Goal: Contribute content: Add original content to the website for others to see

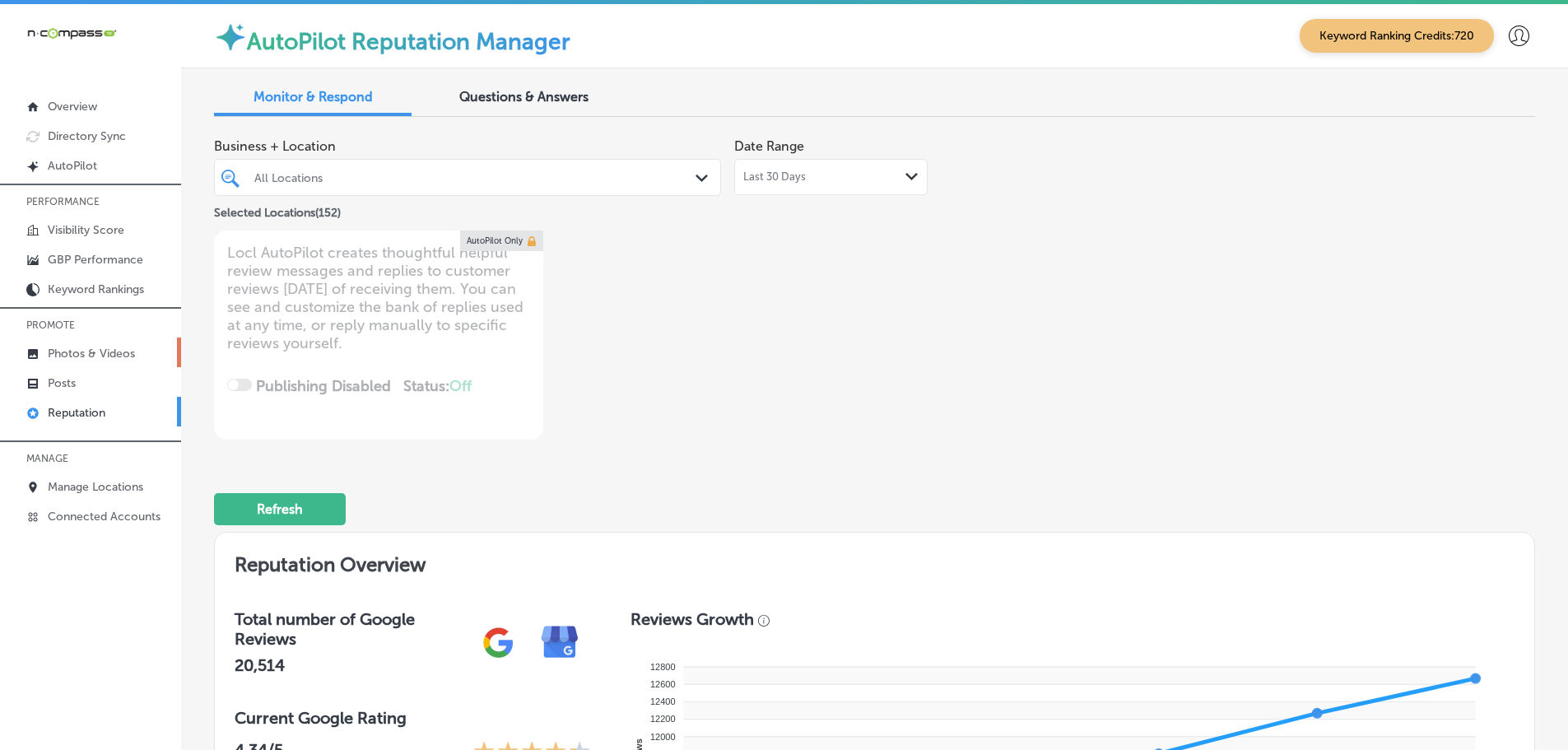
click at [65, 351] on p "Photos & Videos" at bounding box center [91, 353] width 87 height 14
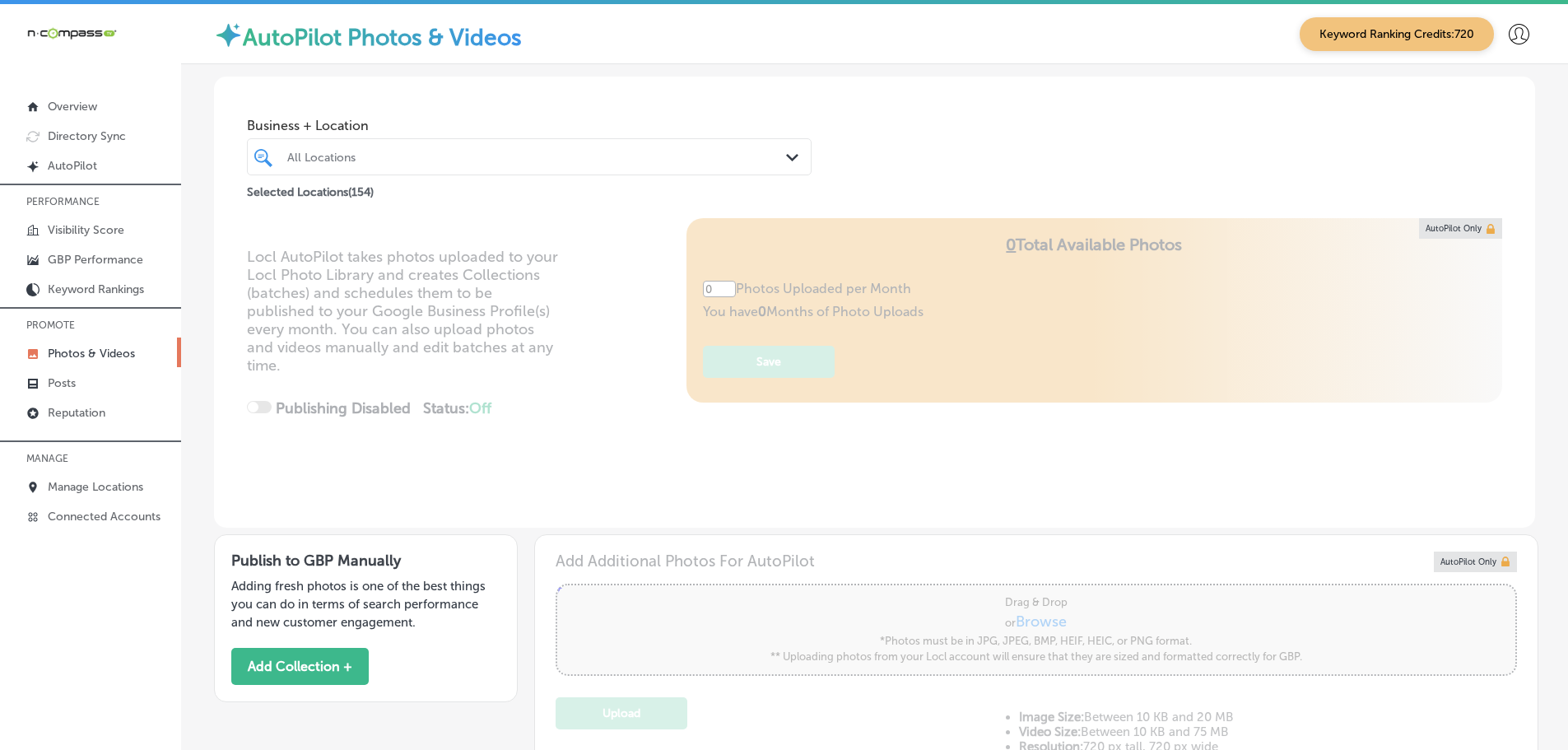
type input "5"
click at [786, 157] on polygon at bounding box center [792, 158] width 13 height 8
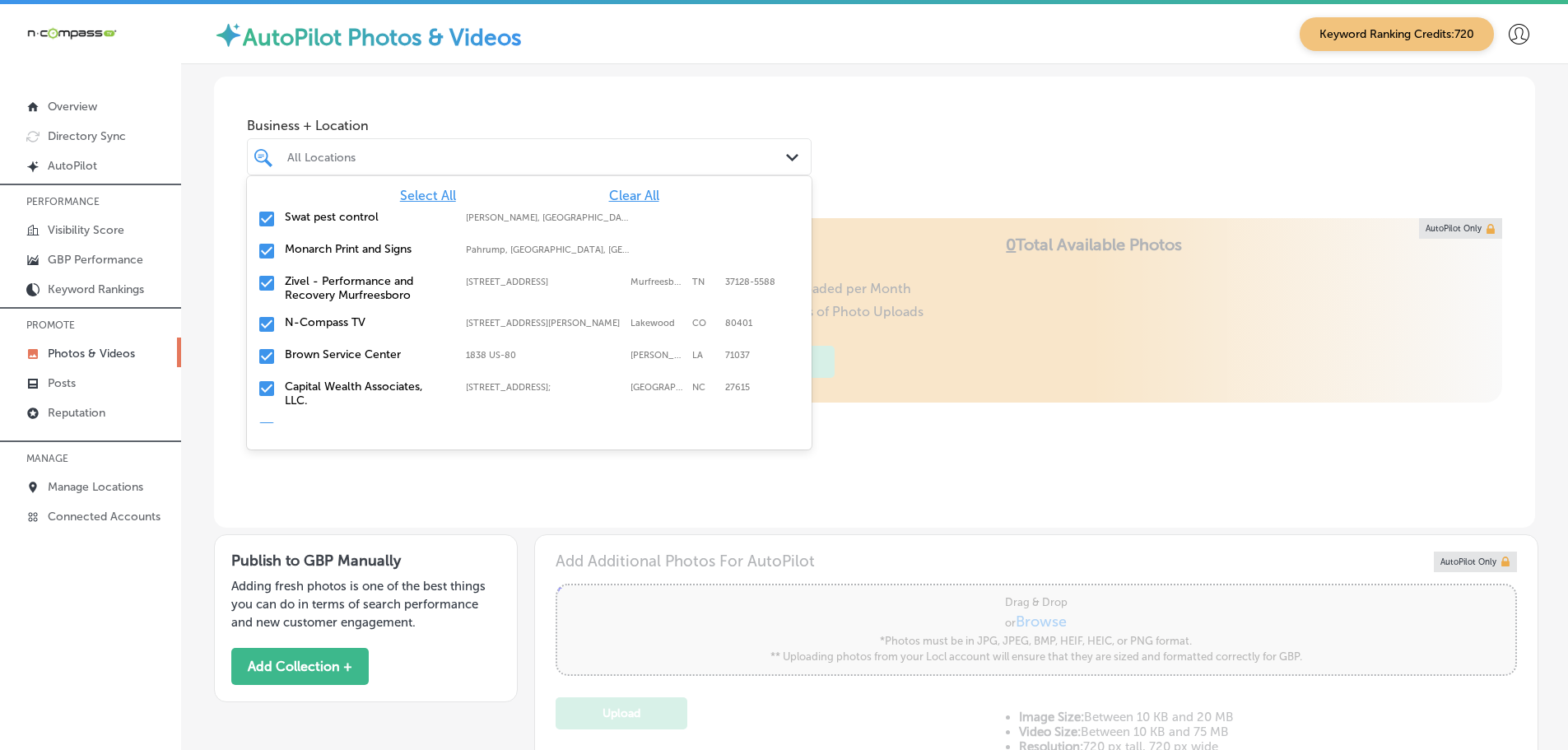
click at [609, 195] on span "Clear All" at bounding box center [634, 195] width 50 height 16
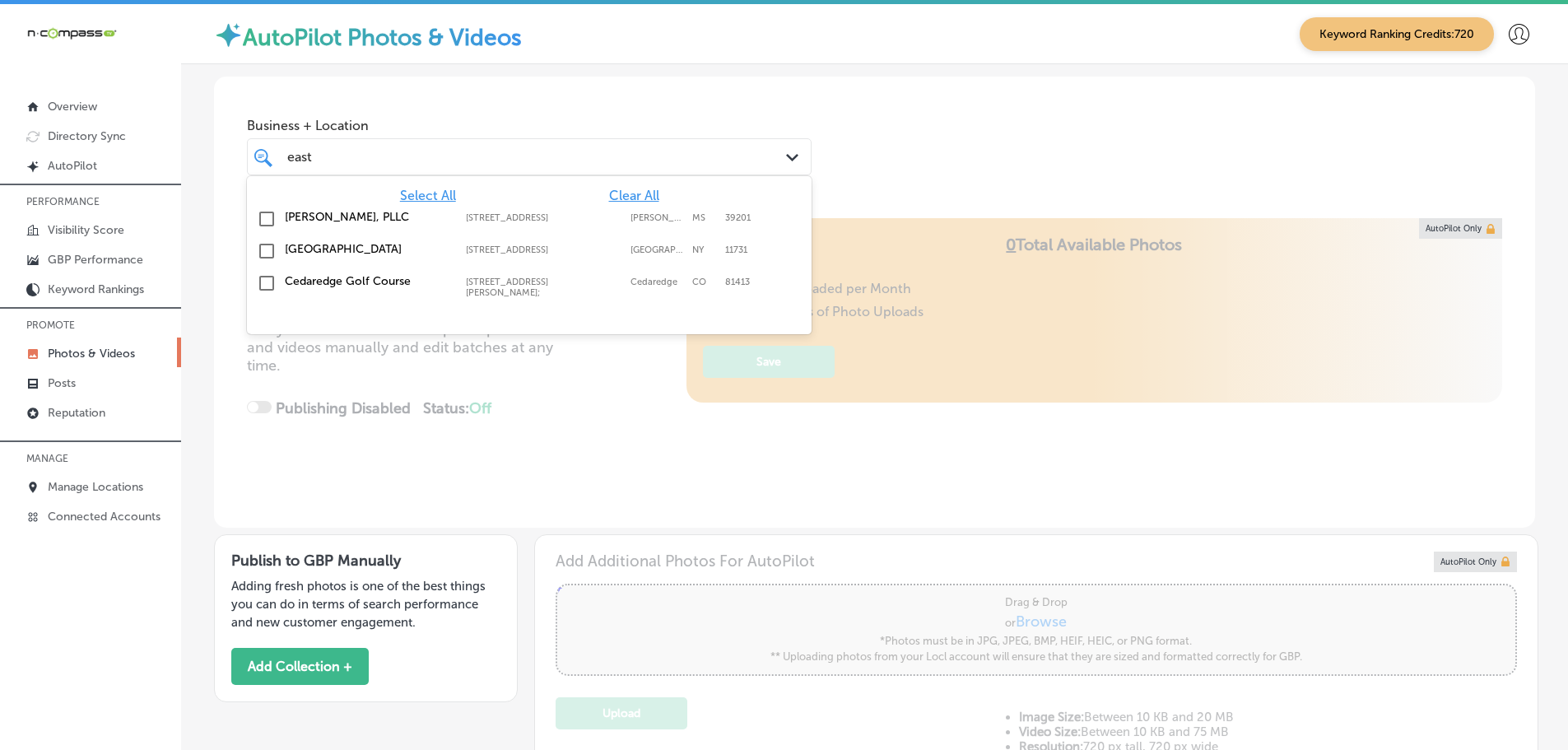
click at [370, 255] on label "[GEOGRAPHIC_DATA]" at bounding box center [367, 249] width 165 height 14
type input "east"
click at [951, 183] on div "Business + Location option [STREET_ADDRESS]. [STREET_ADDRESS]. 4 results availa…" at bounding box center [874, 139] width 1321 height 125
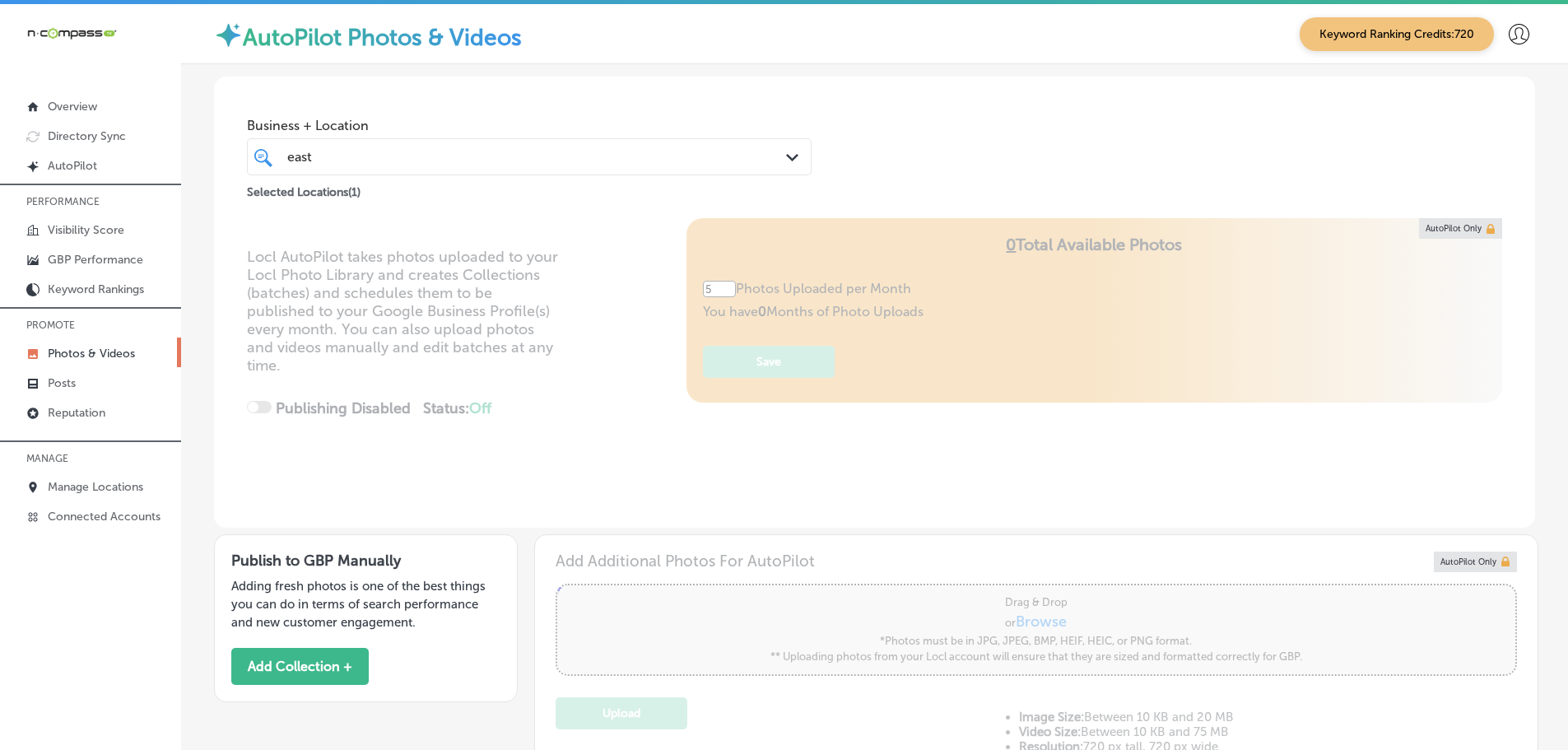
click at [987, 440] on div "Locl AutoPilot takes photos uploaded to your Locl Photo Library and creates Col…" at bounding box center [874, 373] width 1321 height 310
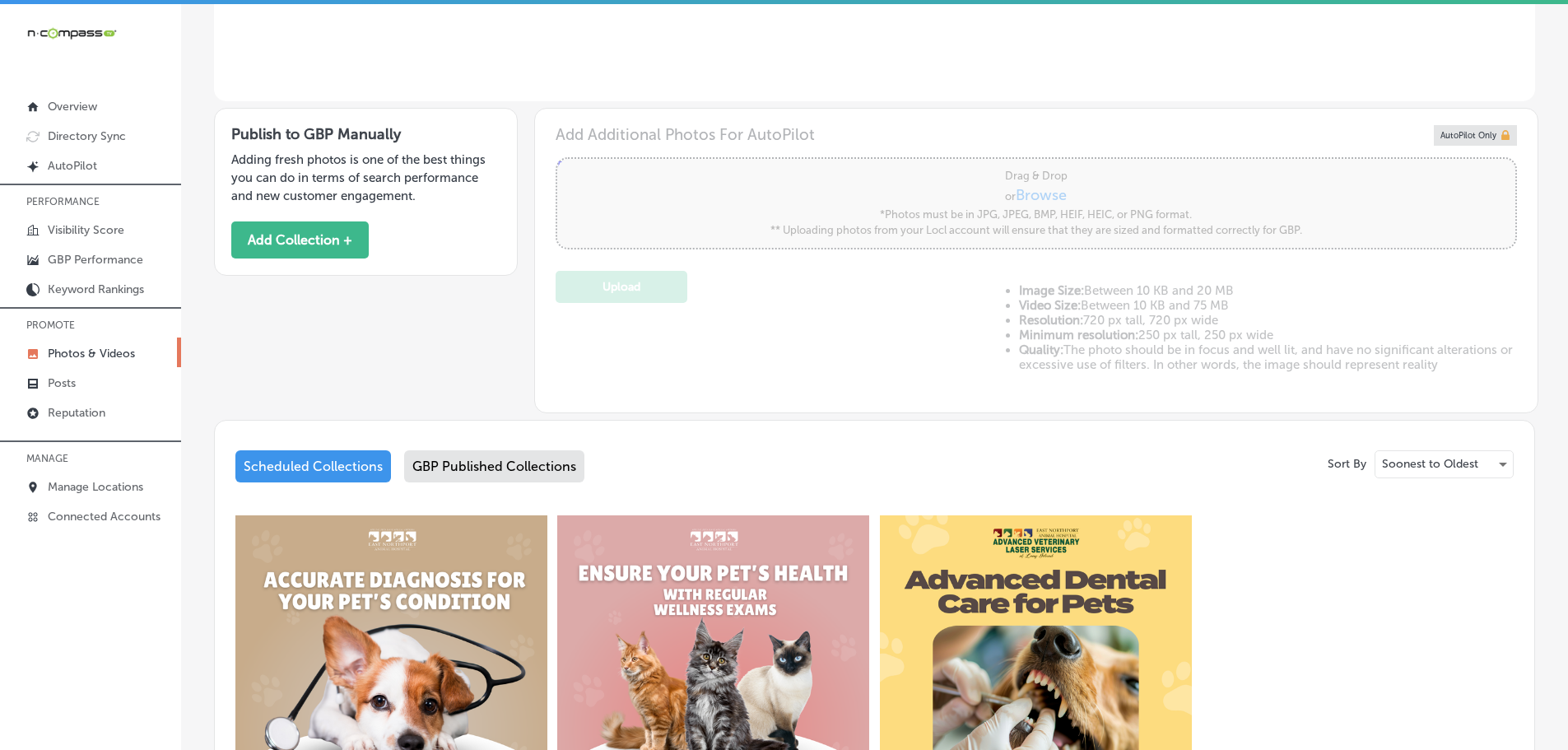
scroll to position [412, 0]
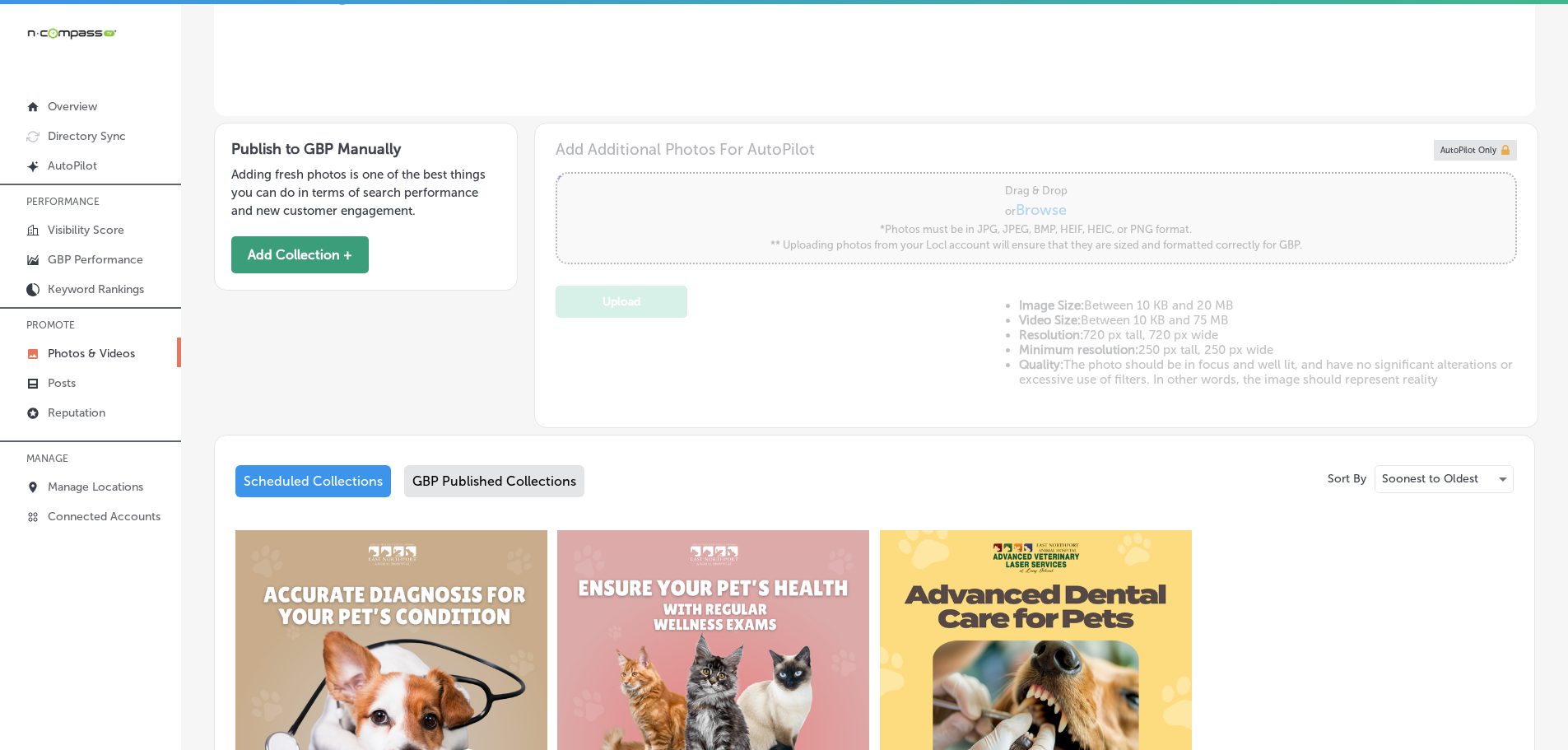
click at [323, 251] on button "Add Collection +" at bounding box center [299, 255] width 137 height 38
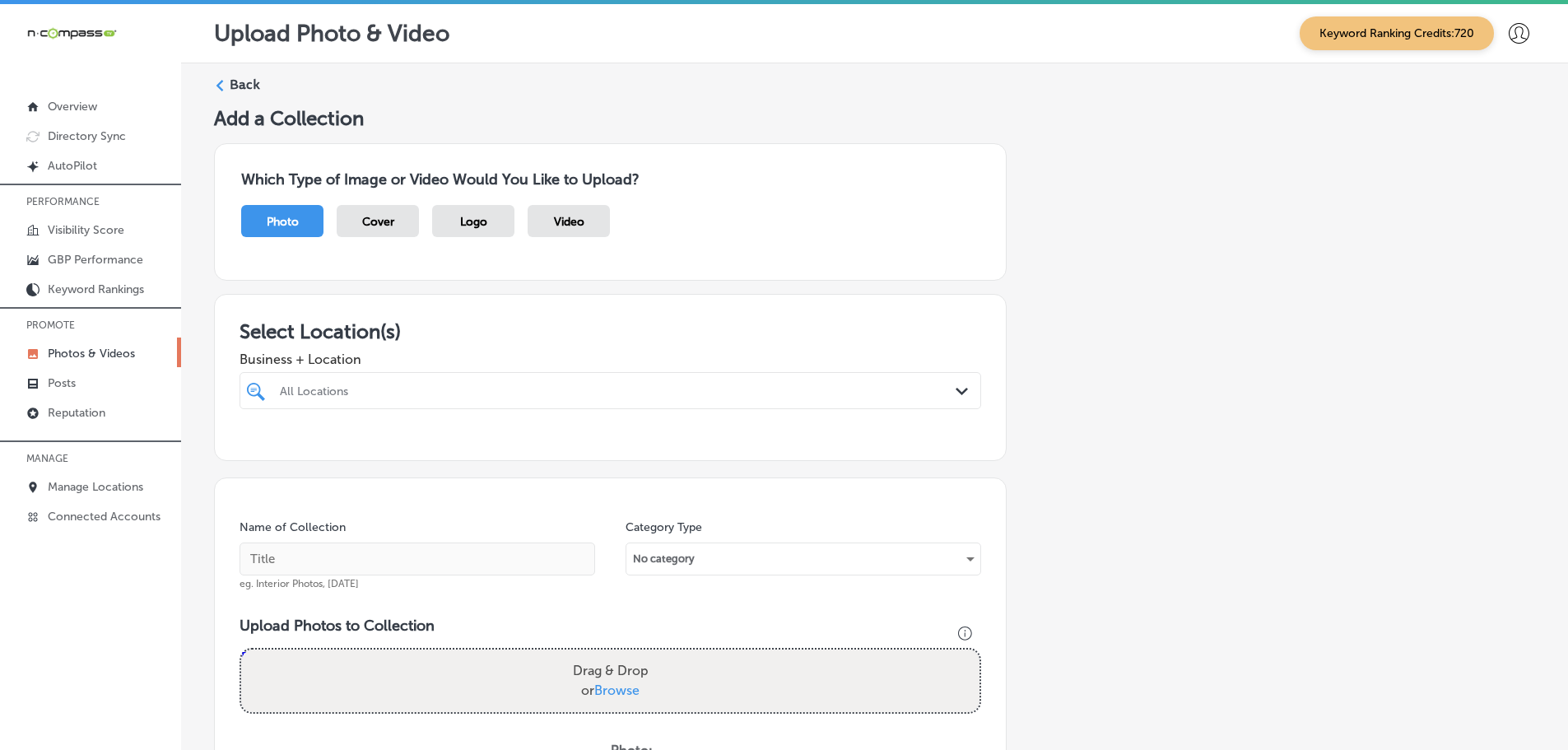
click at [956, 391] on icon "Path Created with Sketch." at bounding box center [962, 392] width 13 height 8
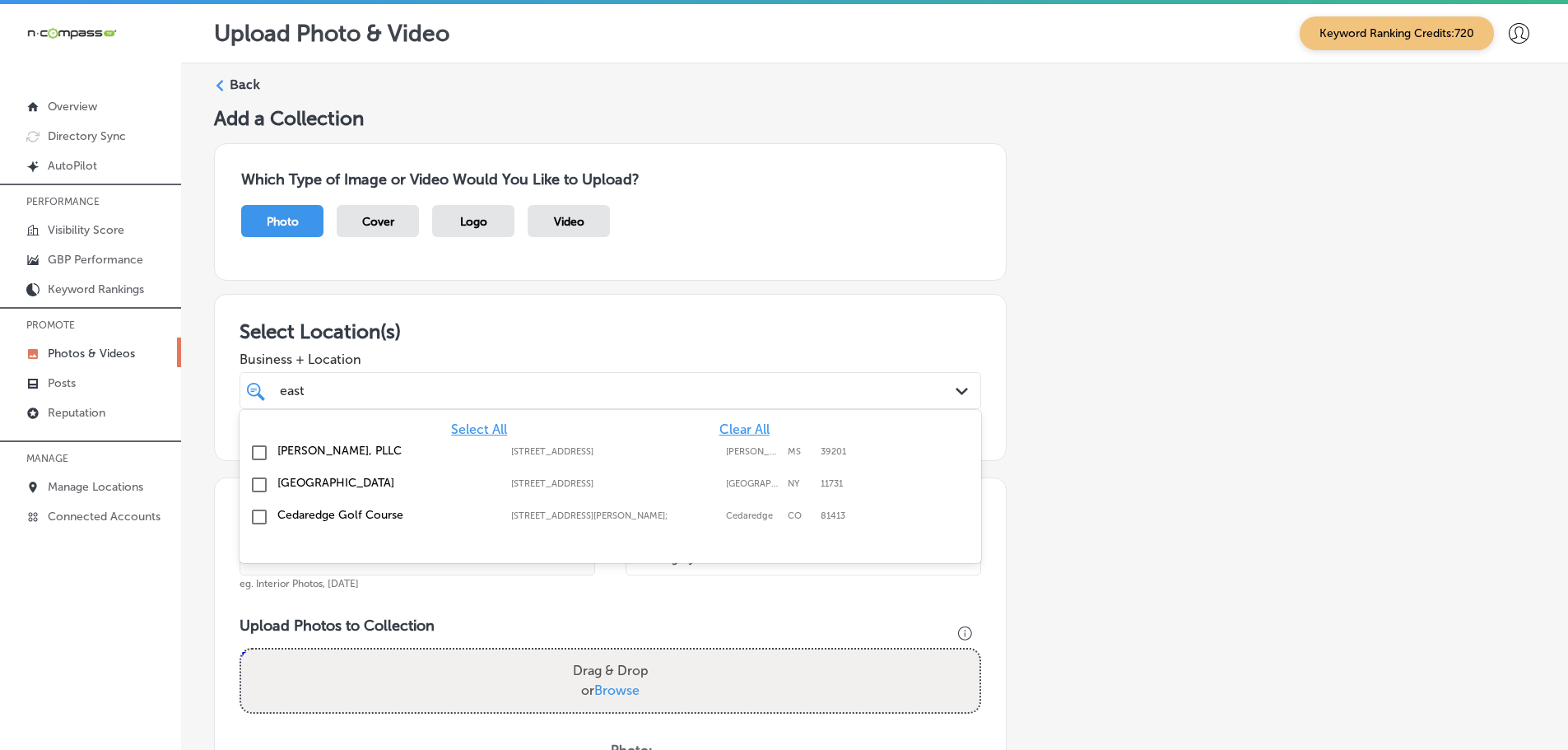
click at [399, 477] on label "[GEOGRAPHIC_DATA]" at bounding box center [386, 483] width 217 height 14
type input "east"
drag, startPoint x: 591, startPoint y: 314, endPoint x: 613, endPoint y: 313, distance: 22.0
click at [592, 314] on div "Select Location(s) Business + Location option [STREET_ADDRESS]. [STREET_ADDRESS…" at bounding box center [610, 377] width 792 height 167
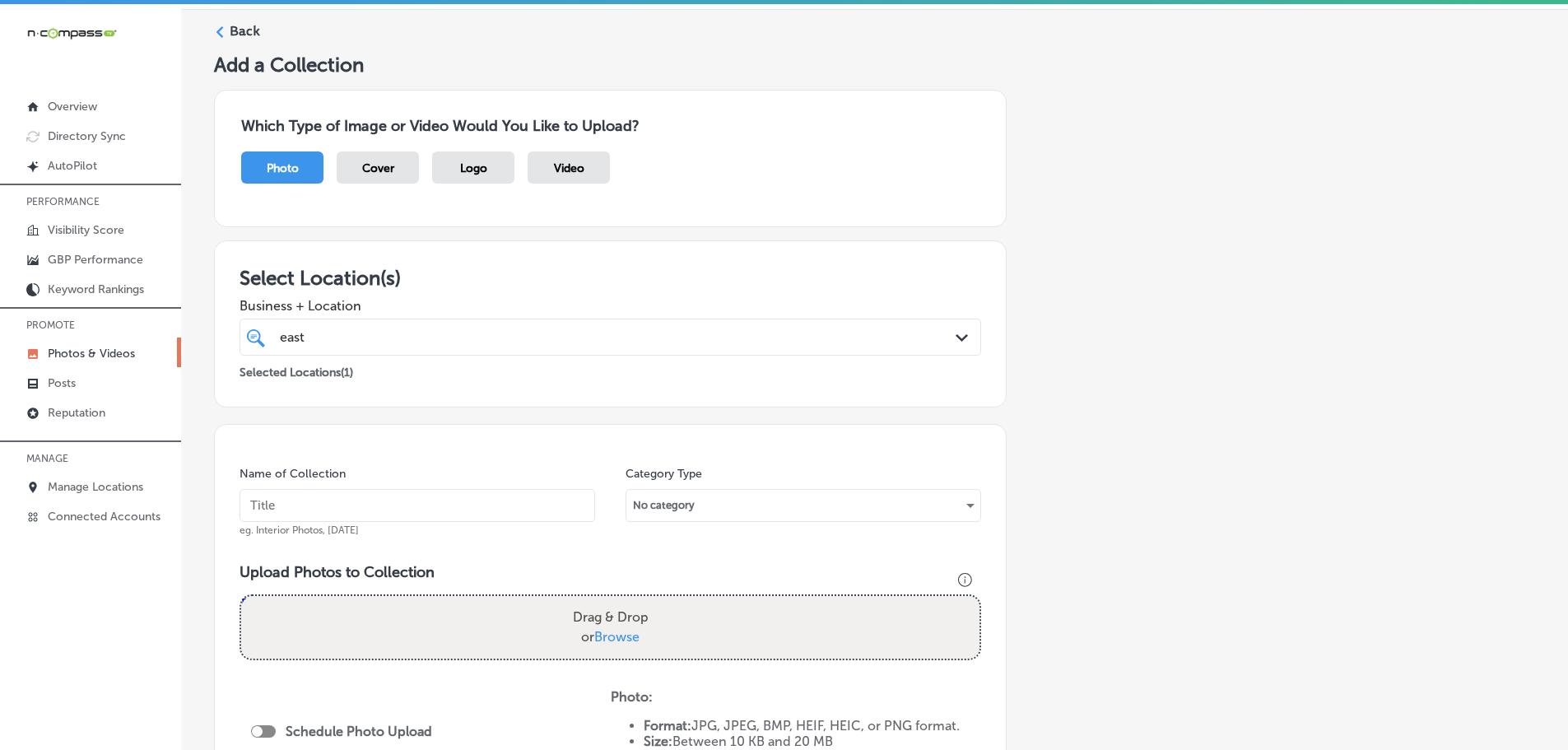
scroll to position [82, 0]
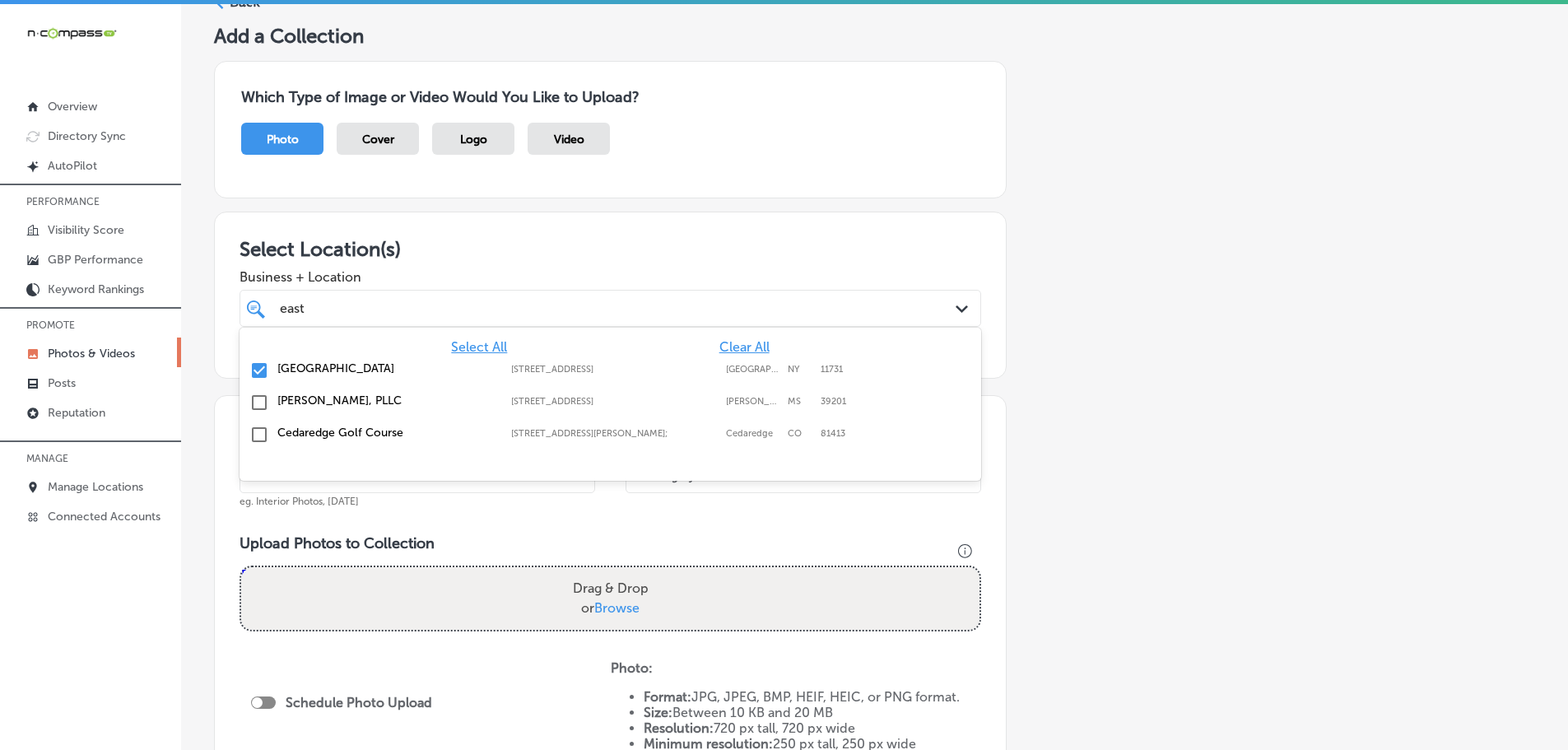
click at [610, 322] on div "[GEOGRAPHIC_DATA] Path Created with Sketch." at bounding box center [611, 309] width 742 height 38
click at [680, 253] on h3 "Select Location(s)" at bounding box center [611, 249] width 742 height 24
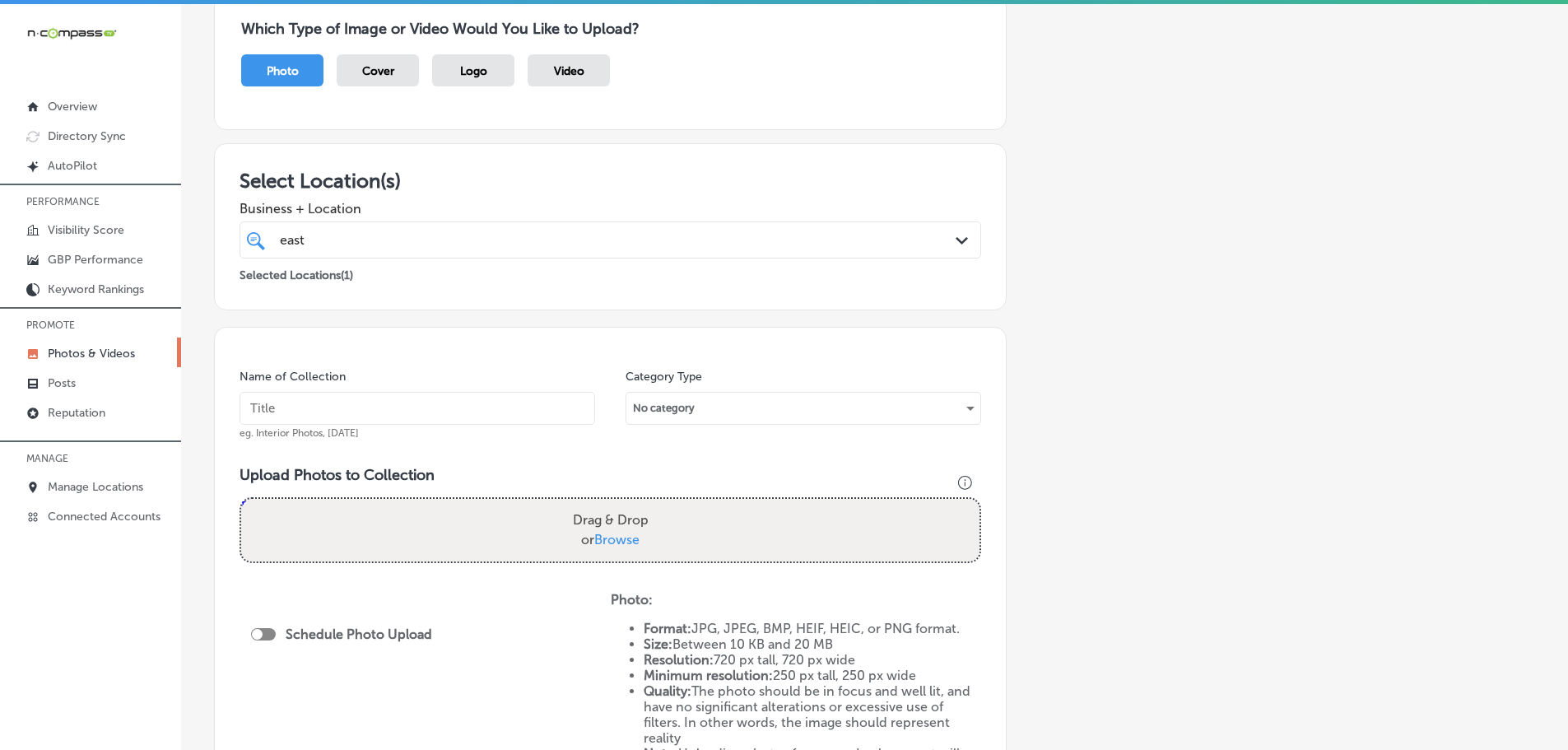
scroll to position [330, 0]
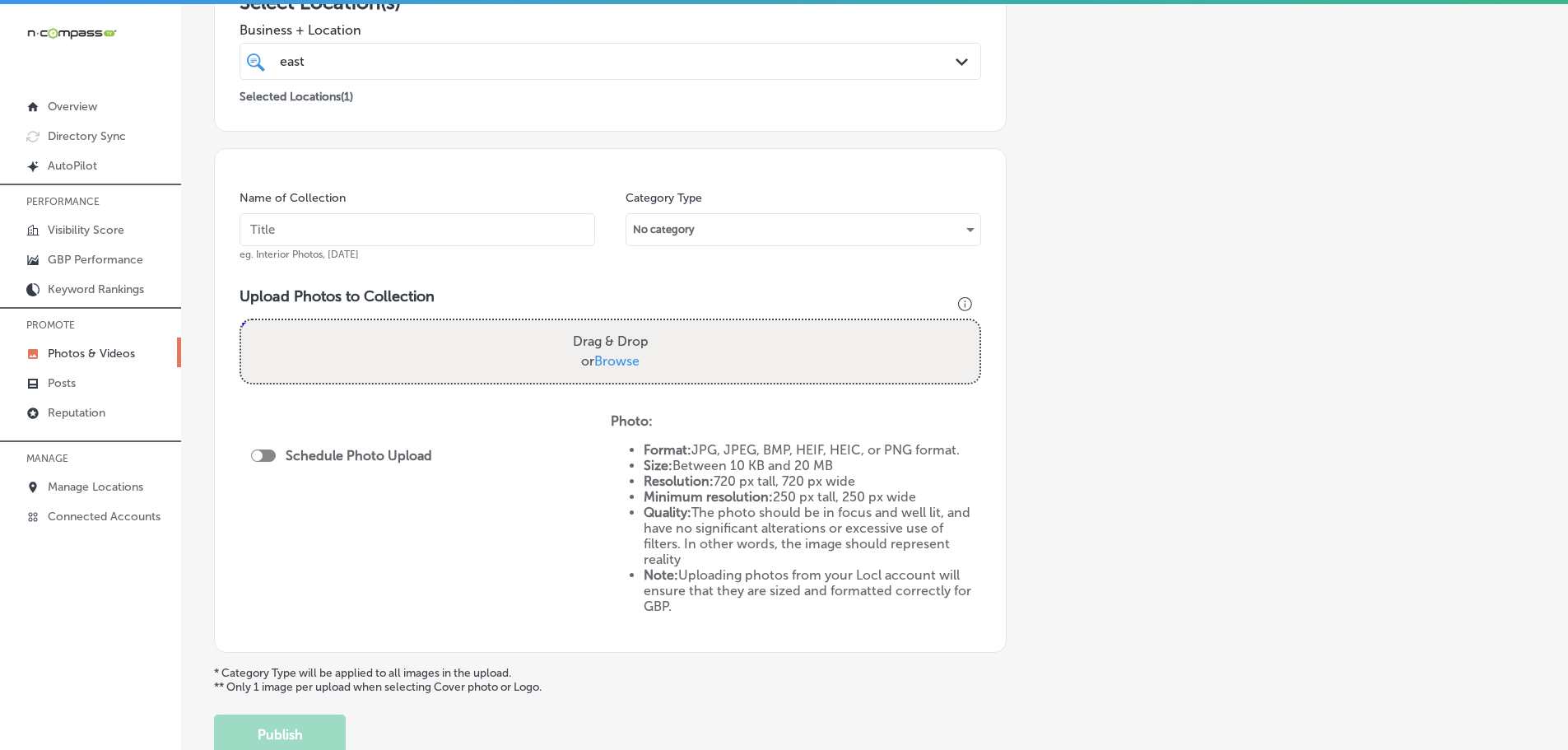
click at [620, 362] on span "Browse" at bounding box center [617, 361] width 45 height 16
click at [620, 326] on input "Drag & Drop or Browse" at bounding box center [610, 323] width 738 height 5
type input "C:\fakepath\[GEOGRAPHIC_DATA] (15).png"
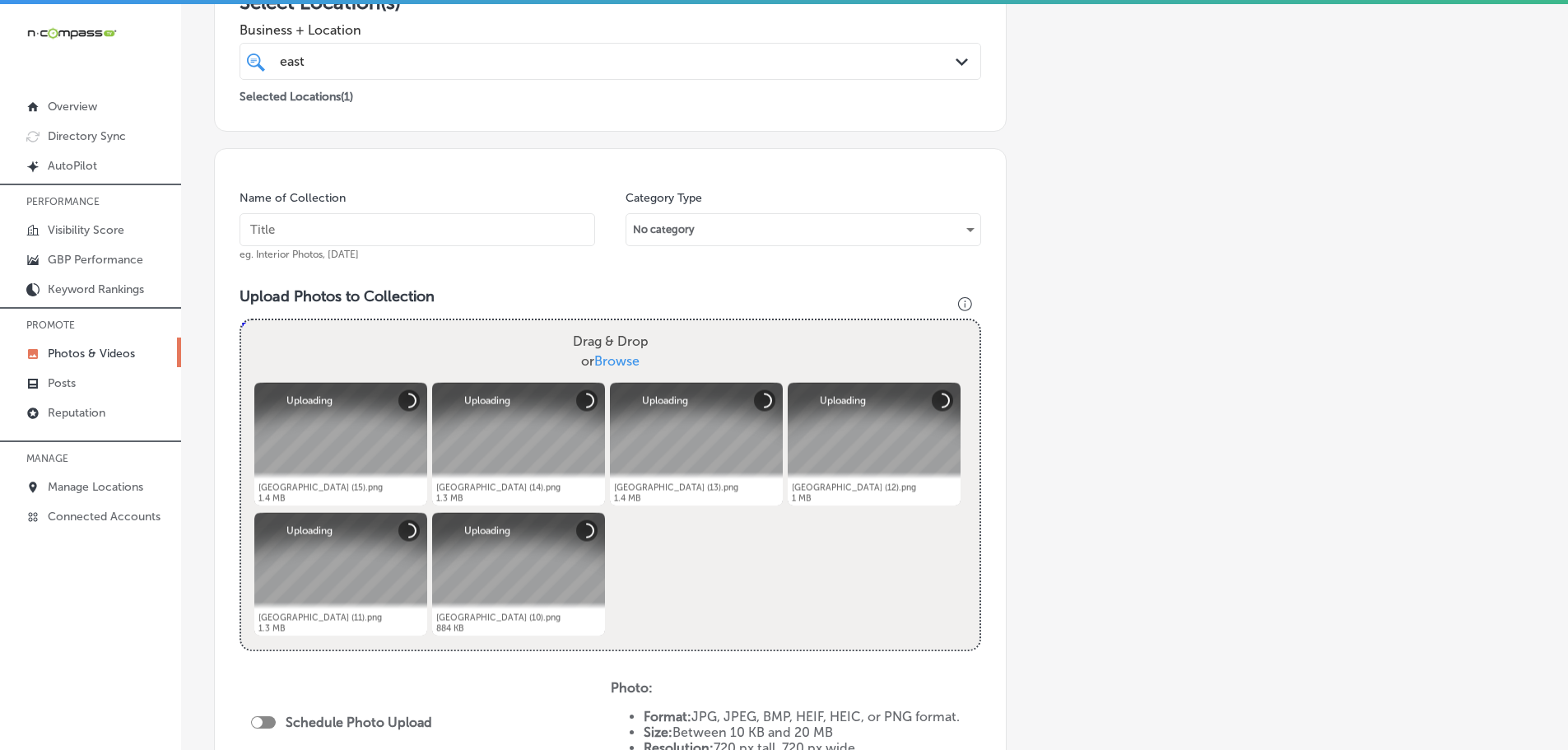
click at [412, 229] on input "text" at bounding box center [417, 229] width 355 height 33
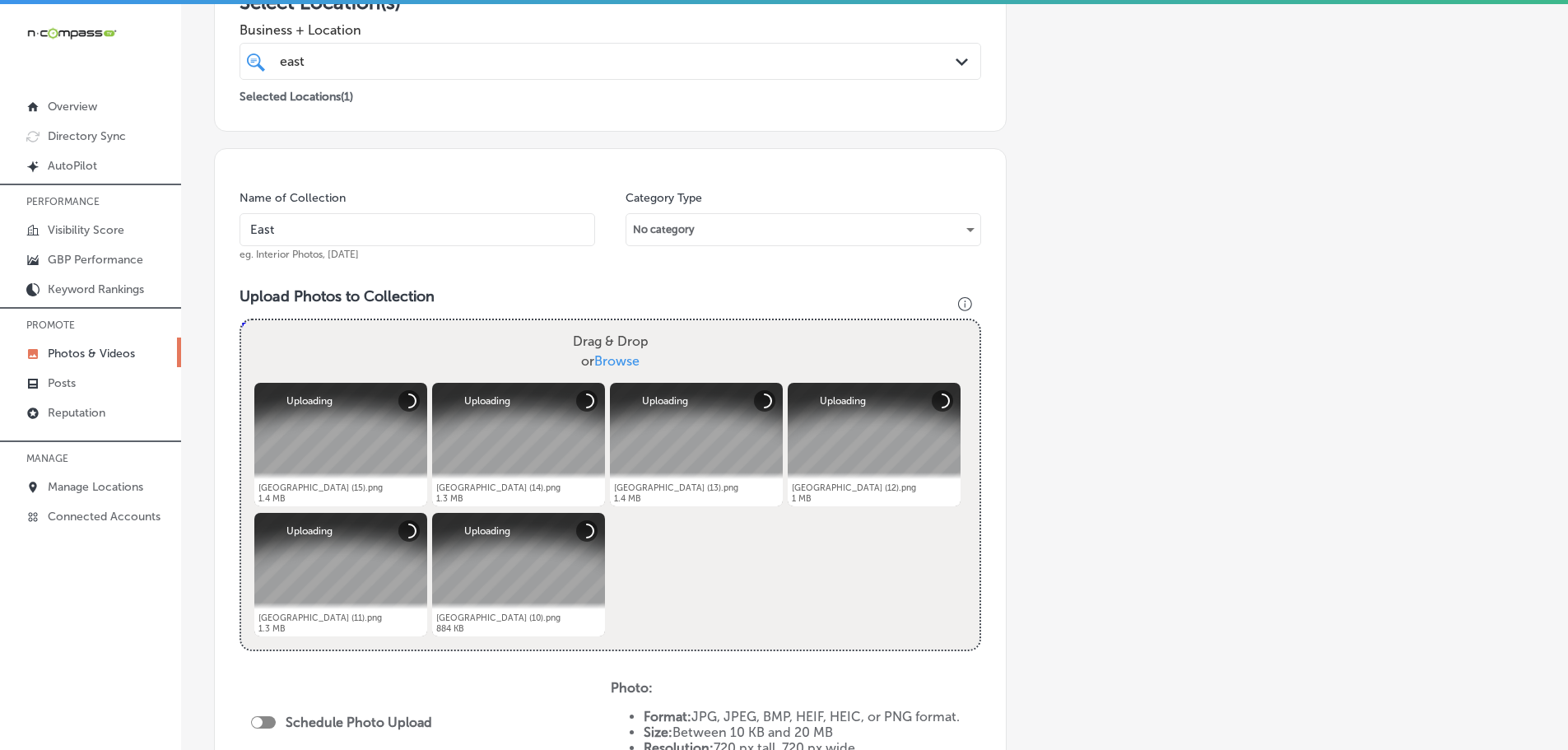
type input "[GEOGRAPHIC_DATA]"
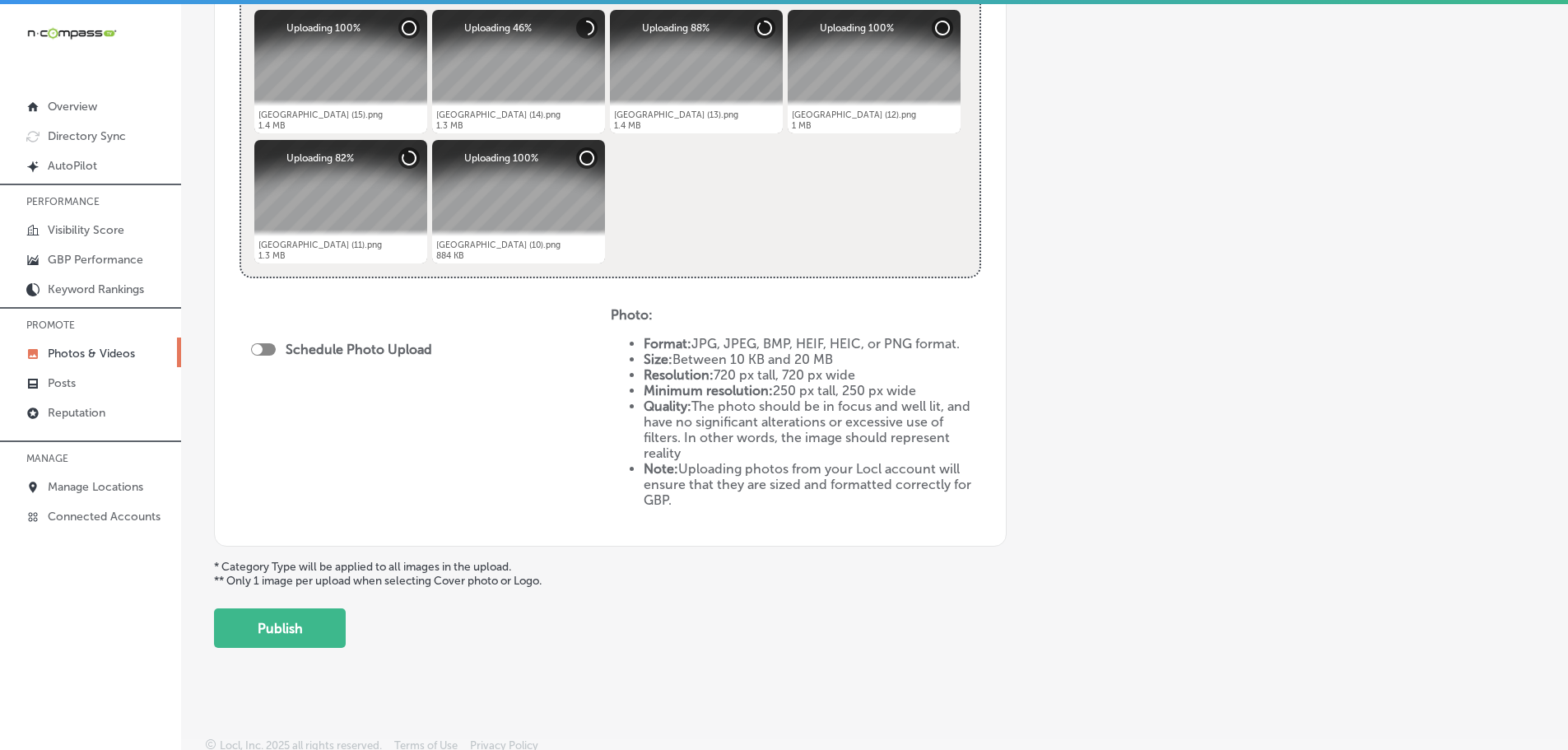
scroll to position [709, 0]
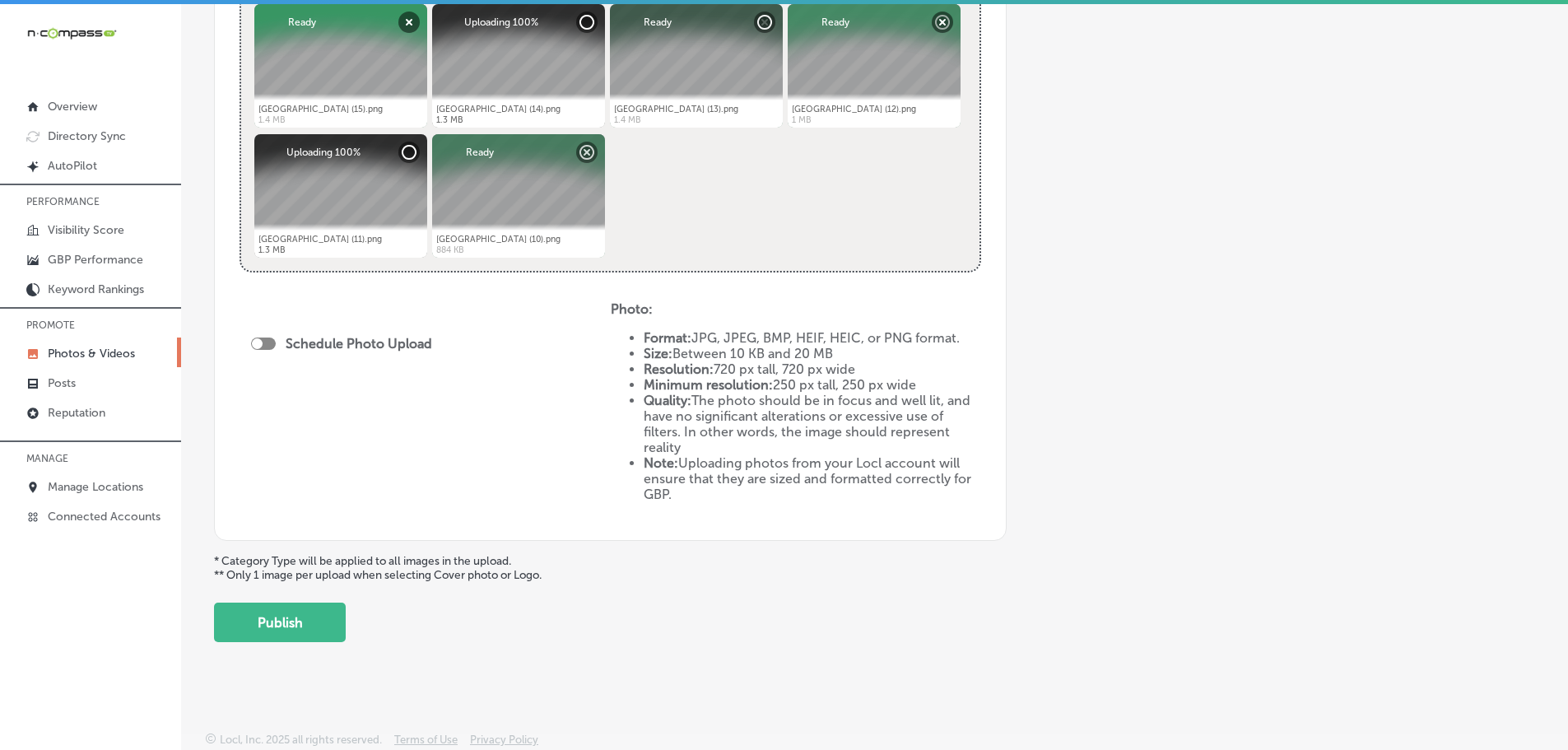
click at [270, 342] on div at bounding box center [262, 343] width 25 height 13
checkbox input "true"
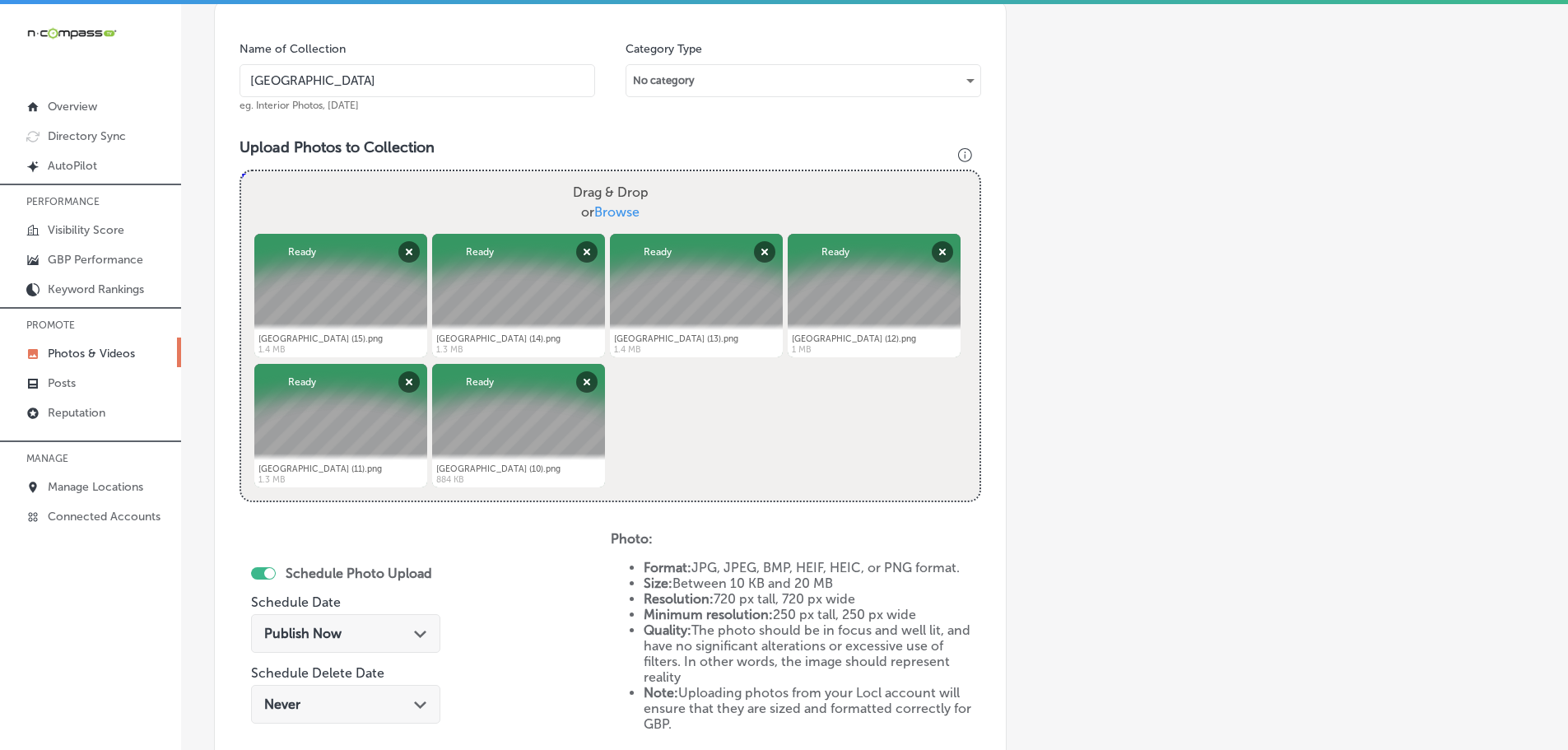
scroll to position [461, 0]
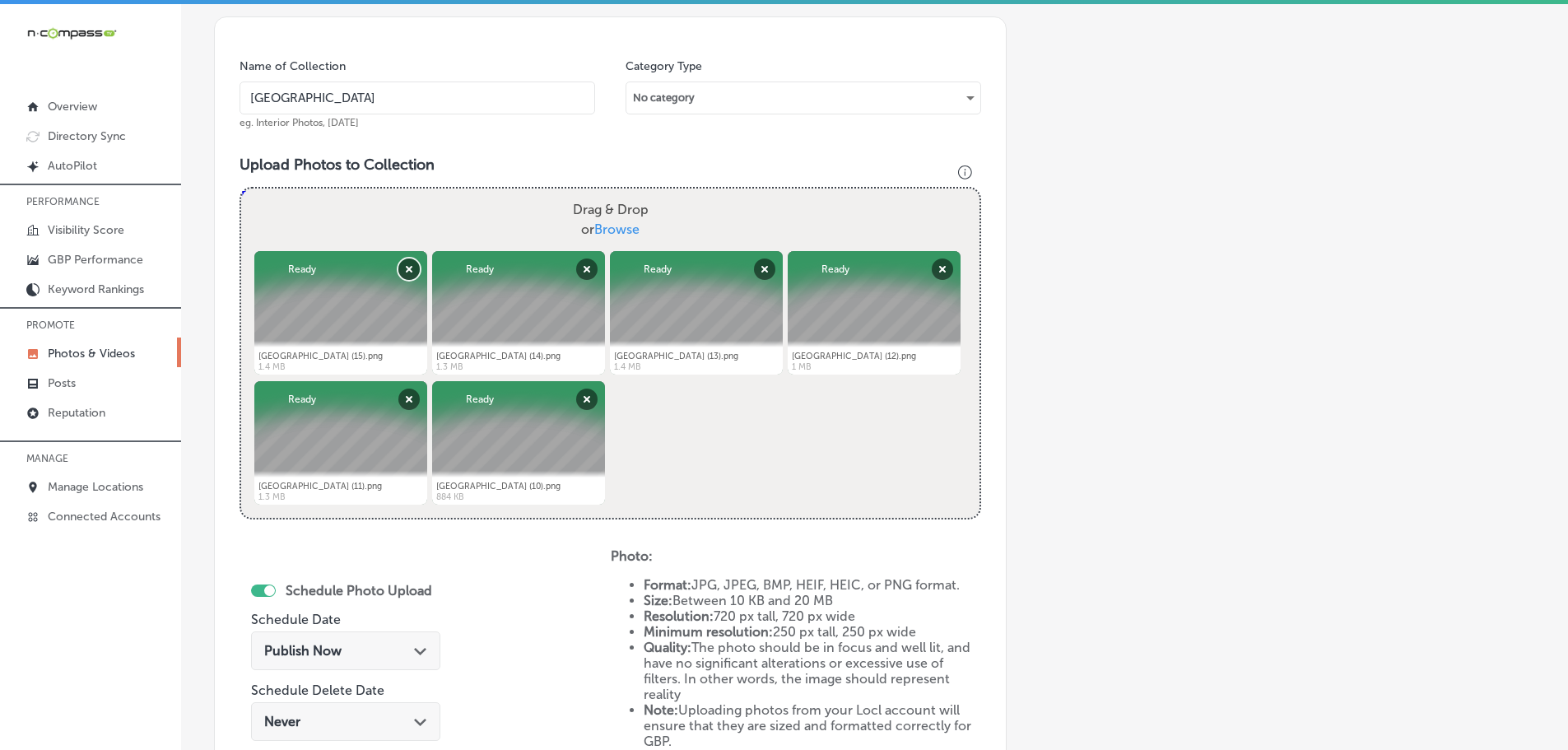
click at [411, 269] on button "Remove" at bounding box center [410, 269] width 22 height 22
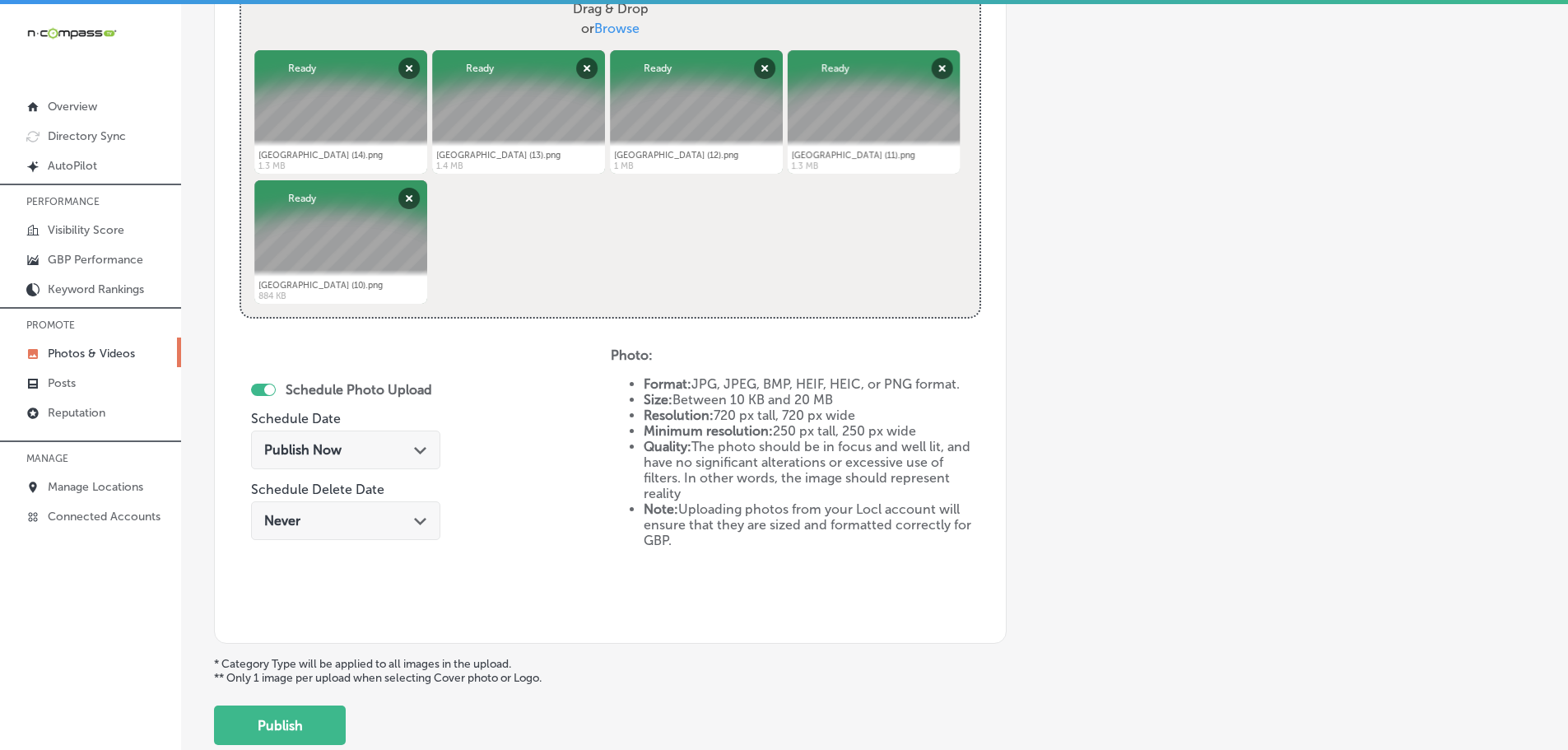
scroll to position [709, 0]
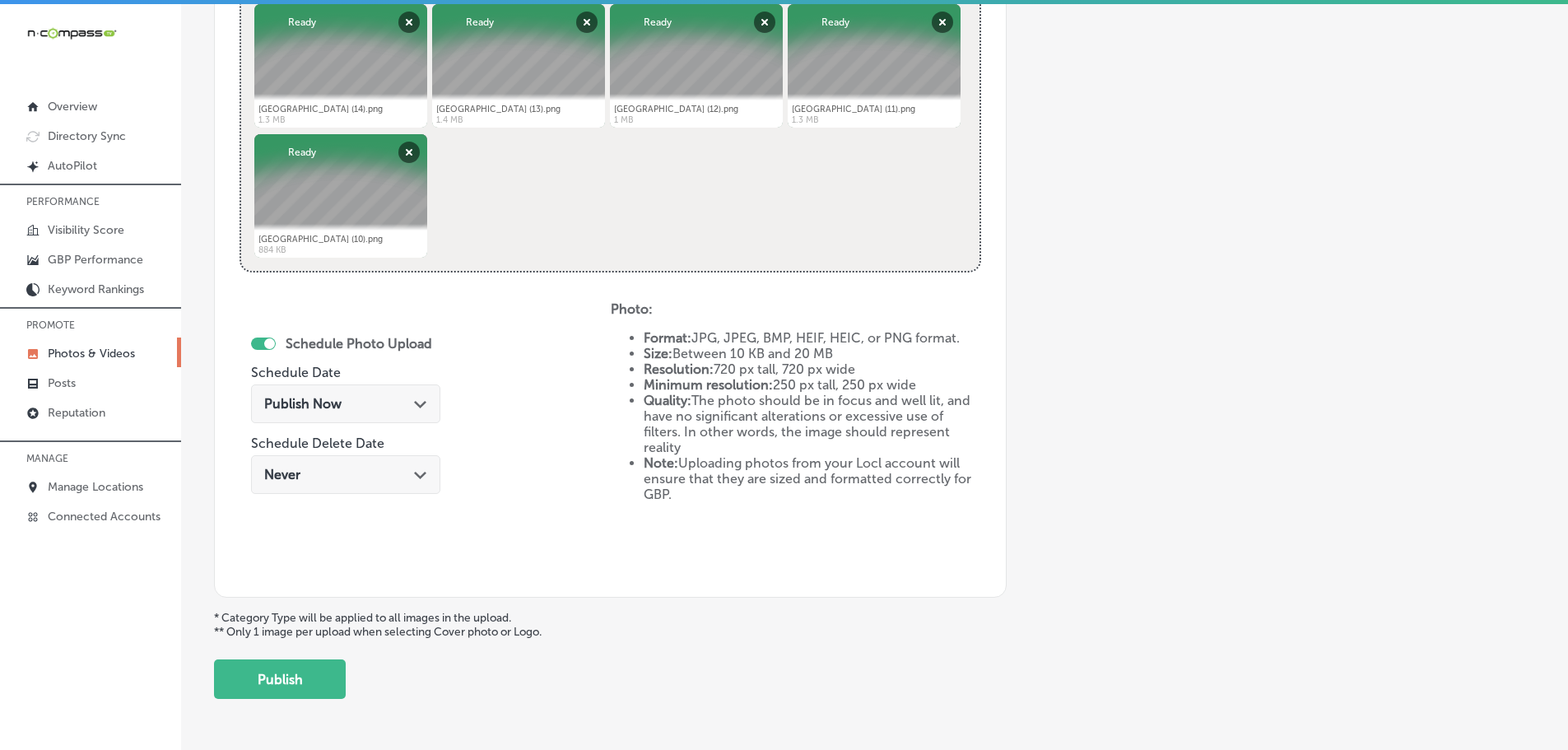
click at [417, 401] on icon "Path Created with Sketch." at bounding box center [420, 405] width 13 height 8
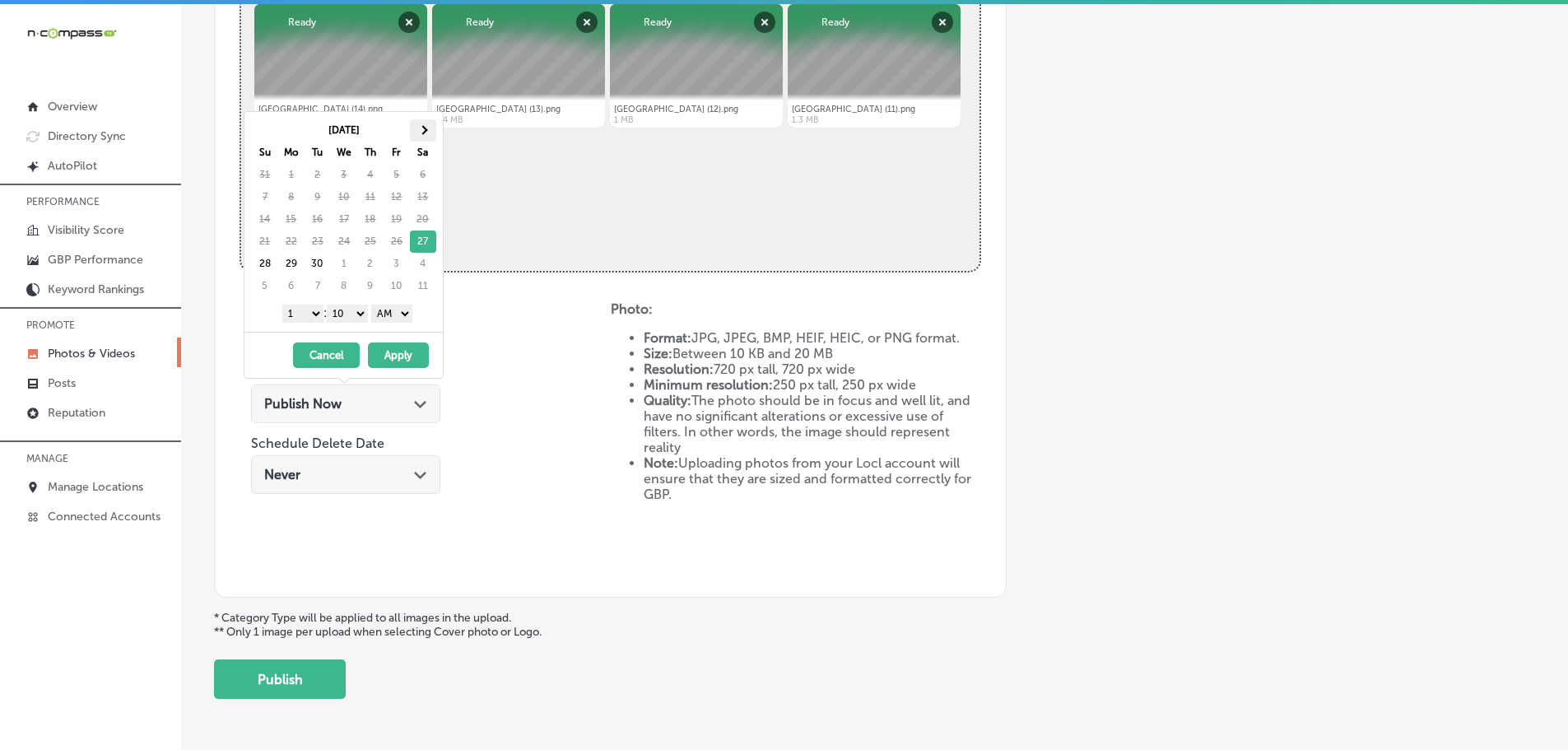
click at [420, 125] on th at bounding box center [422, 130] width 27 height 23
click at [305, 314] on select "1 2 3 4 5 6 7 8 9 10 11 12" at bounding box center [303, 314] width 41 height 18
click at [342, 312] on select "00 10 20 30 40 50" at bounding box center [347, 314] width 41 height 18
click at [385, 310] on select "AM PM" at bounding box center [392, 314] width 41 height 18
click at [402, 355] on button "Apply" at bounding box center [399, 355] width 61 height 26
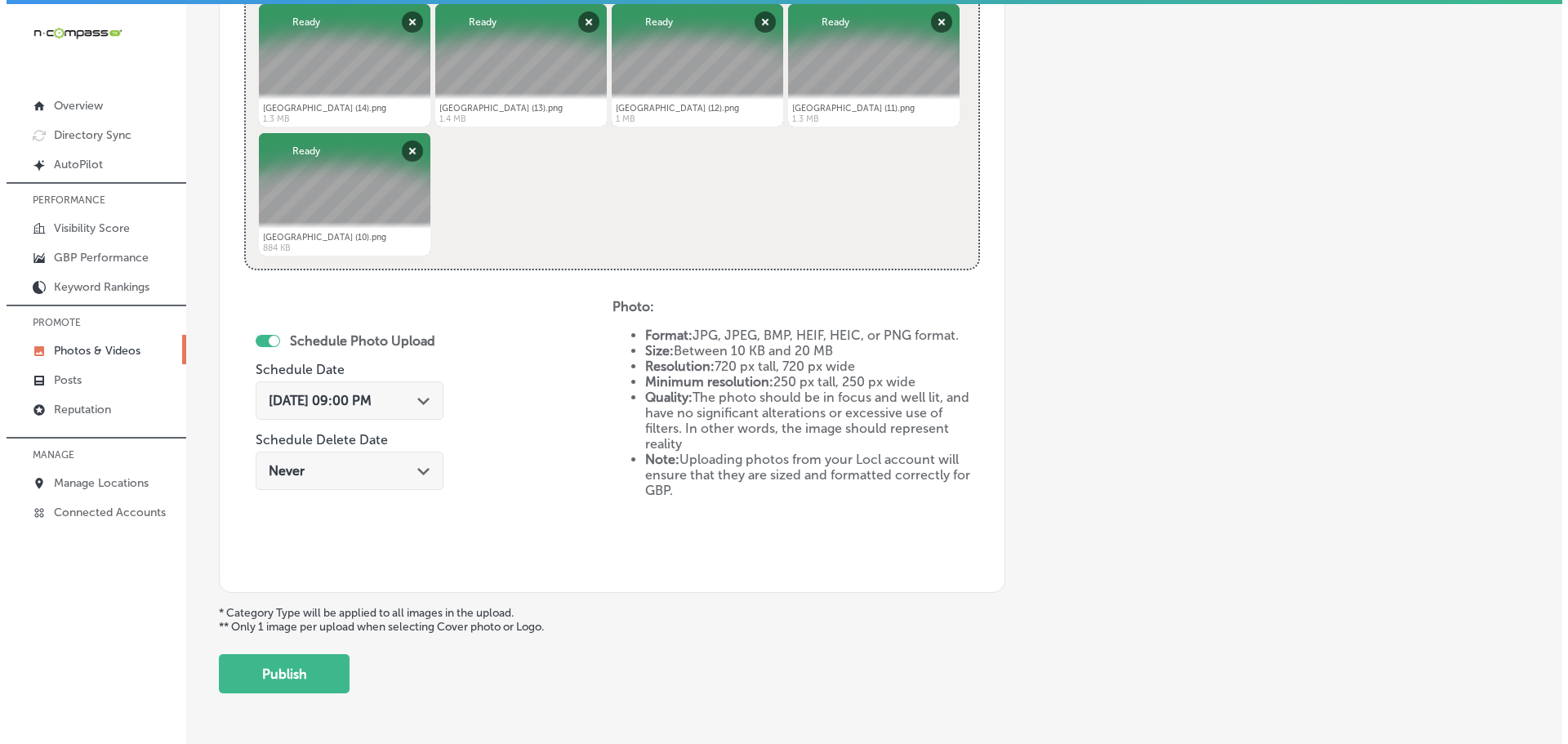
scroll to position [759, 0]
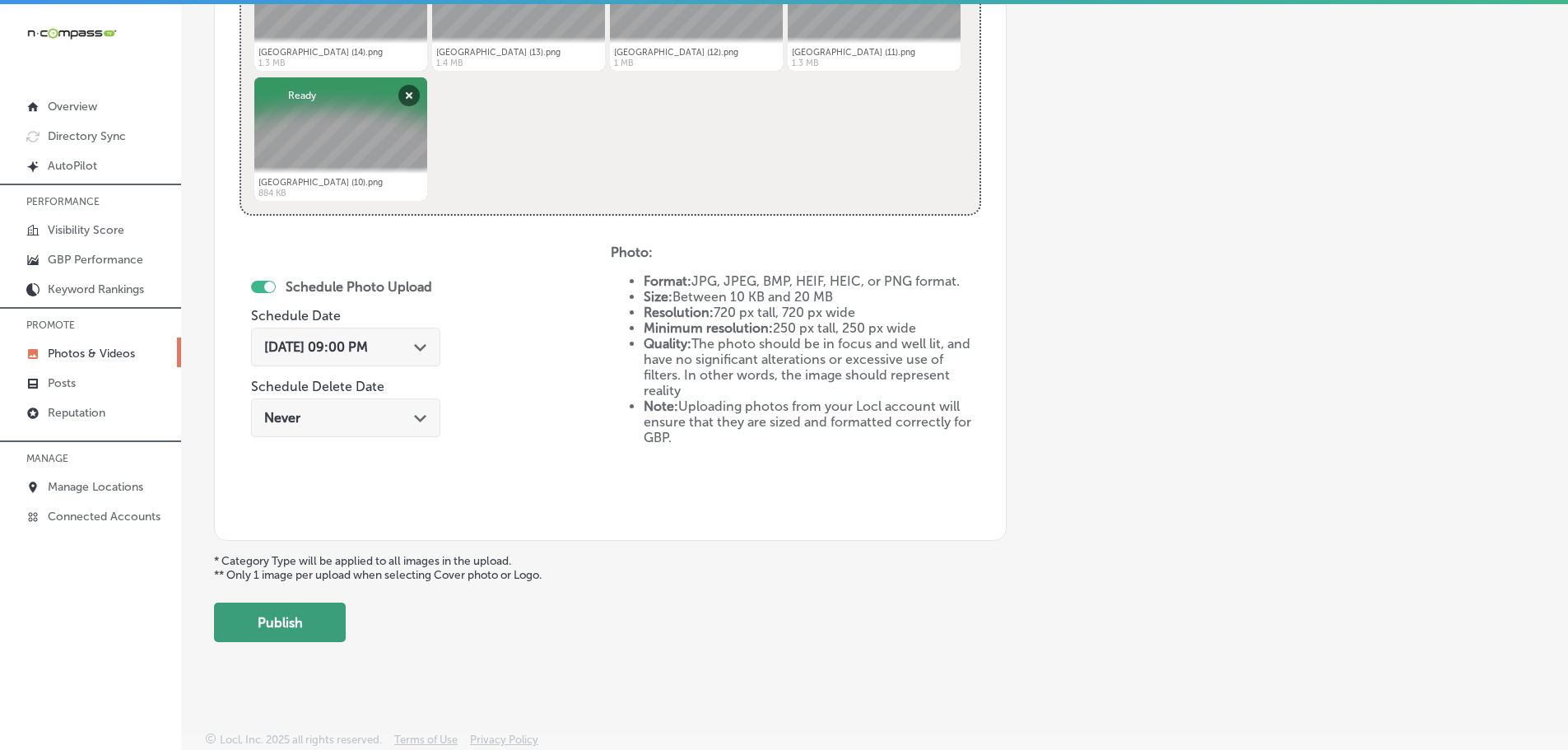
click at [278, 604] on button "Publish" at bounding box center [279, 623] width 131 height 39
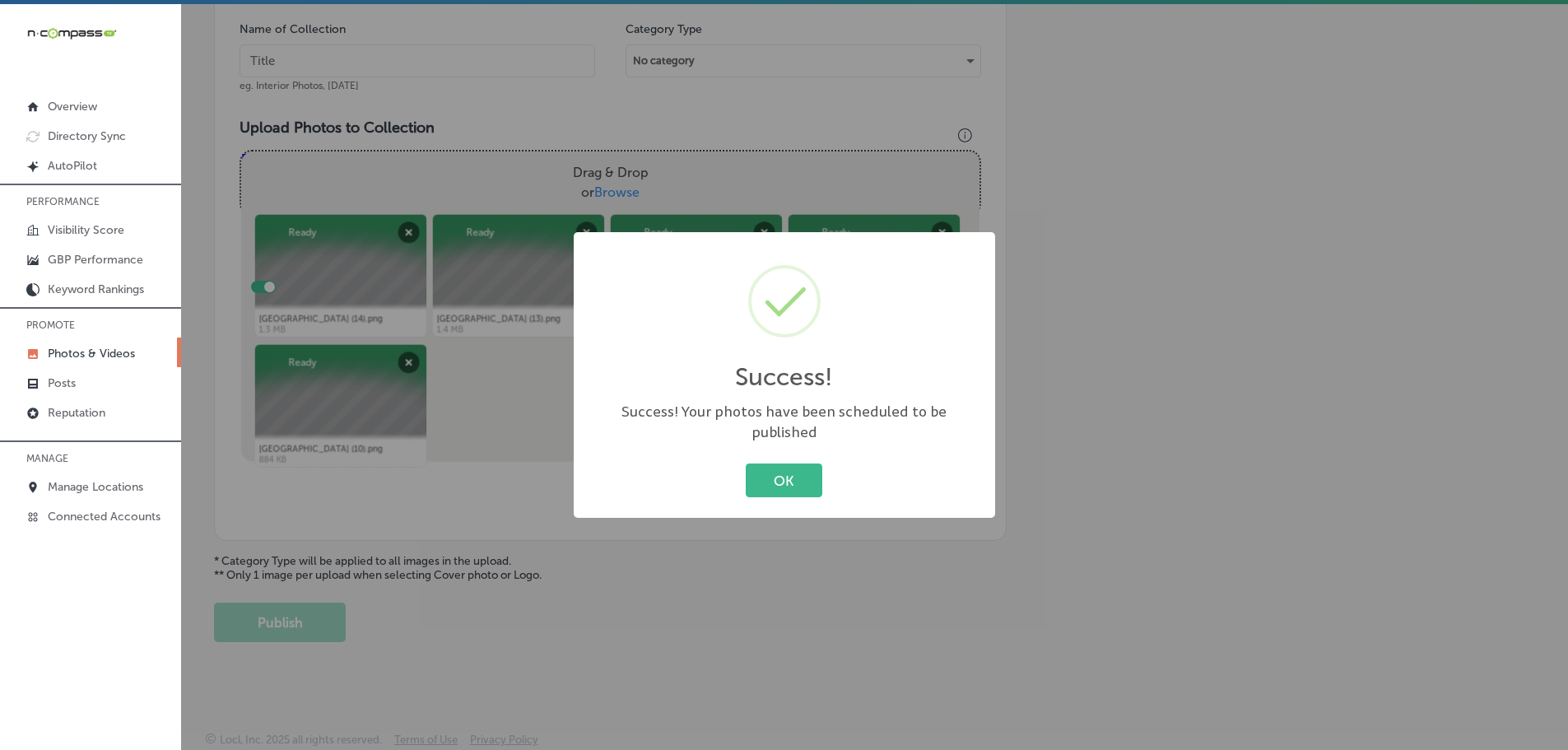
scroll to position [498, 0]
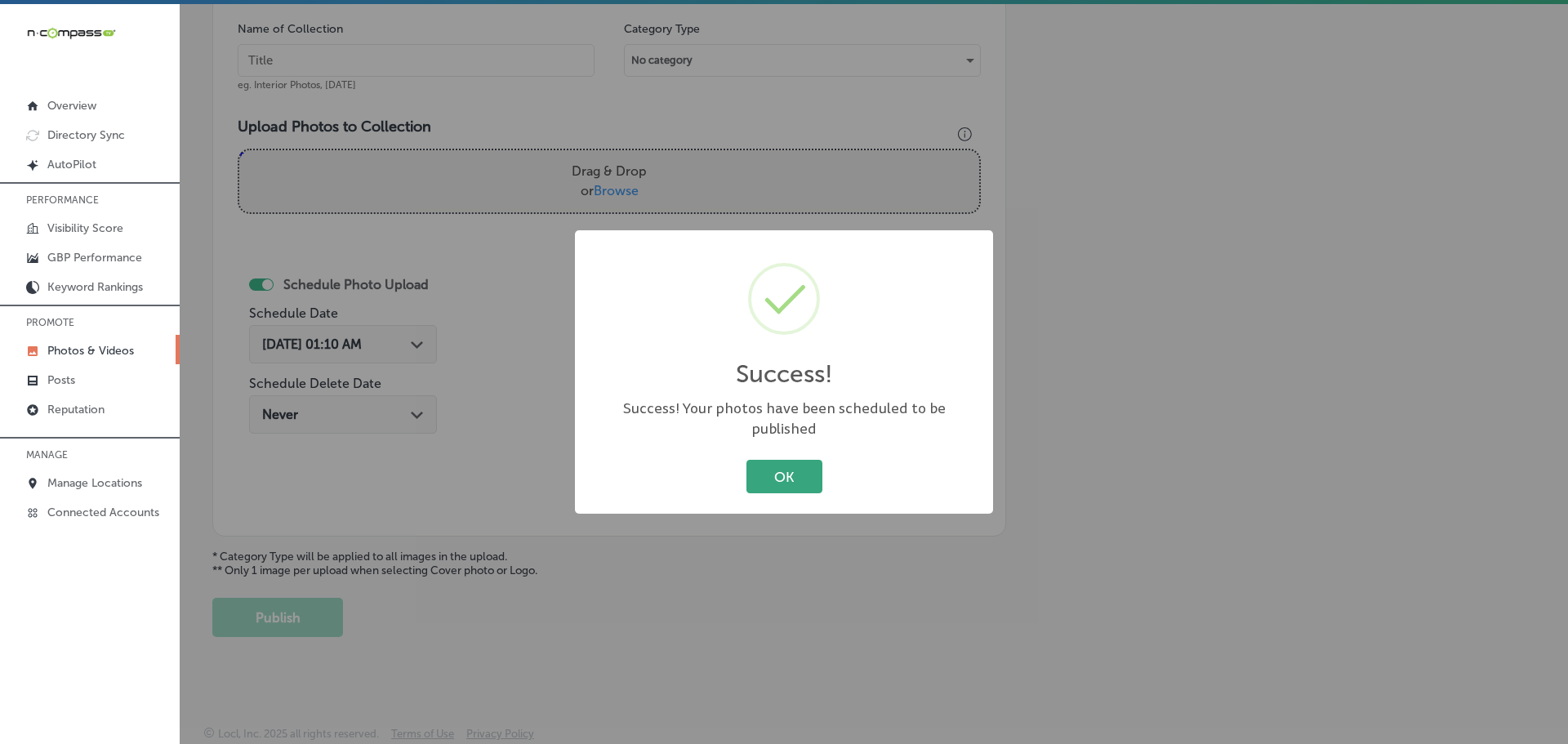
click at [801, 460] on button "OK" at bounding box center [785, 477] width 76 height 33
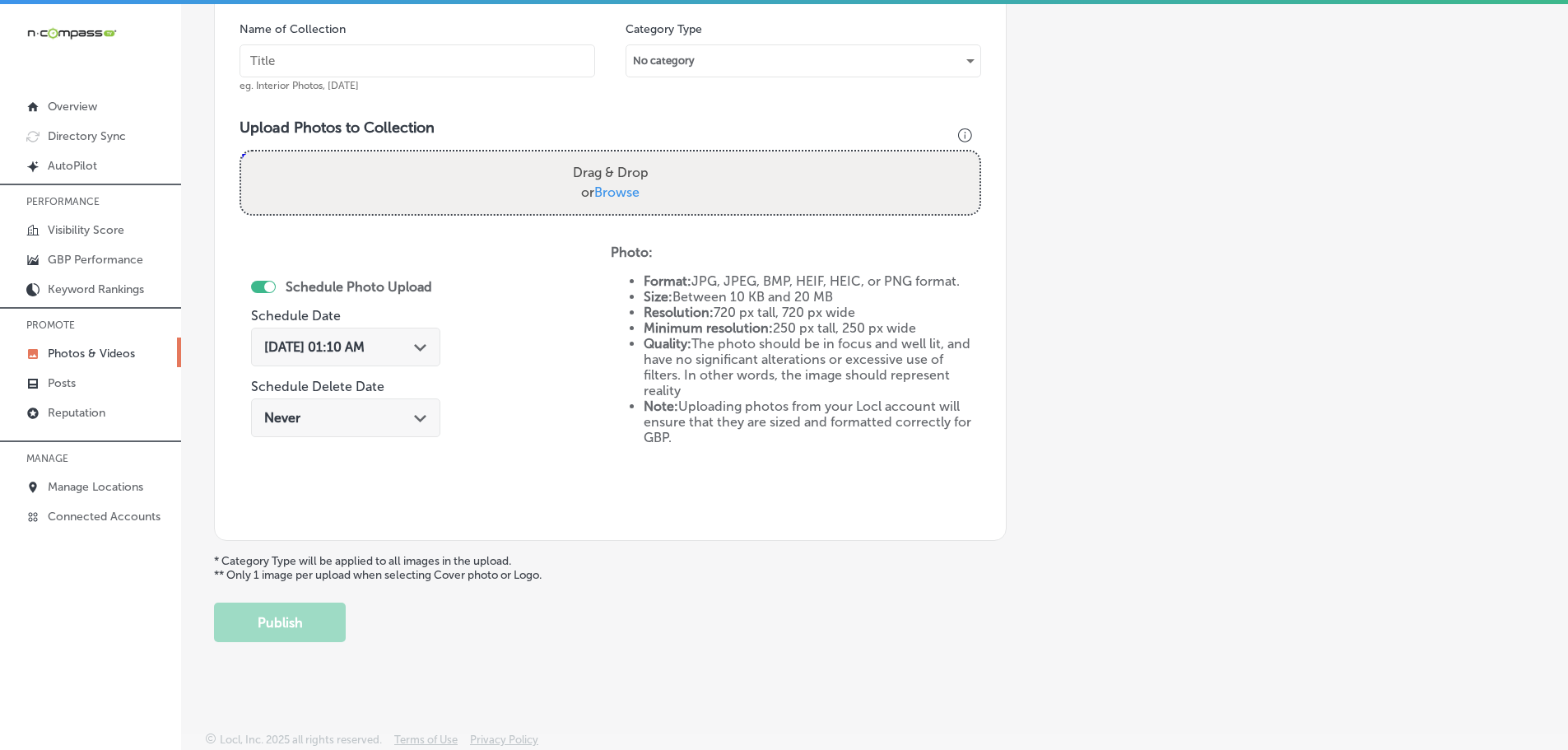
click at [610, 191] on span "Browse" at bounding box center [617, 192] width 45 height 16
click at [610, 157] on input "Drag & Drop or Browse" at bounding box center [610, 154] width 738 height 5
type input "C:\fakepath\[GEOGRAPHIC_DATA] (19).png"
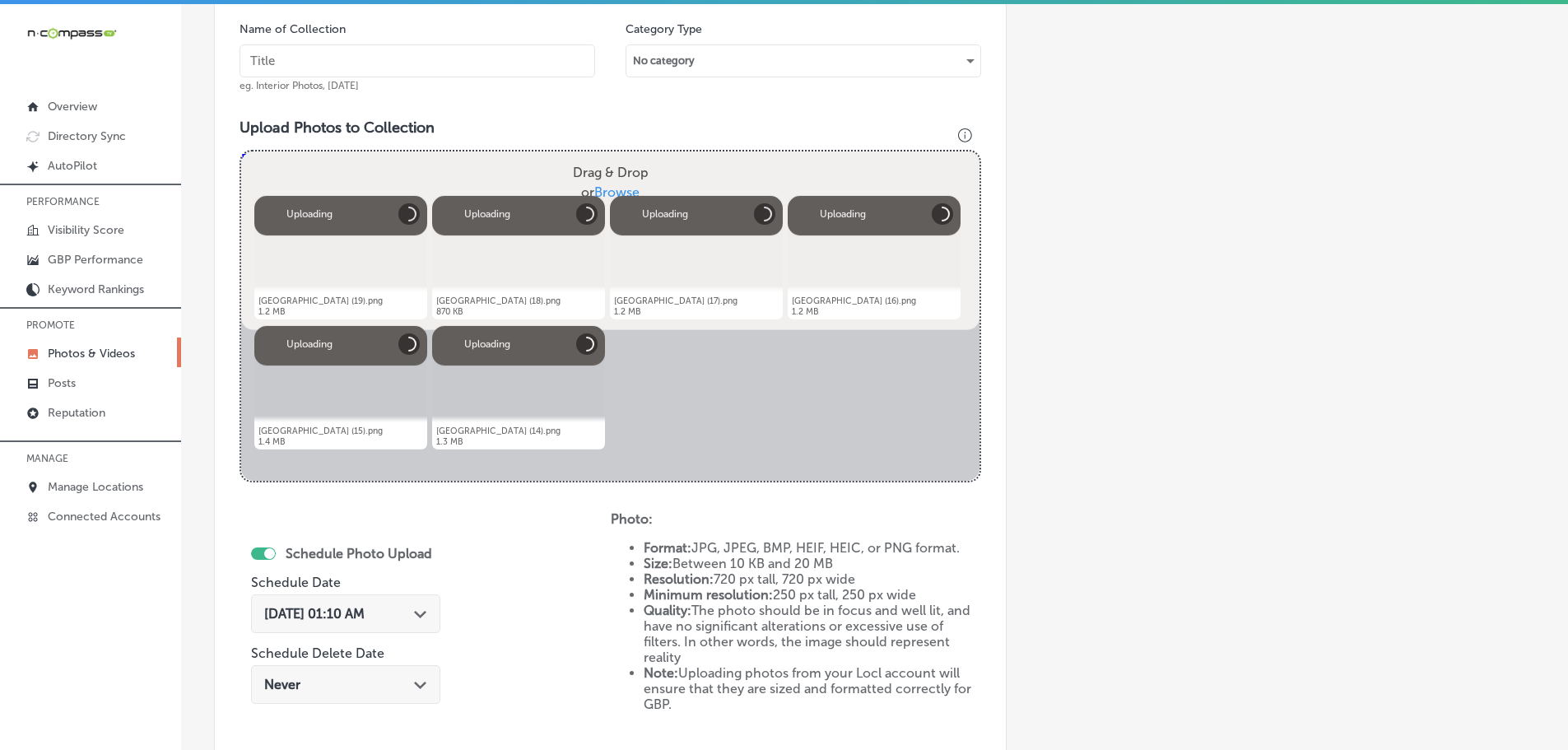
click at [357, 61] on input "text" at bounding box center [417, 60] width 355 height 33
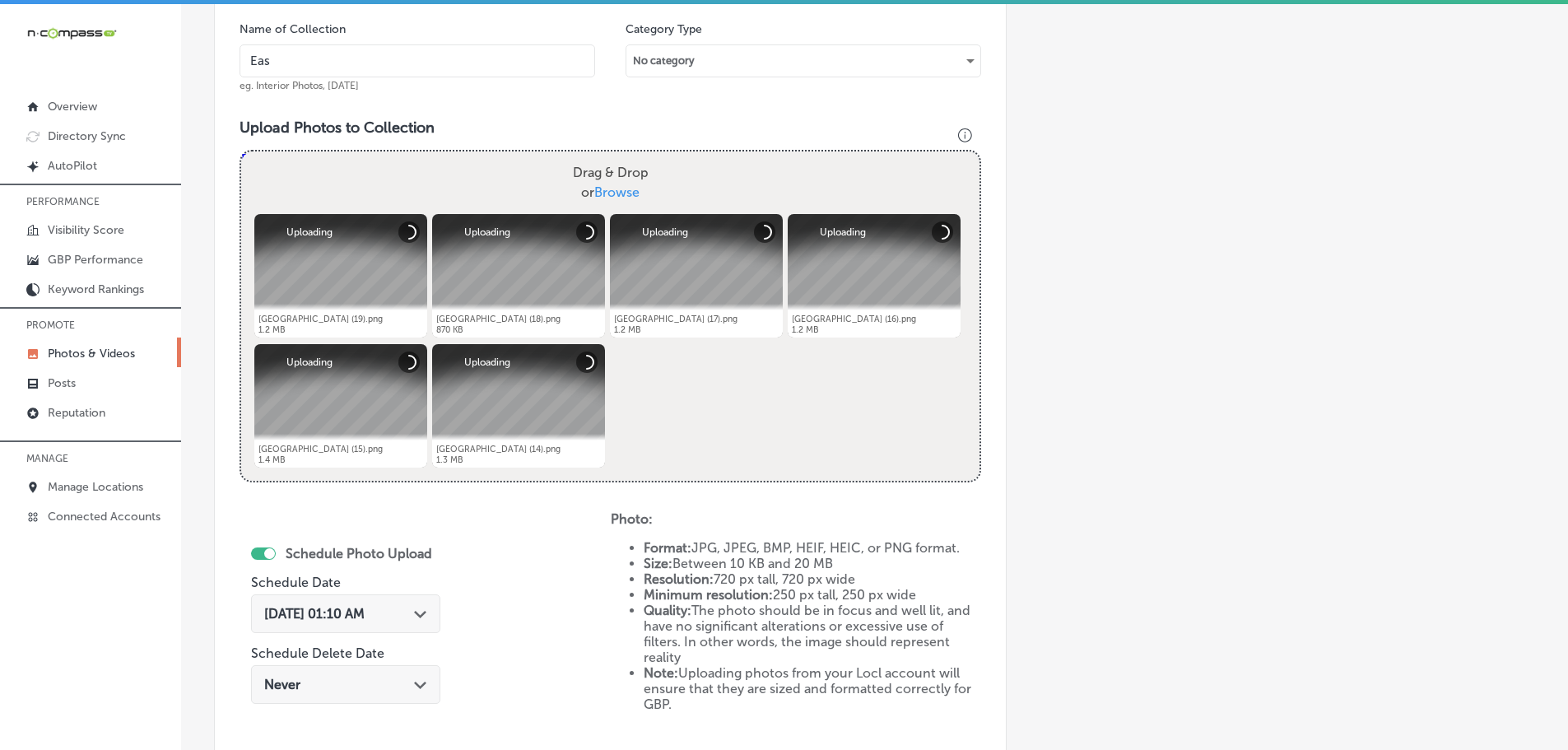
type input "[GEOGRAPHIC_DATA]"
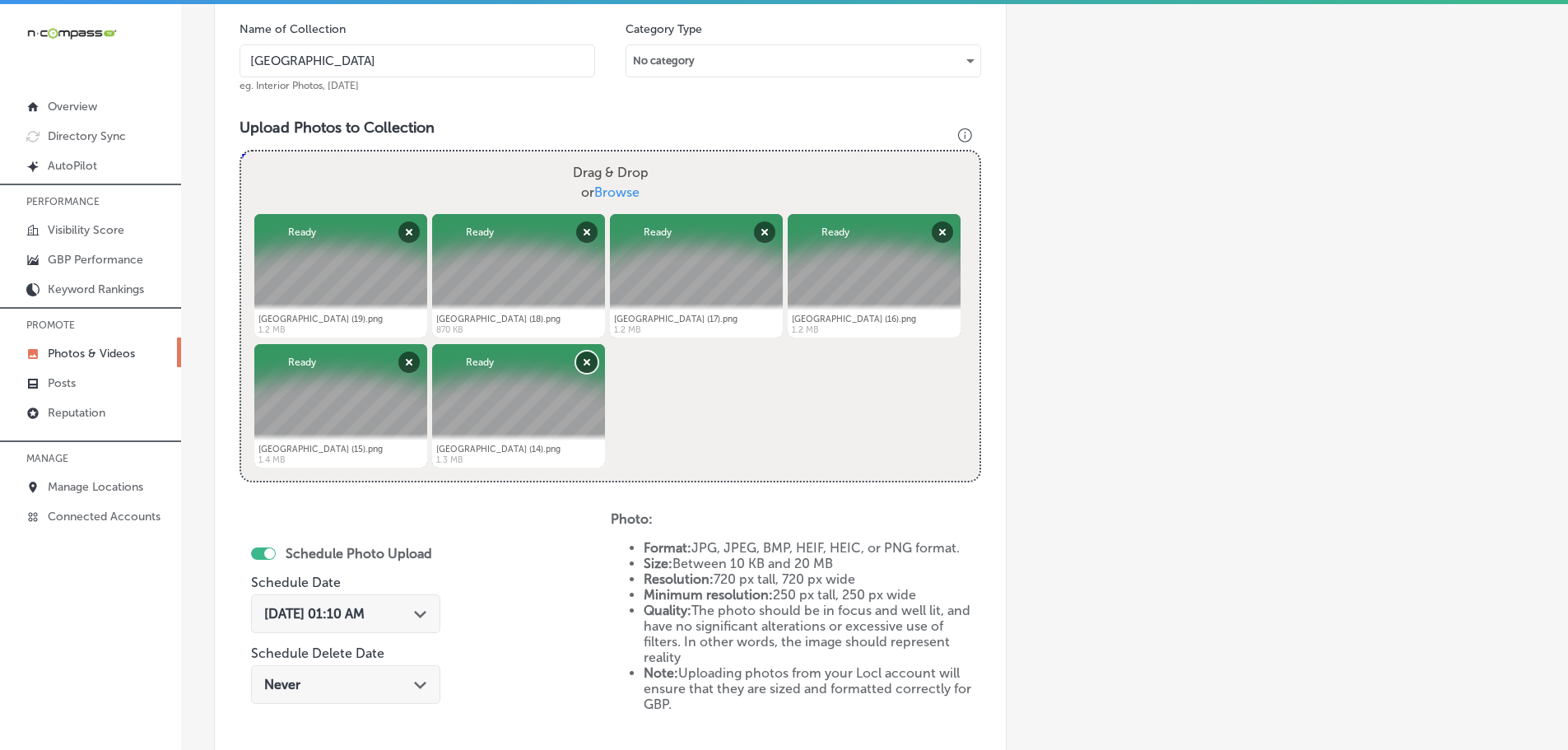
click at [591, 363] on button "Remove" at bounding box center [587, 362] width 22 height 22
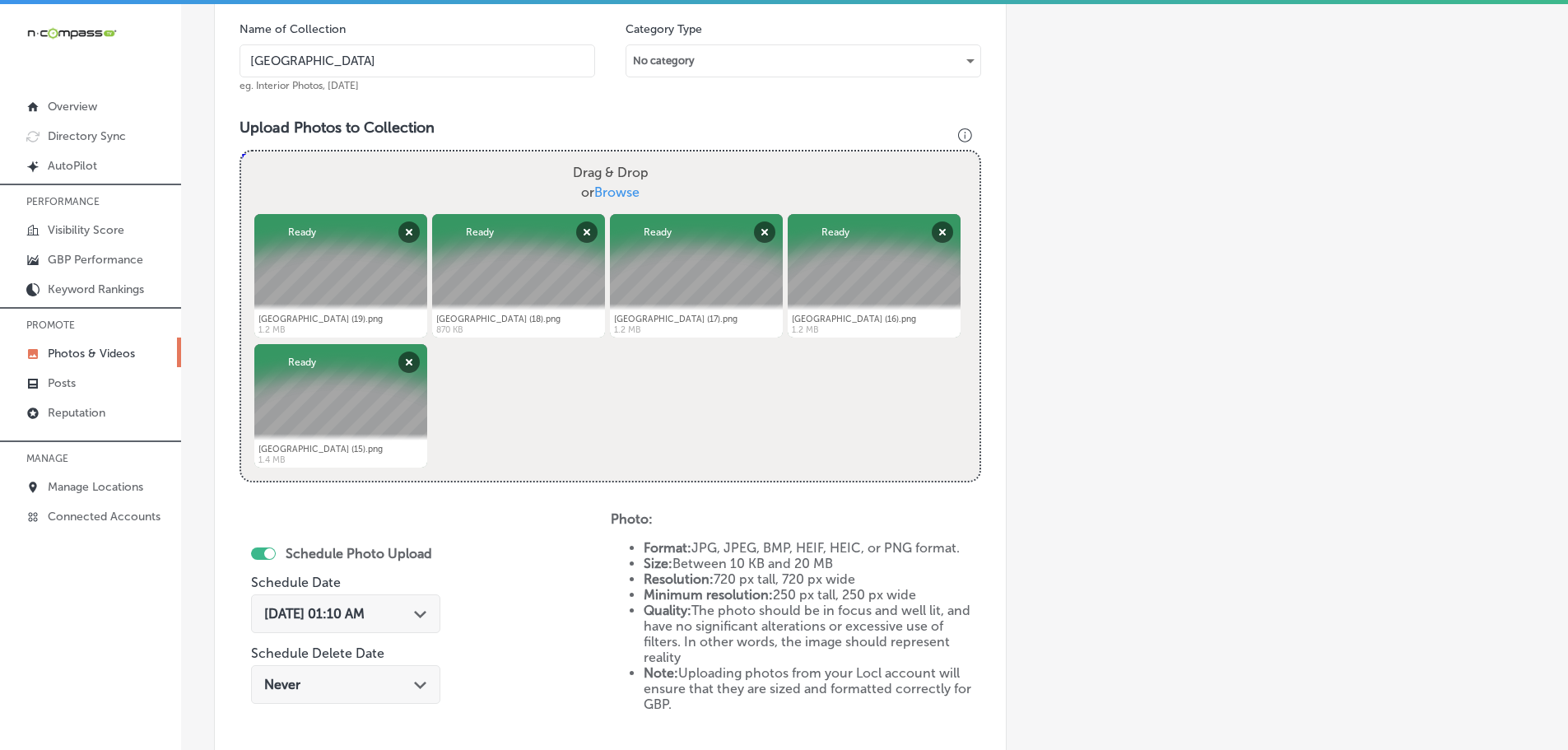
click at [416, 619] on div "Path Created with Sketch." at bounding box center [420, 612] width 13 height 13
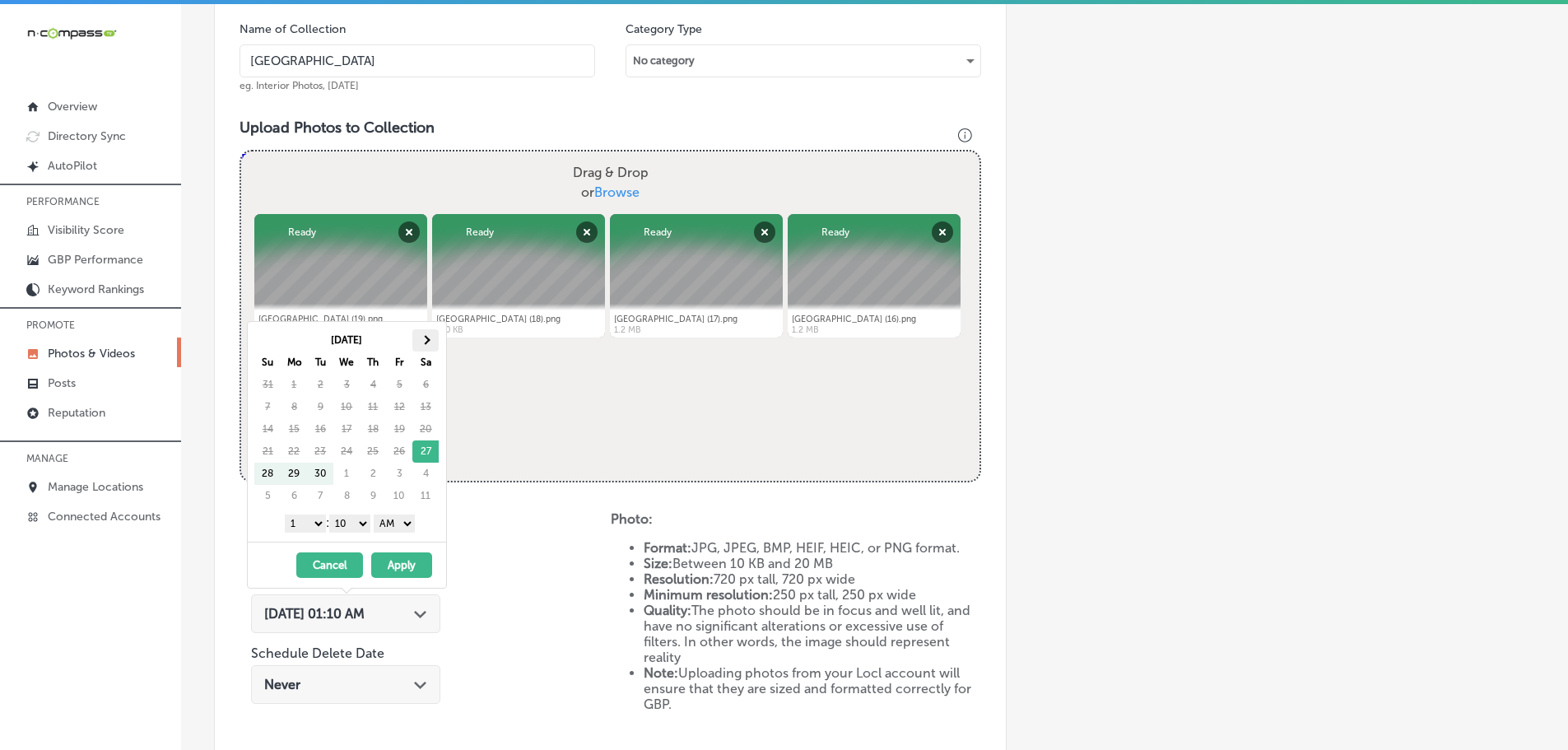
click at [433, 344] on th at bounding box center [425, 340] width 27 height 23
click at [311, 528] on select "1 2 3 4 5 6 7 8 9 10 11 12" at bounding box center [306, 523] width 41 height 18
click at [350, 524] on select "00 10 20 30 40 50" at bounding box center [350, 523] width 41 height 18
click at [399, 522] on select "AM PM" at bounding box center [395, 523] width 41 height 18
click at [398, 564] on button "Apply" at bounding box center [402, 565] width 61 height 26
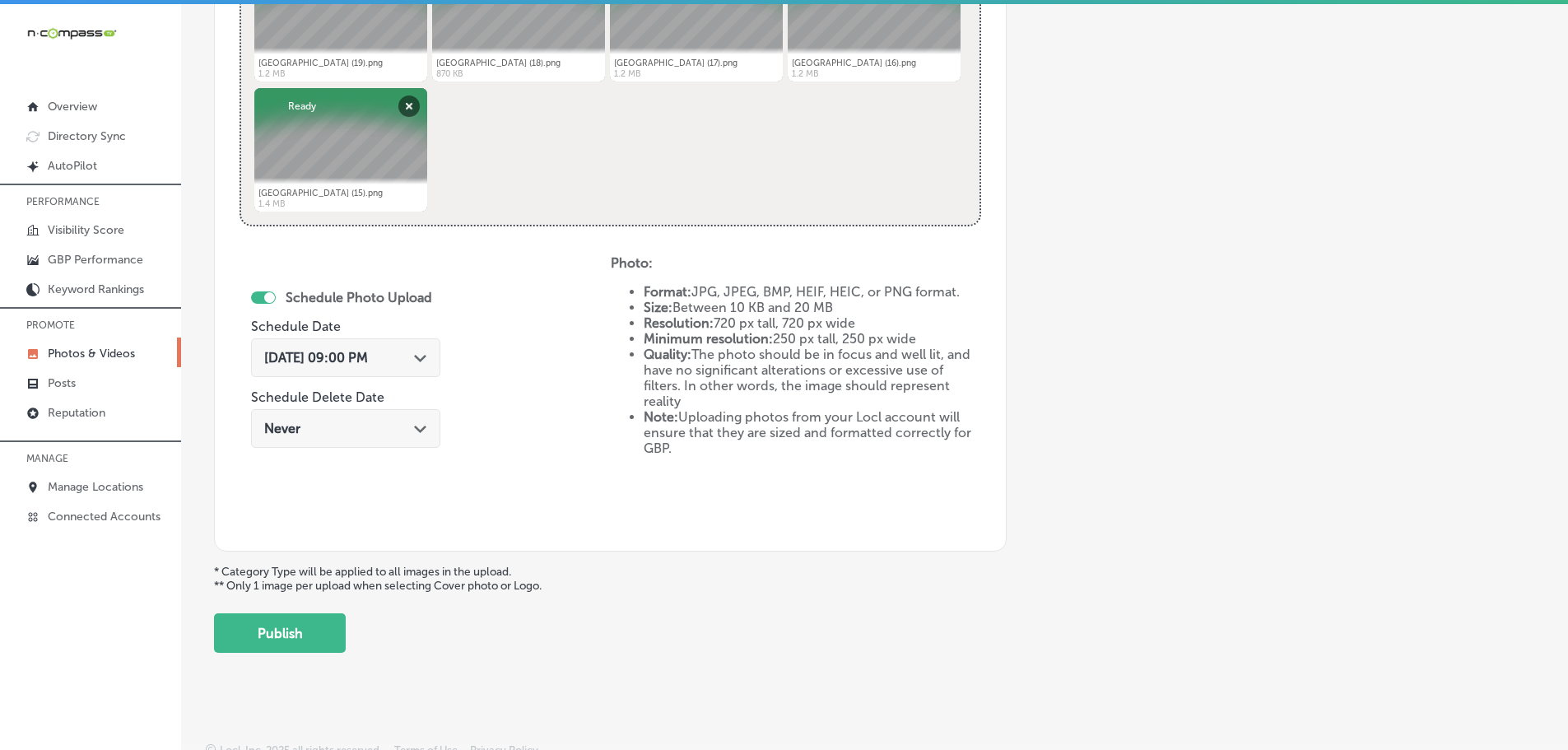
scroll to position [765, 0]
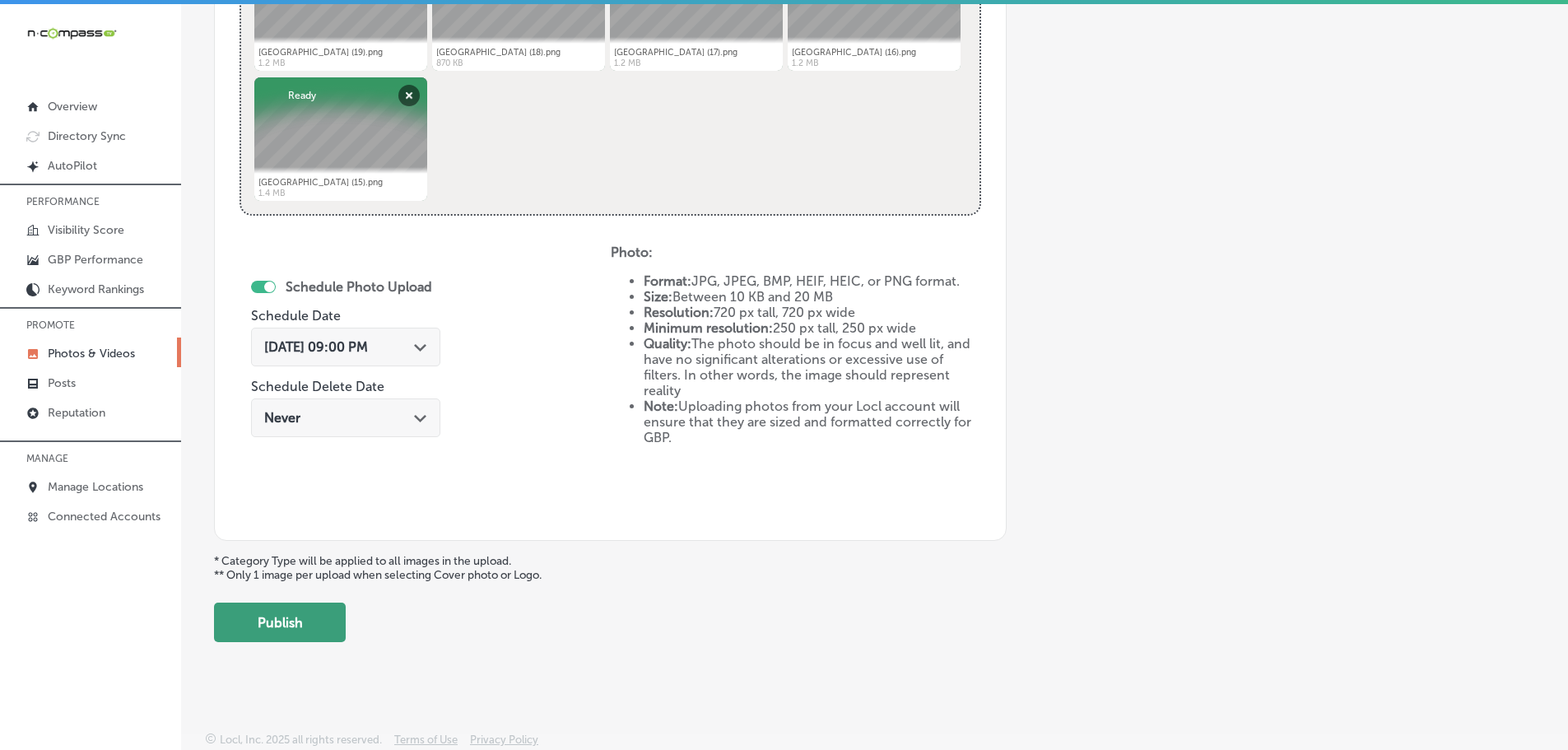
click at [322, 624] on button "Publish" at bounding box center [279, 623] width 131 height 39
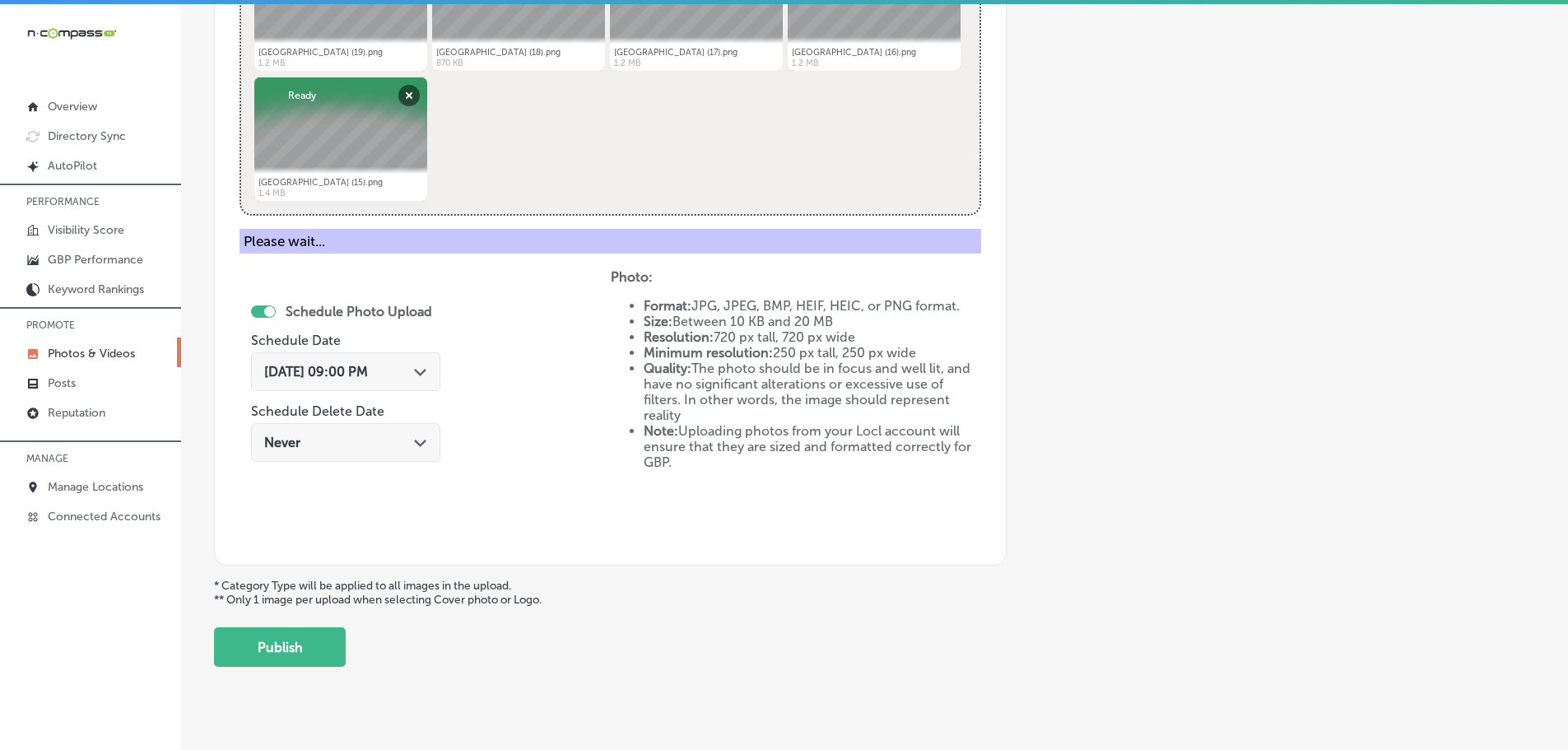
scroll to position [498, 0]
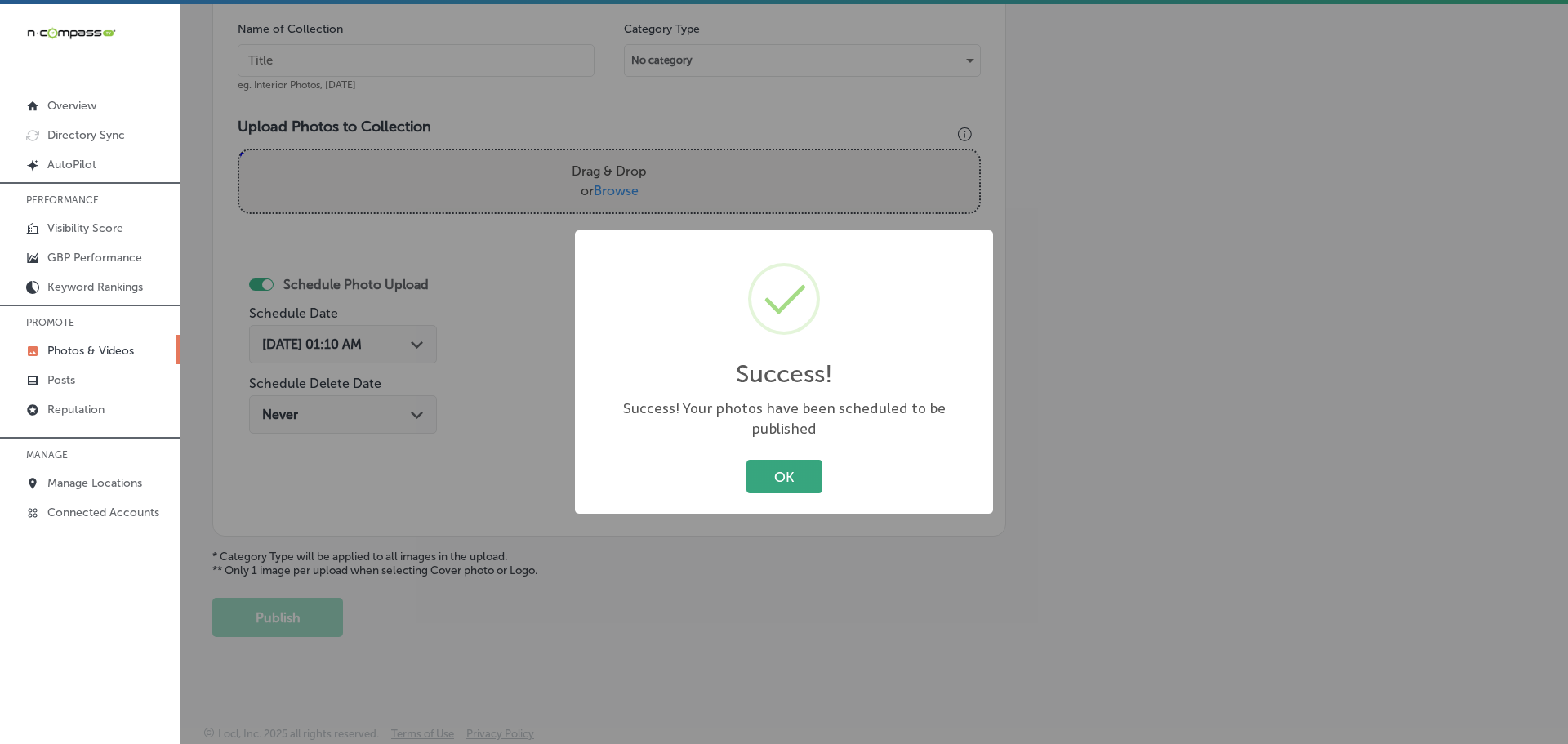
click at [769, 460] on button "OK" at bounding box center [785, 477] width 76 height 33
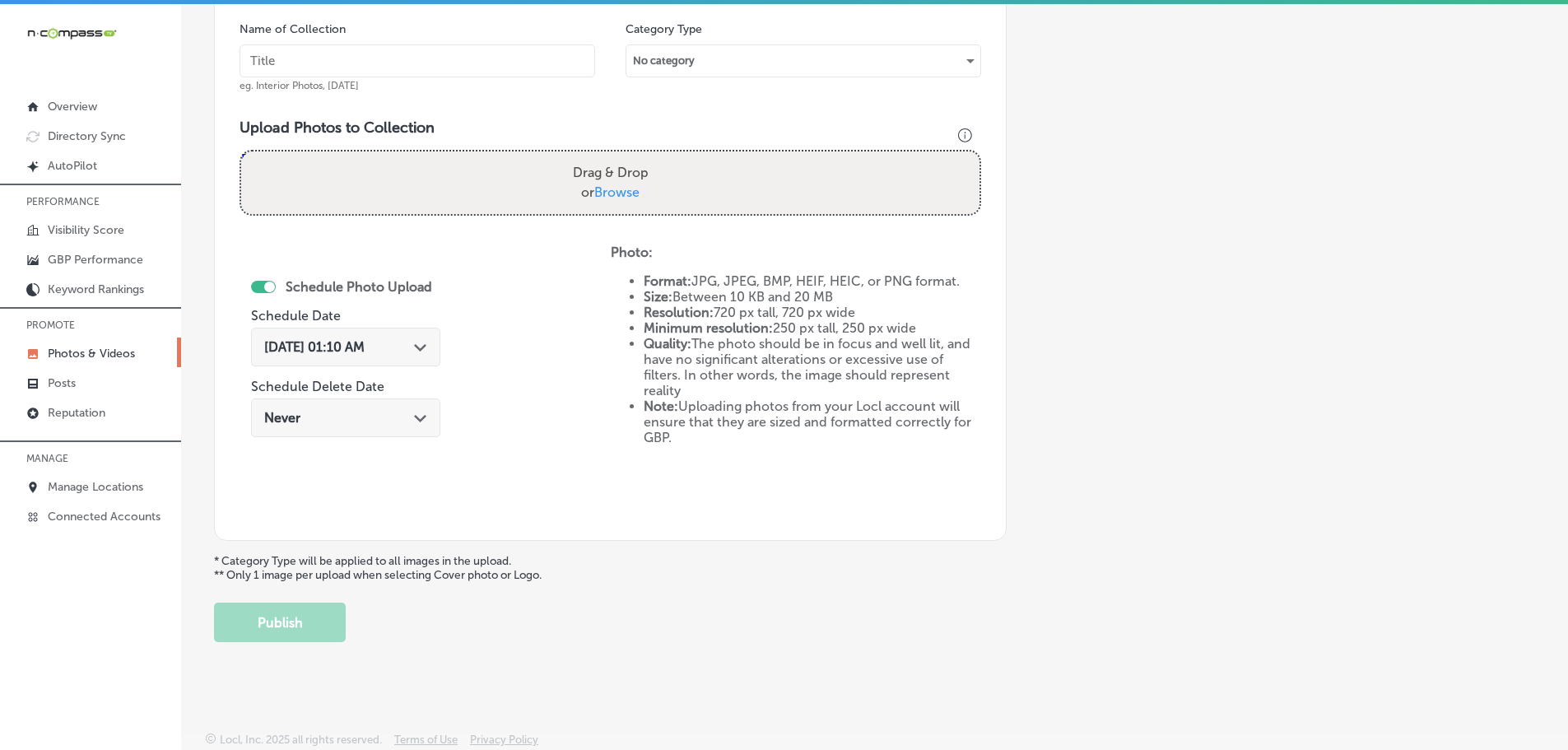
click at [603, 187] on span "Browse" at bounding box center [617, 192] width 45 height 16
click at [603, 157] on input "Drag & Drop or Browse" at bounding box center [610, 154] width 738 height 5
type input "C:\fakepath\[GEOGRAPHIC_DATA] (24).png"
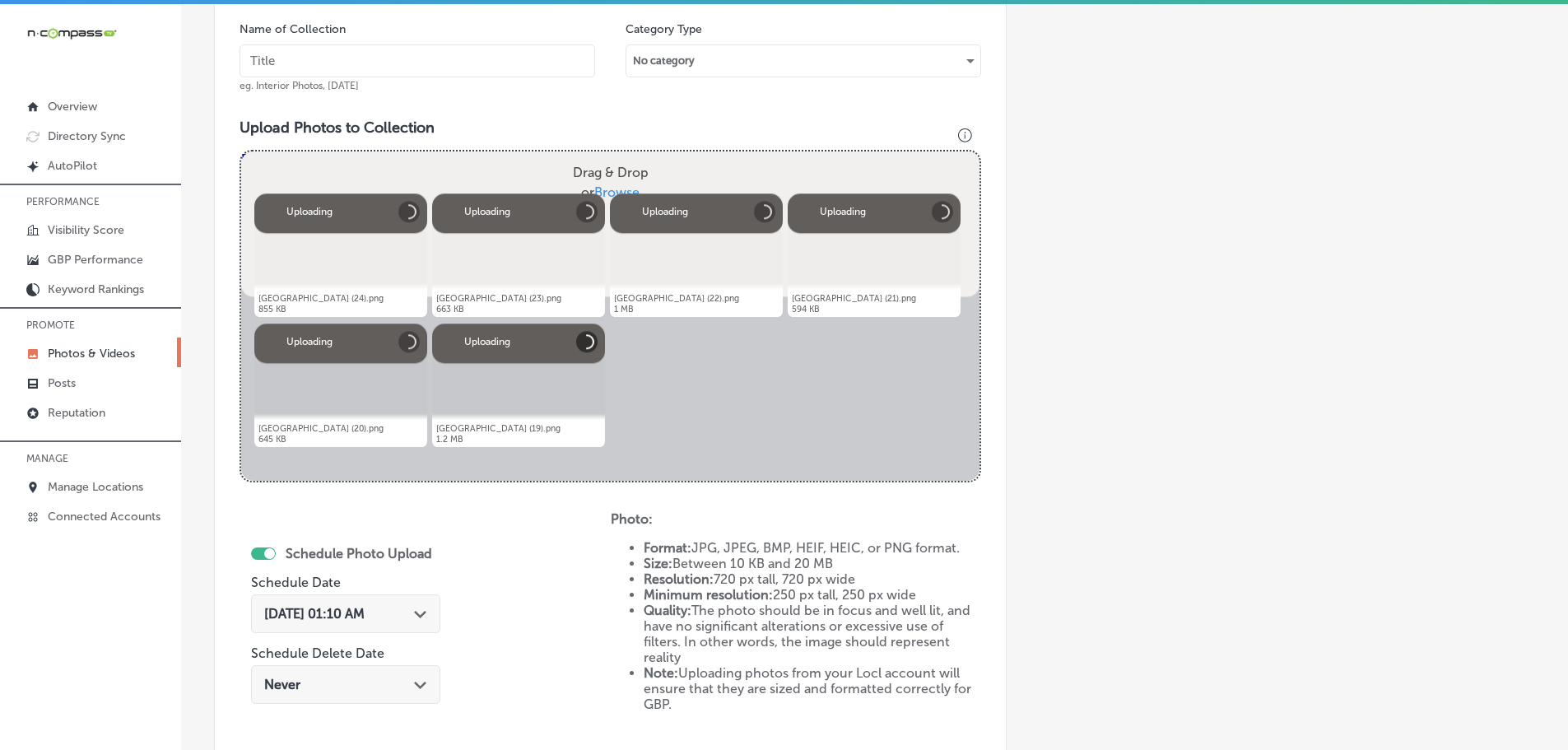
click at [434, 60] on input "text" at bounding box center [417, 60] width 355 height 33
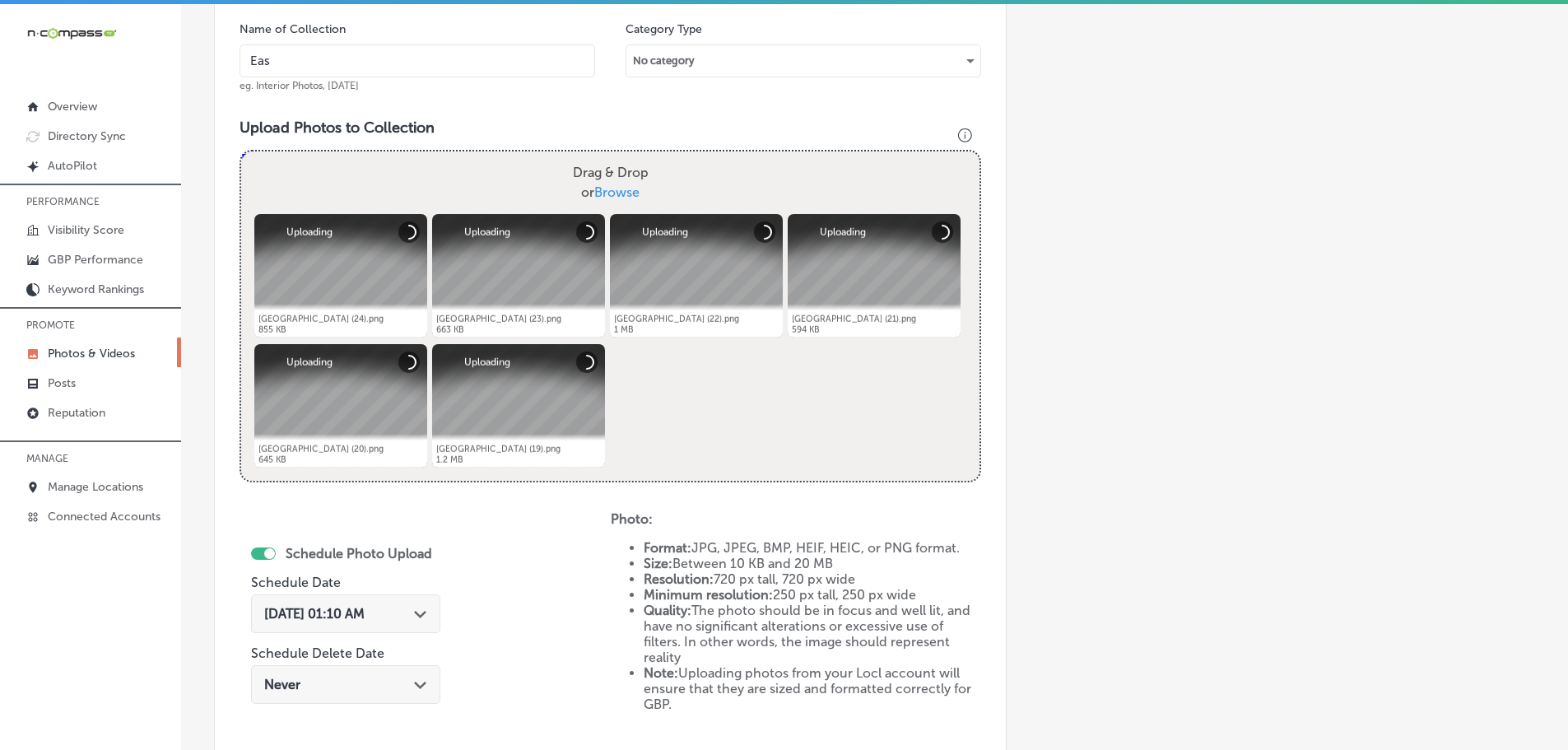
type input "[GEOGRAPHIC_DATA]"
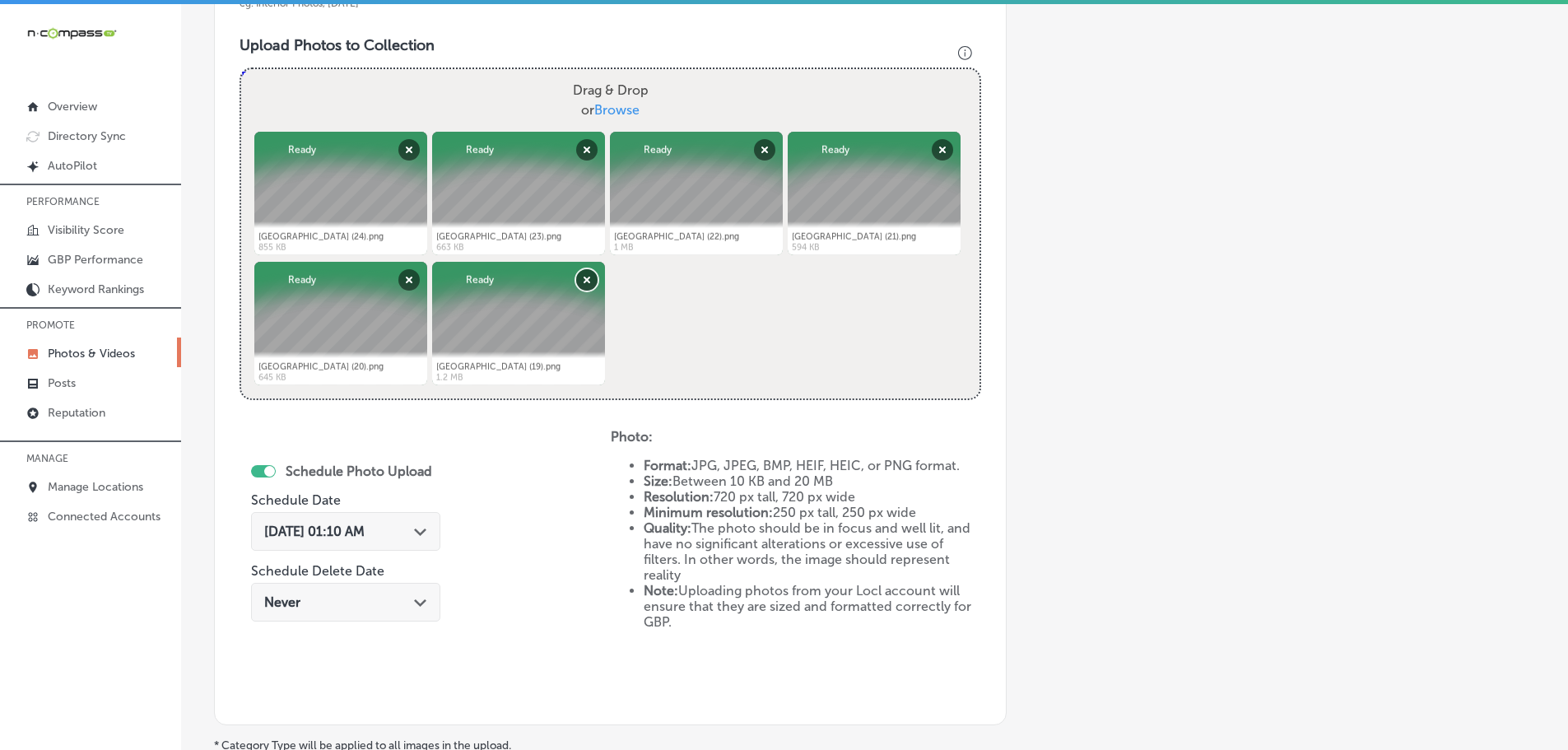
click at [584, 281] on button "Remove" at bounding box center [587, 280] width 22 height 22
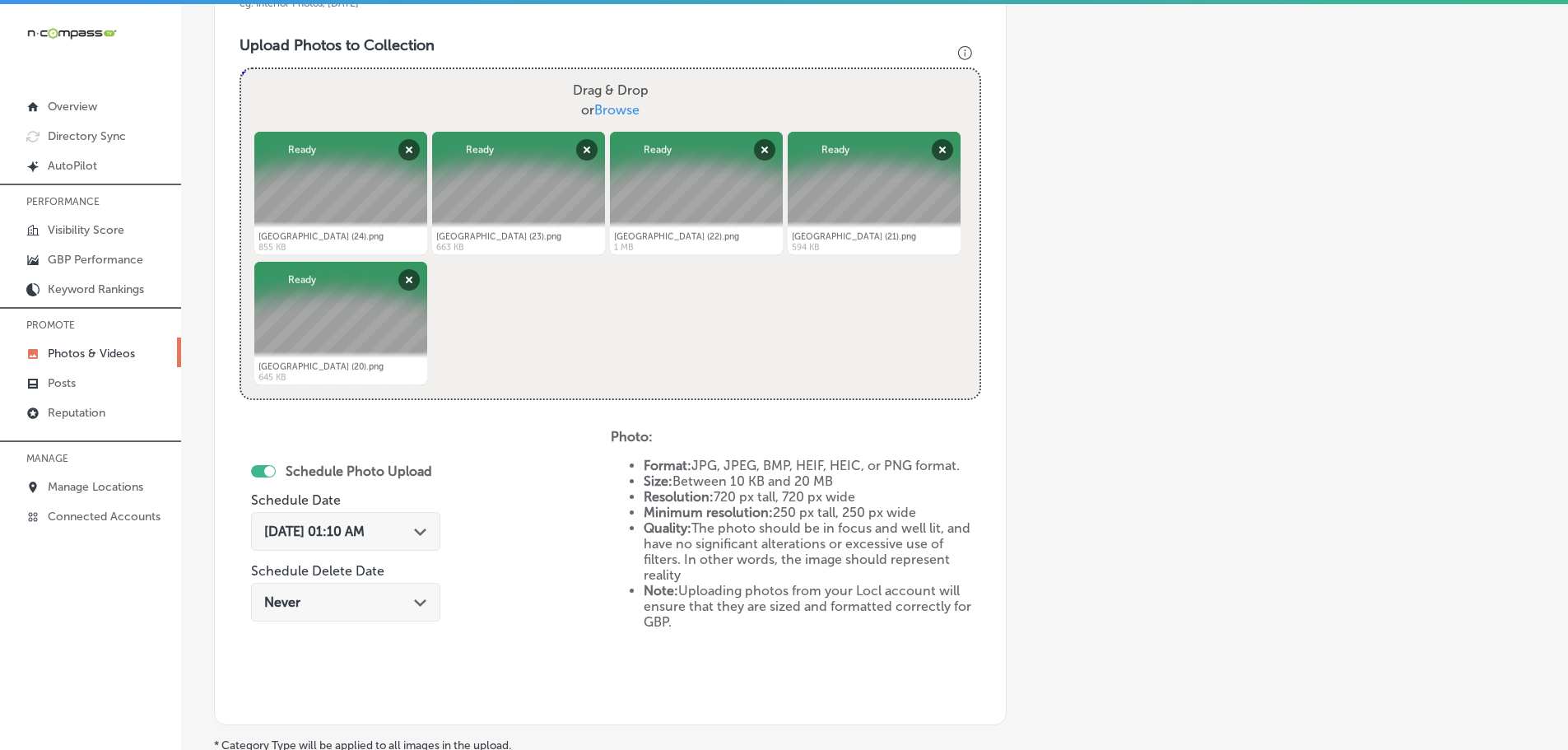
click at [422, 538] on div "[DATE] 01:10 AM Path Created with Sketch." at bounding box center [345, 532] width 163 height 16
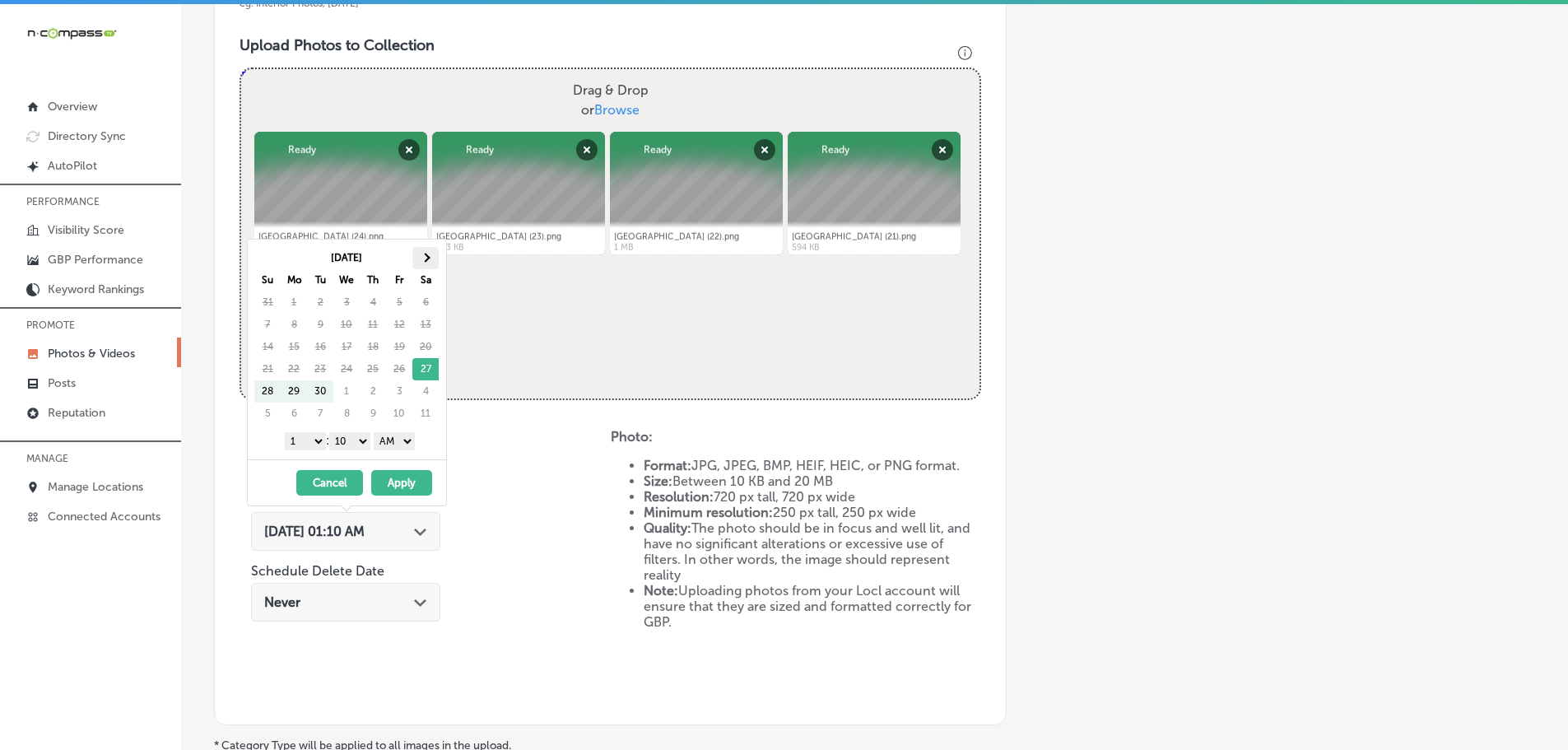
click at [423, 253] on th at bounding box center [425, 258] width 27 height 23
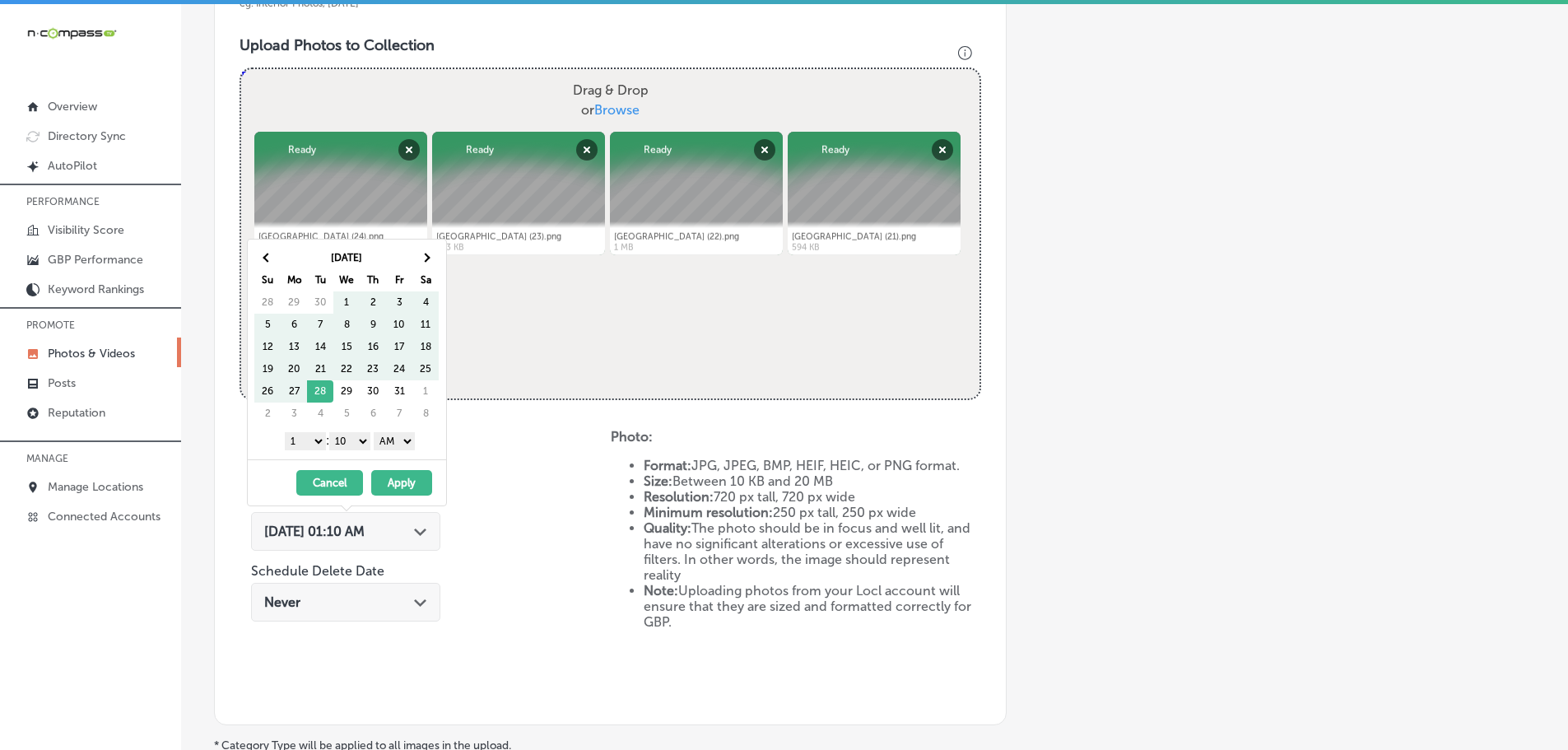
click at [423, 253] on th at bounding box center [425, 258] width 27 height 23
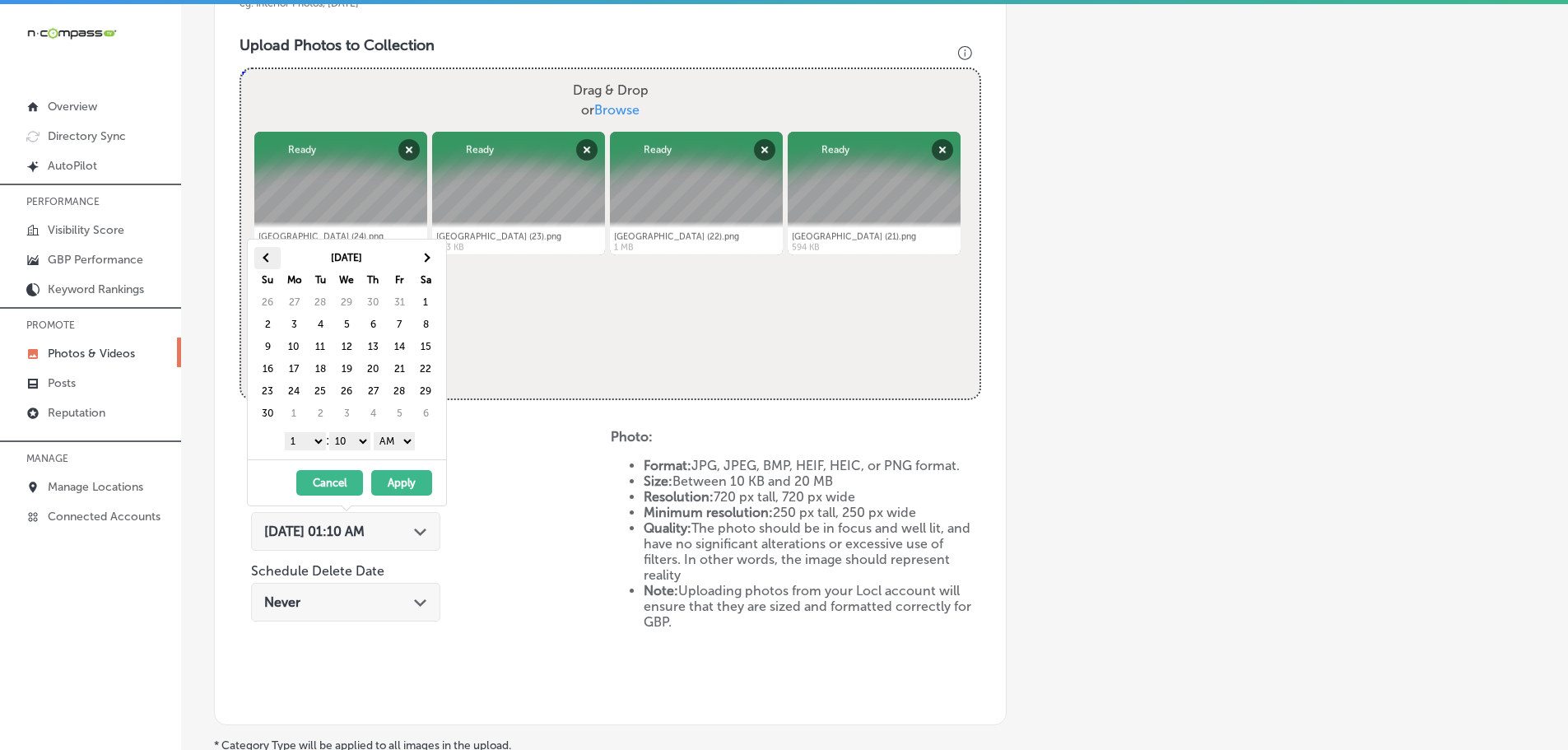
click at [261, 262] on th at bounding box center [267, 258] width 27 height 23
click at [309, 441] on select "1 2 3 4 5 6 7 8 9 10 11 12" at bounding box center [306, 441] width 41 height 18
click at [345, 435] on select "00 10 20 30 40 50" at bounding box center [350, 441] width 41 height 18
drag, startPoint x: 375, startPoint y: 447, endPoint x: 391, endPoint y: 443, distance: 16.5
click at [390, 443] on select "AM PM" at bounding box center [395, 441] width 41 height 18
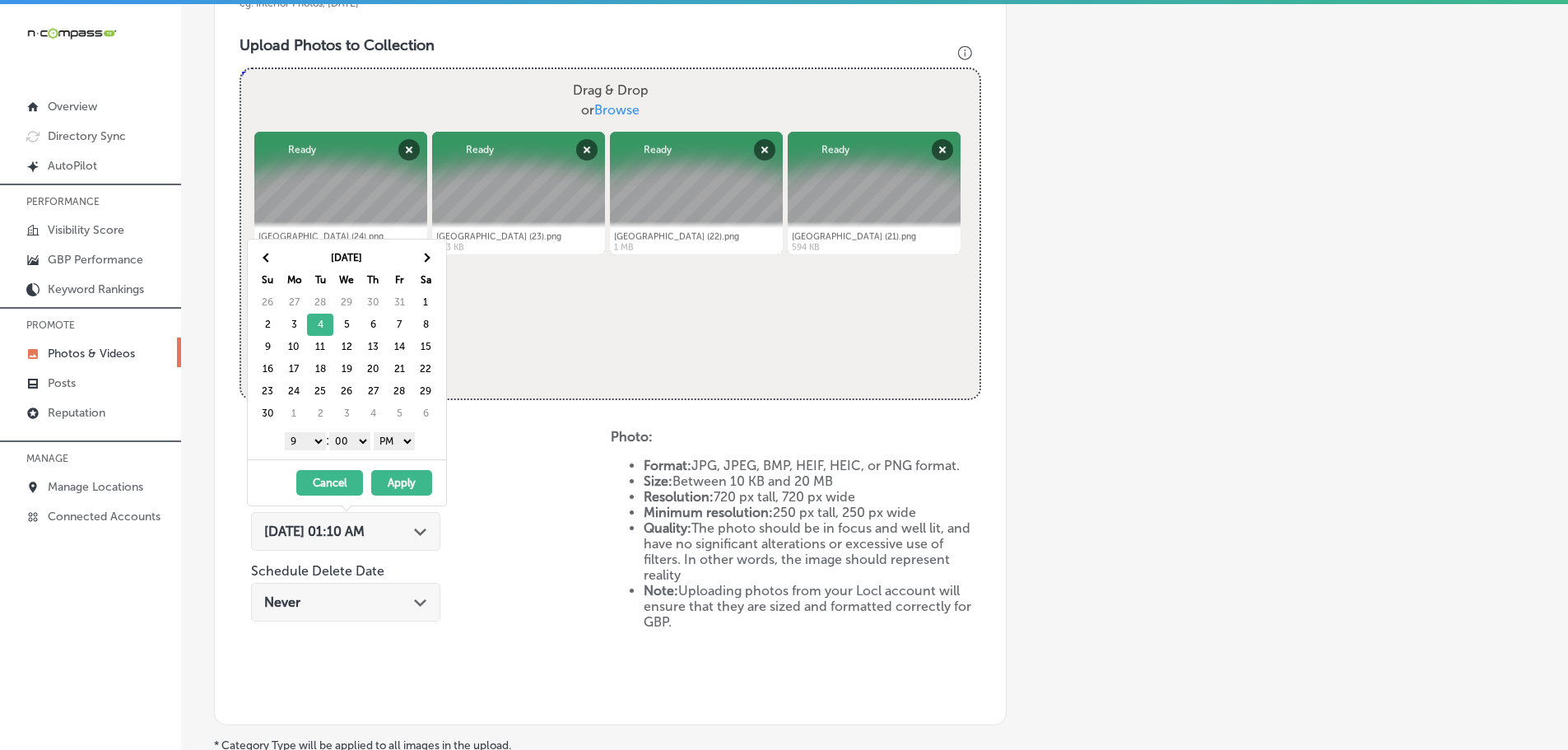
click at [401, 482] on button "Apply" at bounding box center [402, 483] width 61 height 26
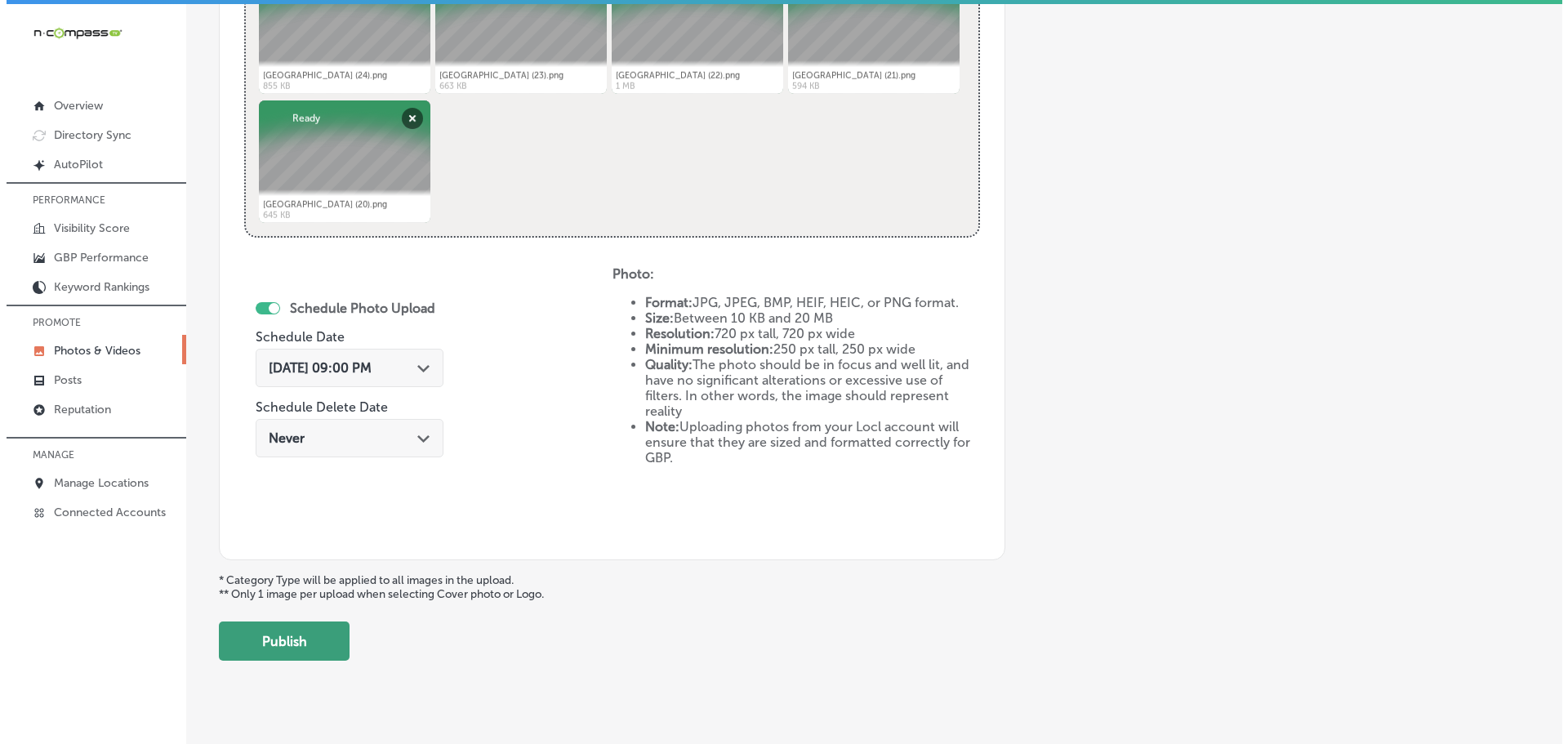
scroll to position [759, 0]
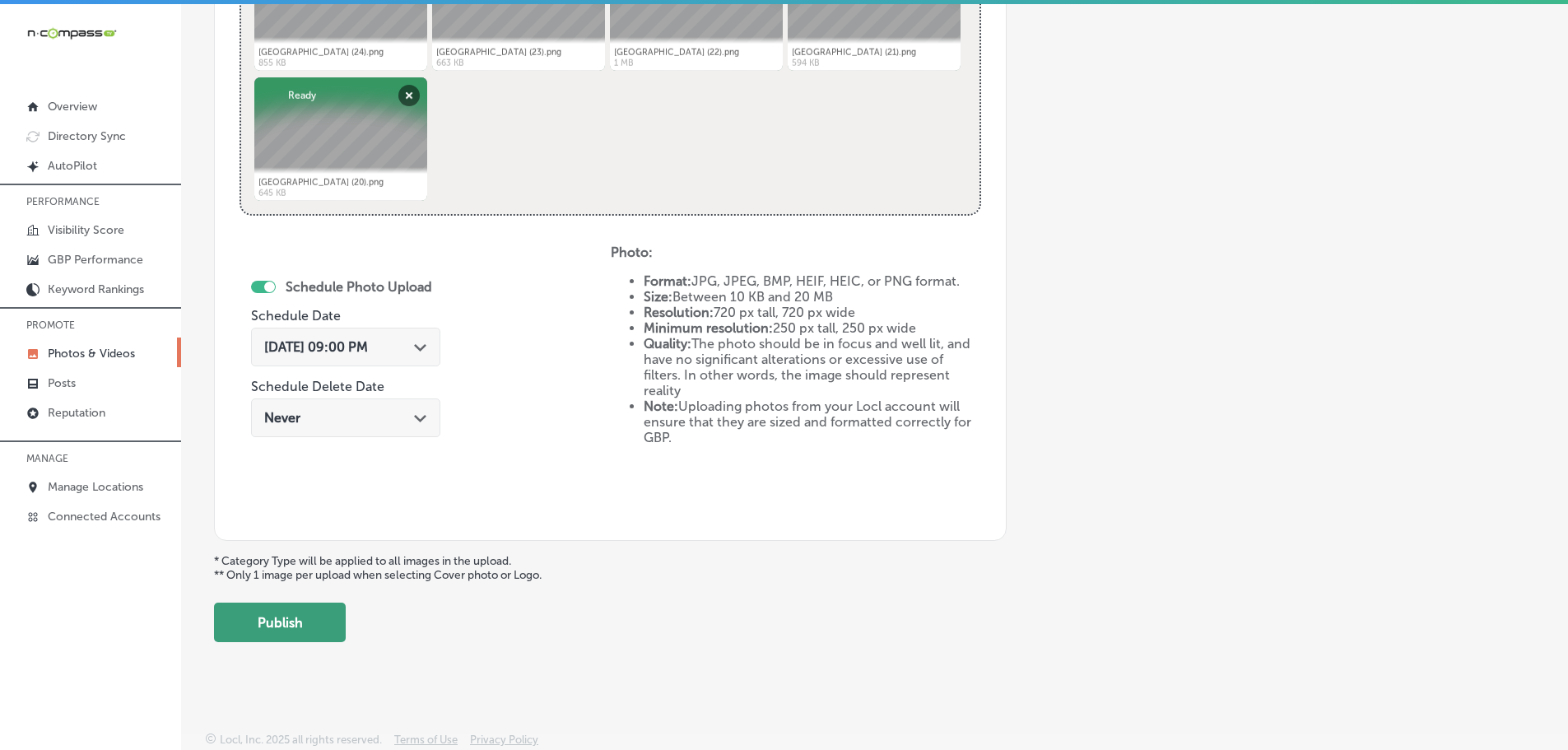
click at [271, 631] on button "Publish" at bounding box center [279, 623] width 131 height 39
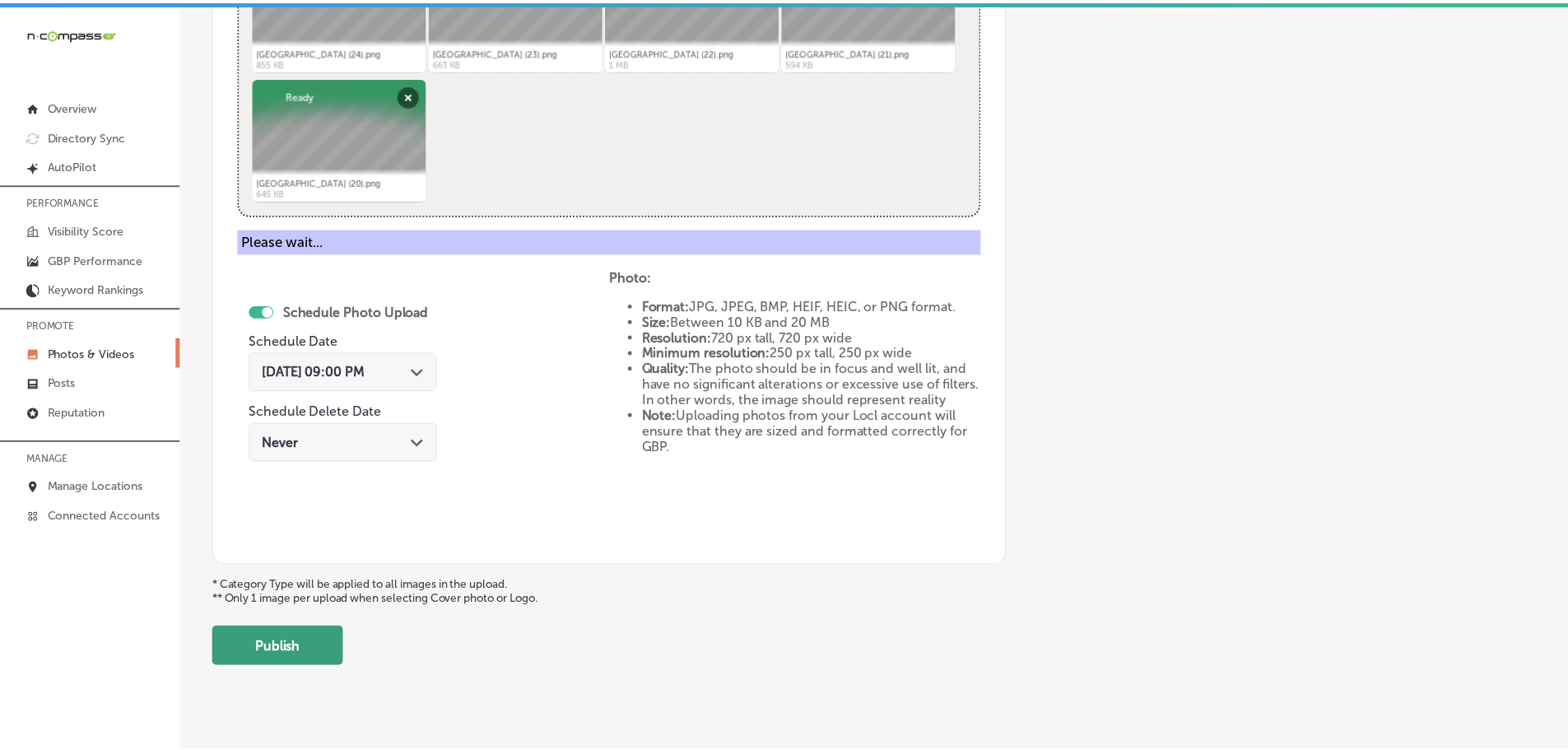
scroll to position [498, 0]
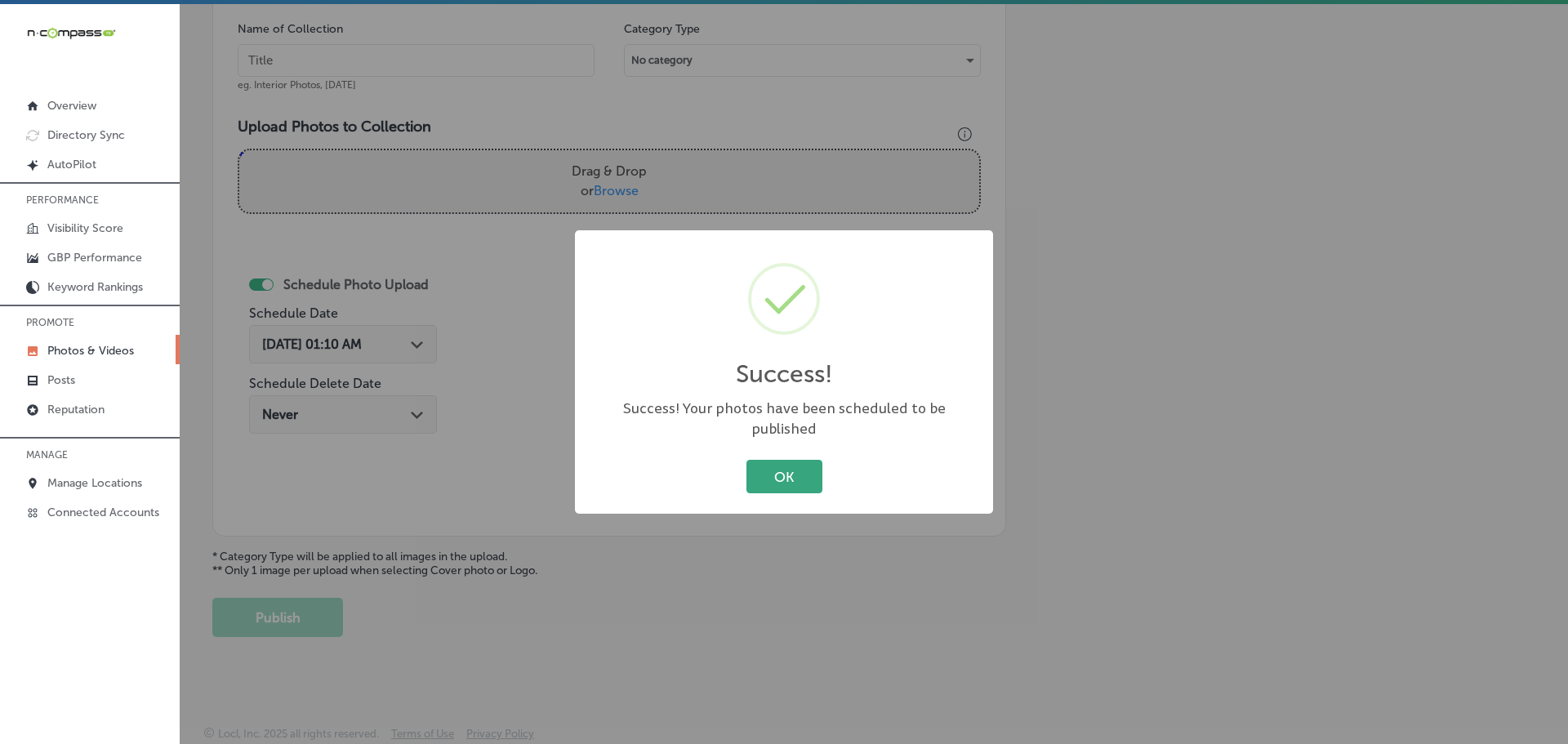
click at [801, 465] on button "OK" at bounding box center [785, 477] width 76 height 33
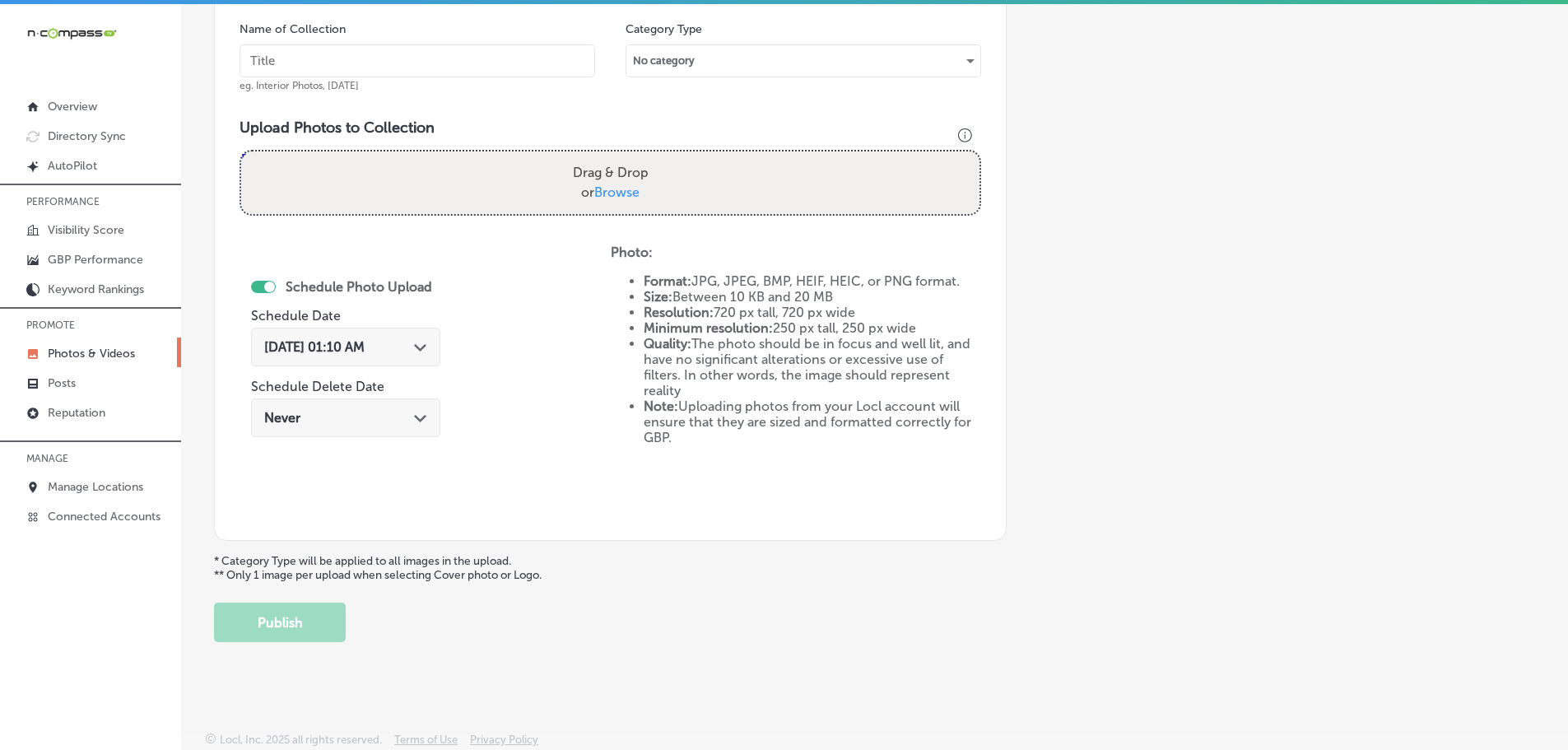
click at [607, 188] on span "Browse" at bounding box center [617, 192] width 45 height 16
click at [607, 157] on input "Drag & Drop or Browse" at bounding box center [610, 154] width 738 height 5
click at [608, 189] on span "Browse" at bounding box center [617, 192] width 45 height 16
click at [608, 157] on input "Drag & Drop or Browse" at bounding box center [610, 154] width 738 height 5
click at [616, 189] on span "Browse" at bounding box center [617, 192] width 45 height 16
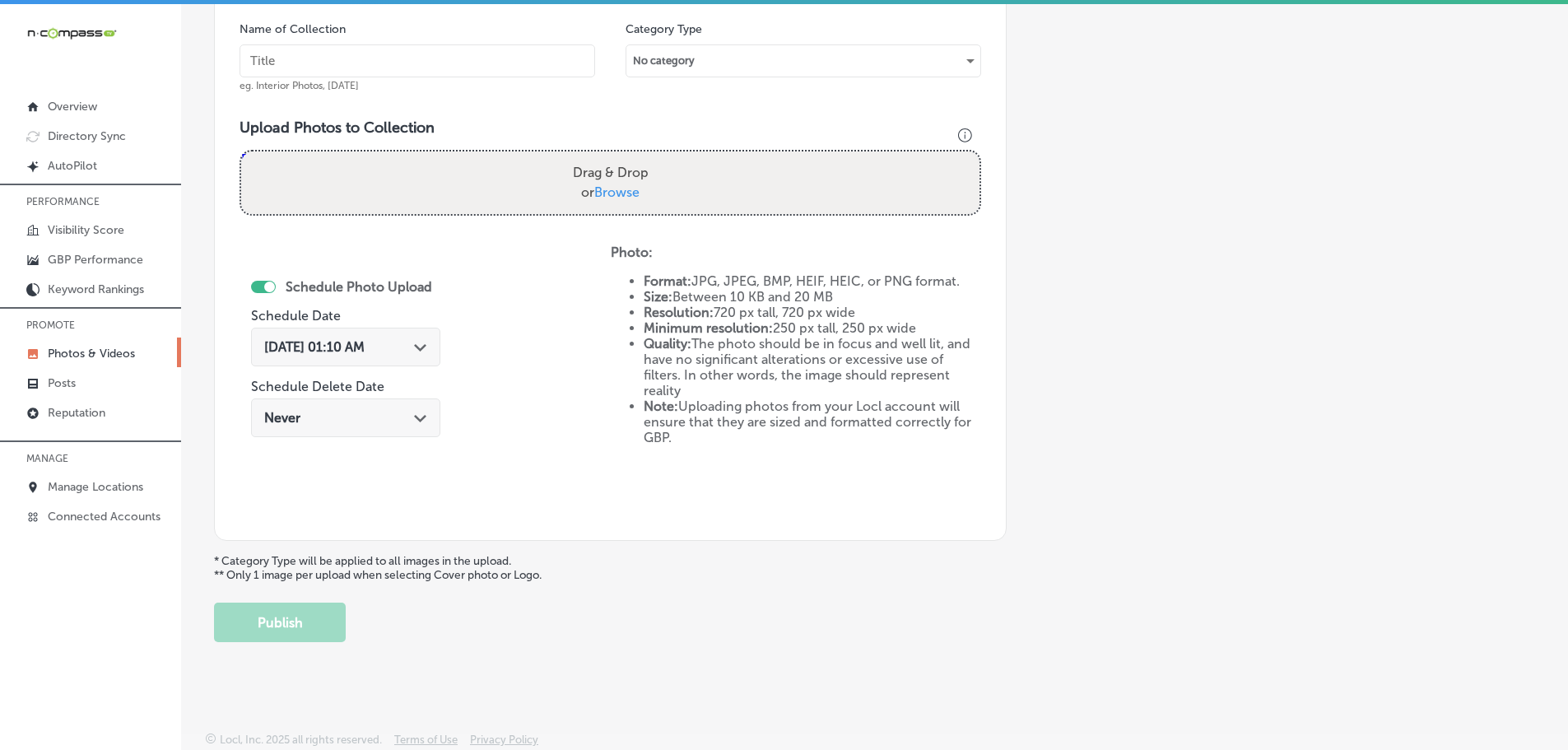
click at [616, 157] on input "Drag & Drop or Browse" at bounding box center [610, 154] width 738 height 5
type input "C:\fakepath\[GEOGRAPHIC_DATA] (29).png"
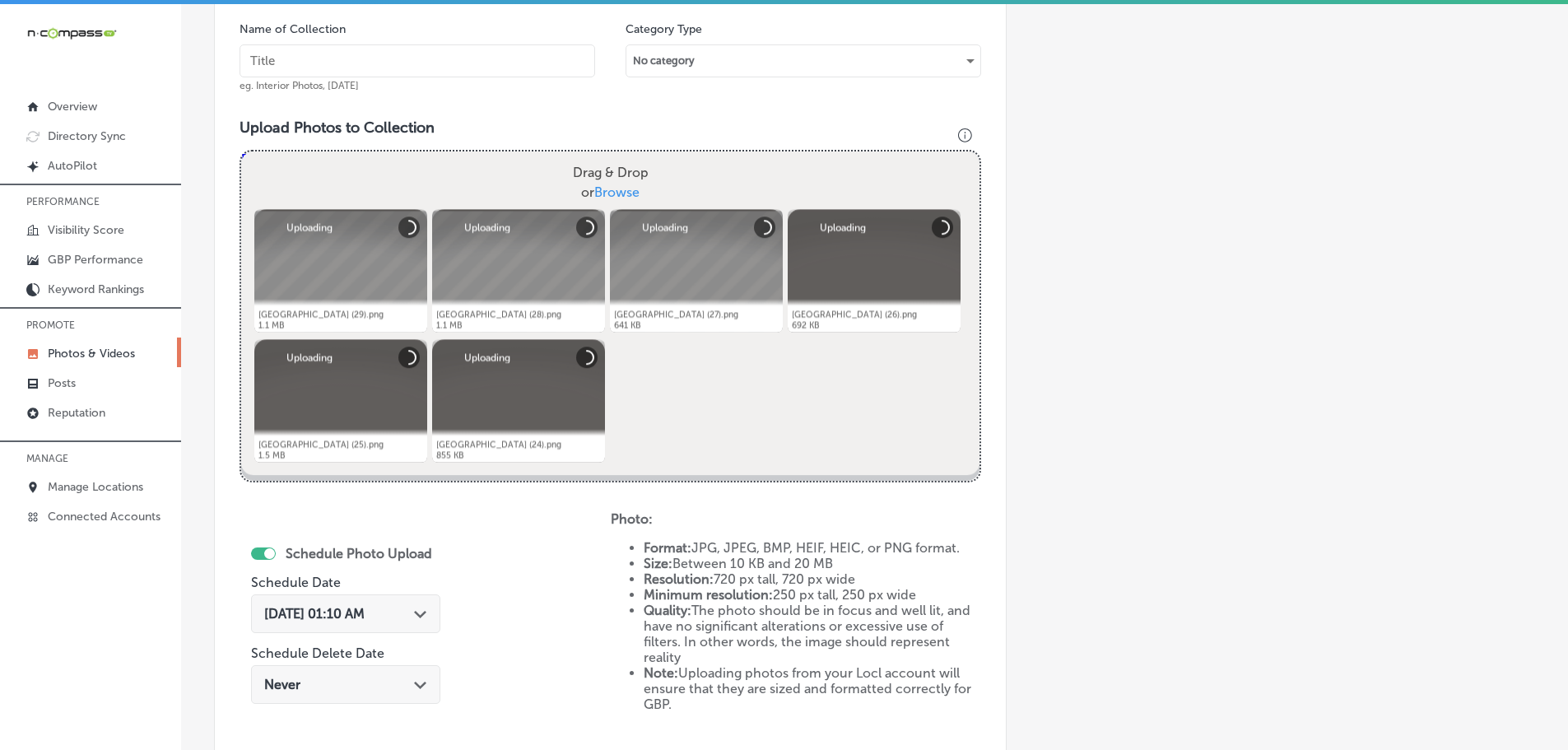
click at [414, 64] on input "text" at bounding box center [417, 60] width 355 height 33
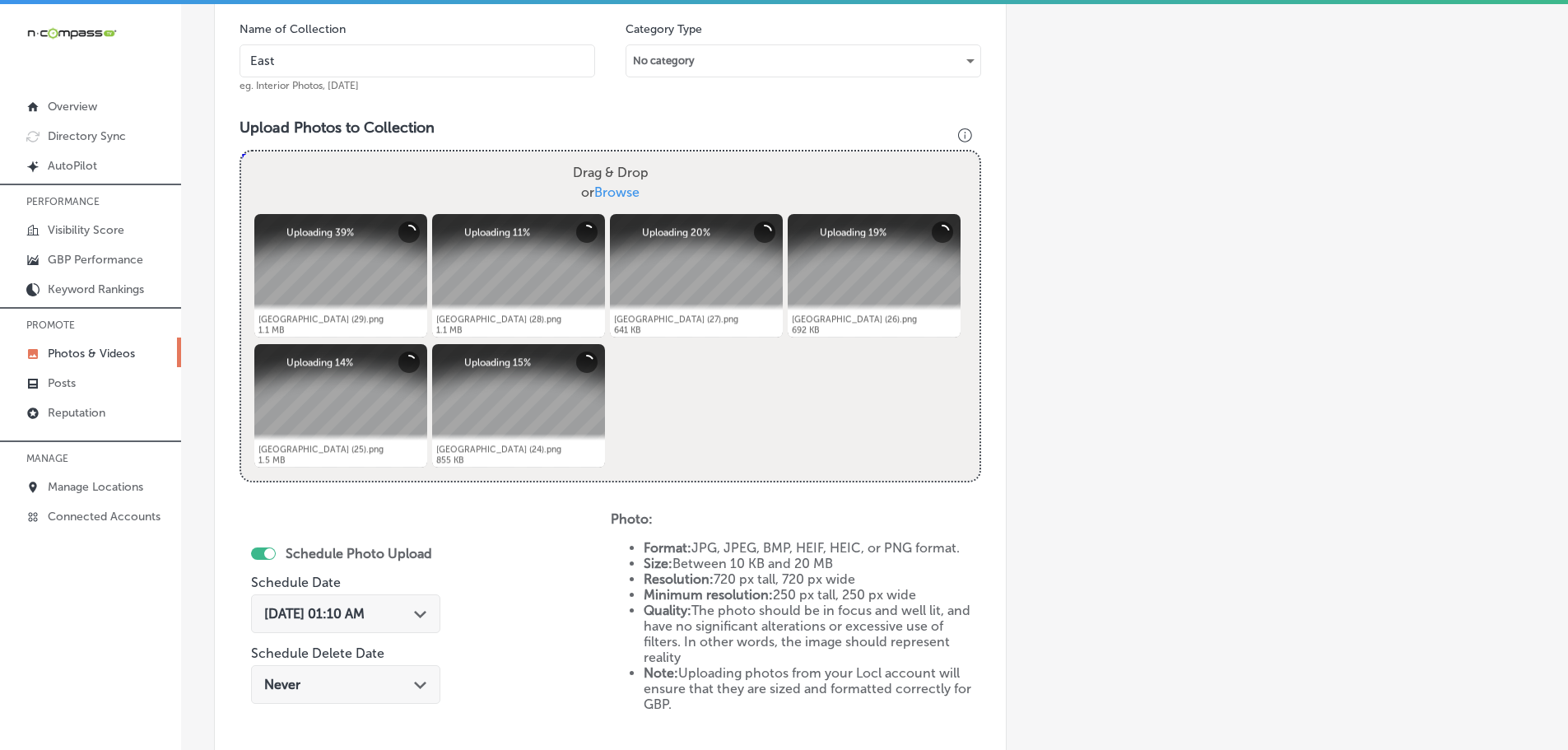
type input "[GEOGRAPHIC_DATA]"
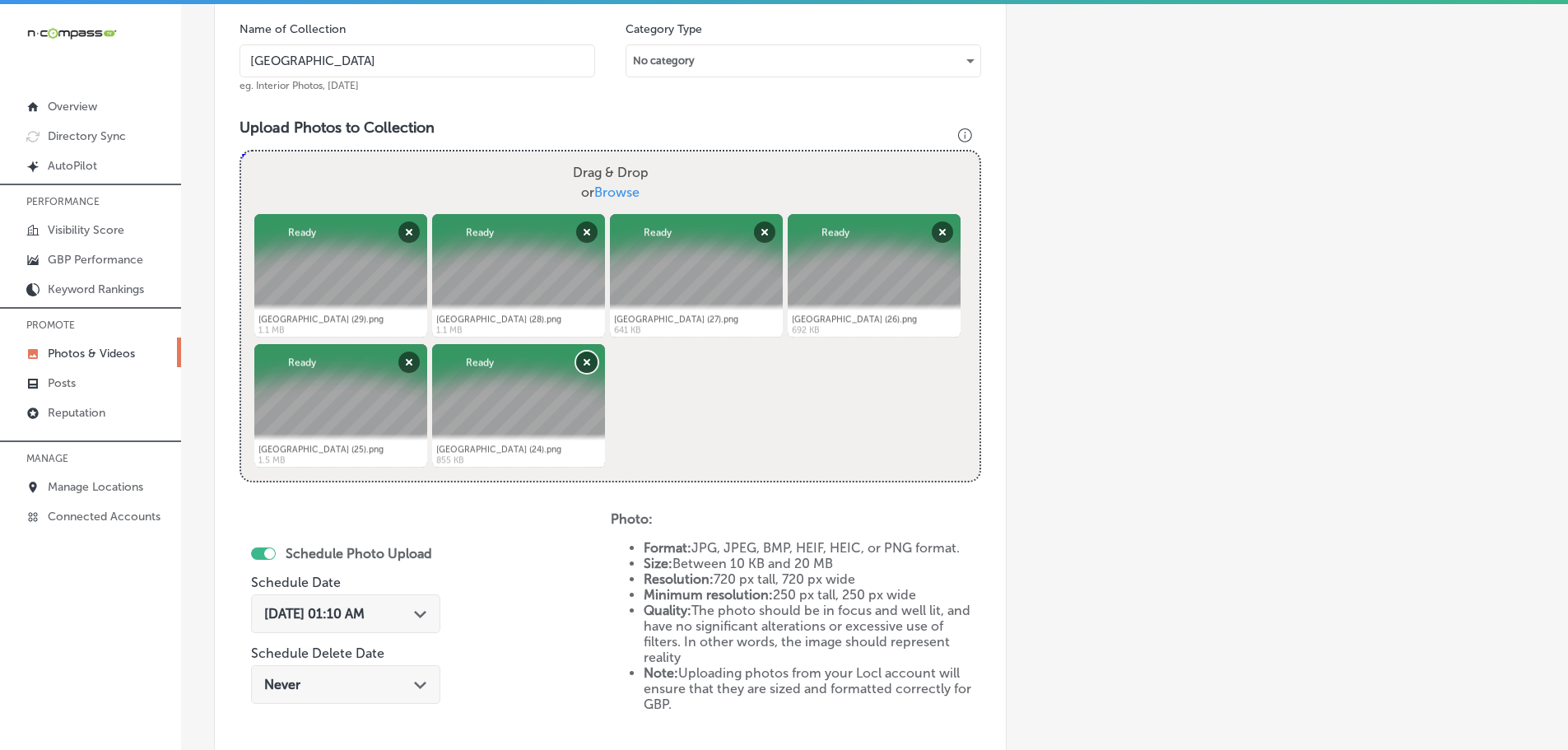
click at [587, 357] on button "Remove" at bounding box center [587, 362] width 22 height 22
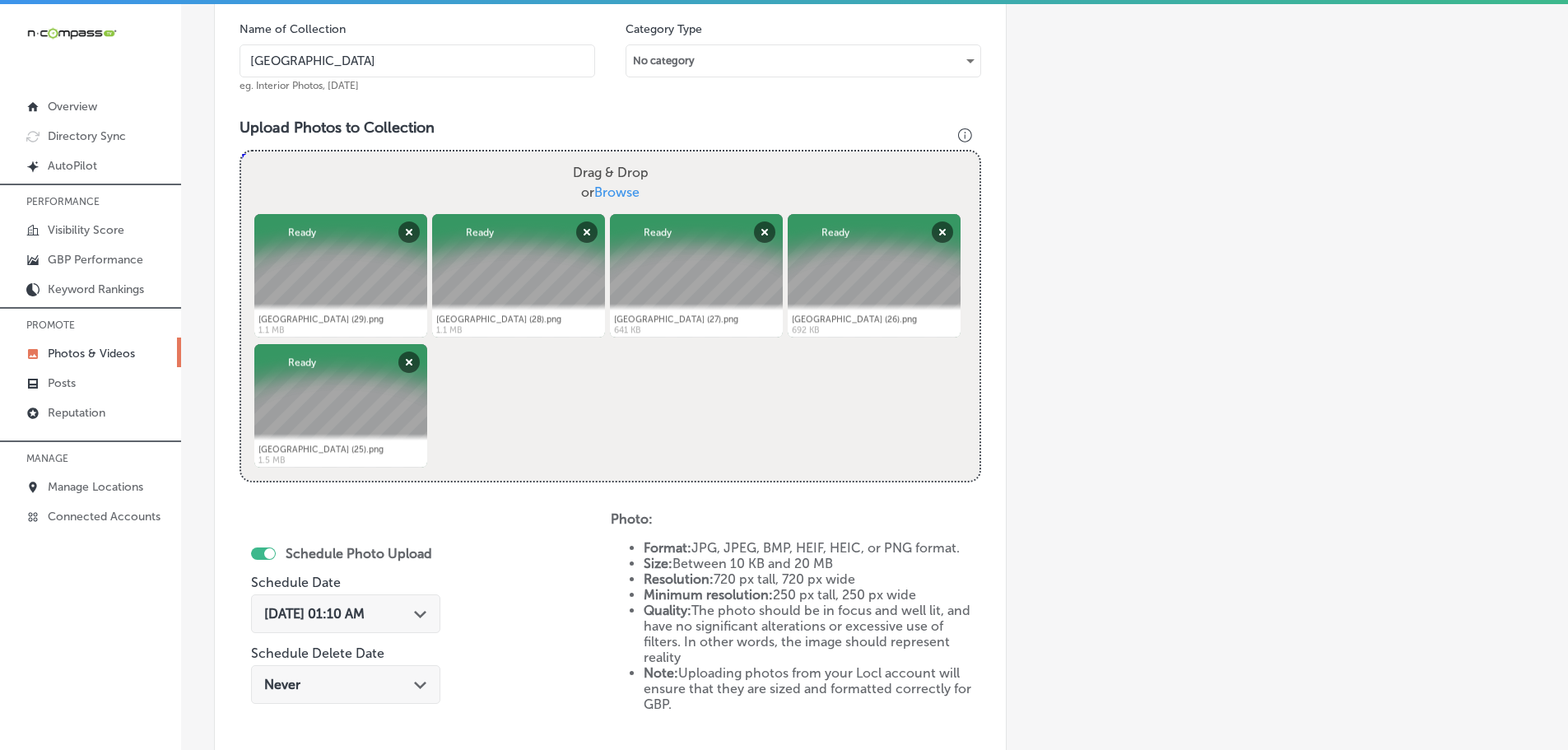
click at [420, 610] on div "Path Created with Sketch." at bounding box center [420, 612] width 13 height 13
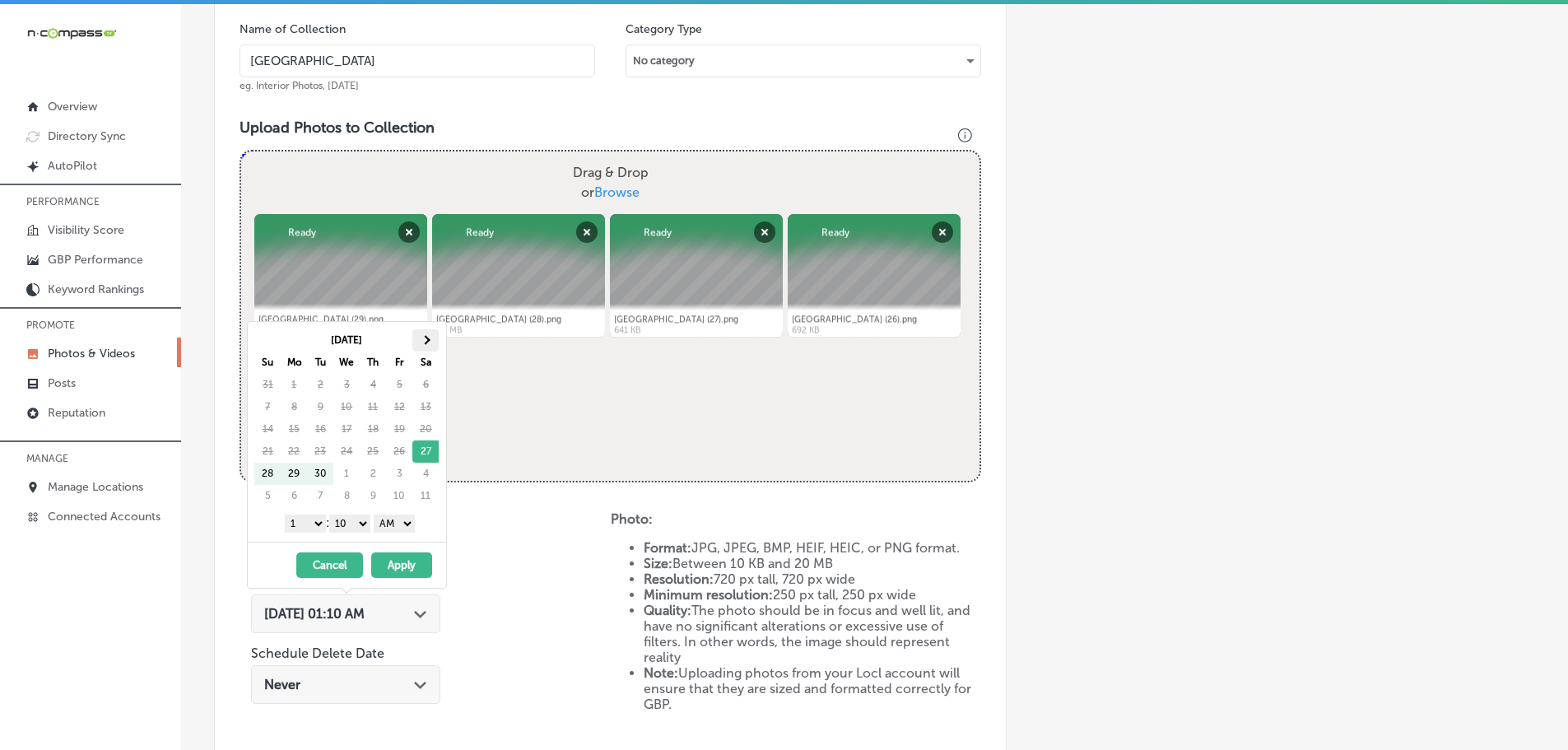
click at [420, 340] on th at bounding box center [425, 340] width 27 height 23
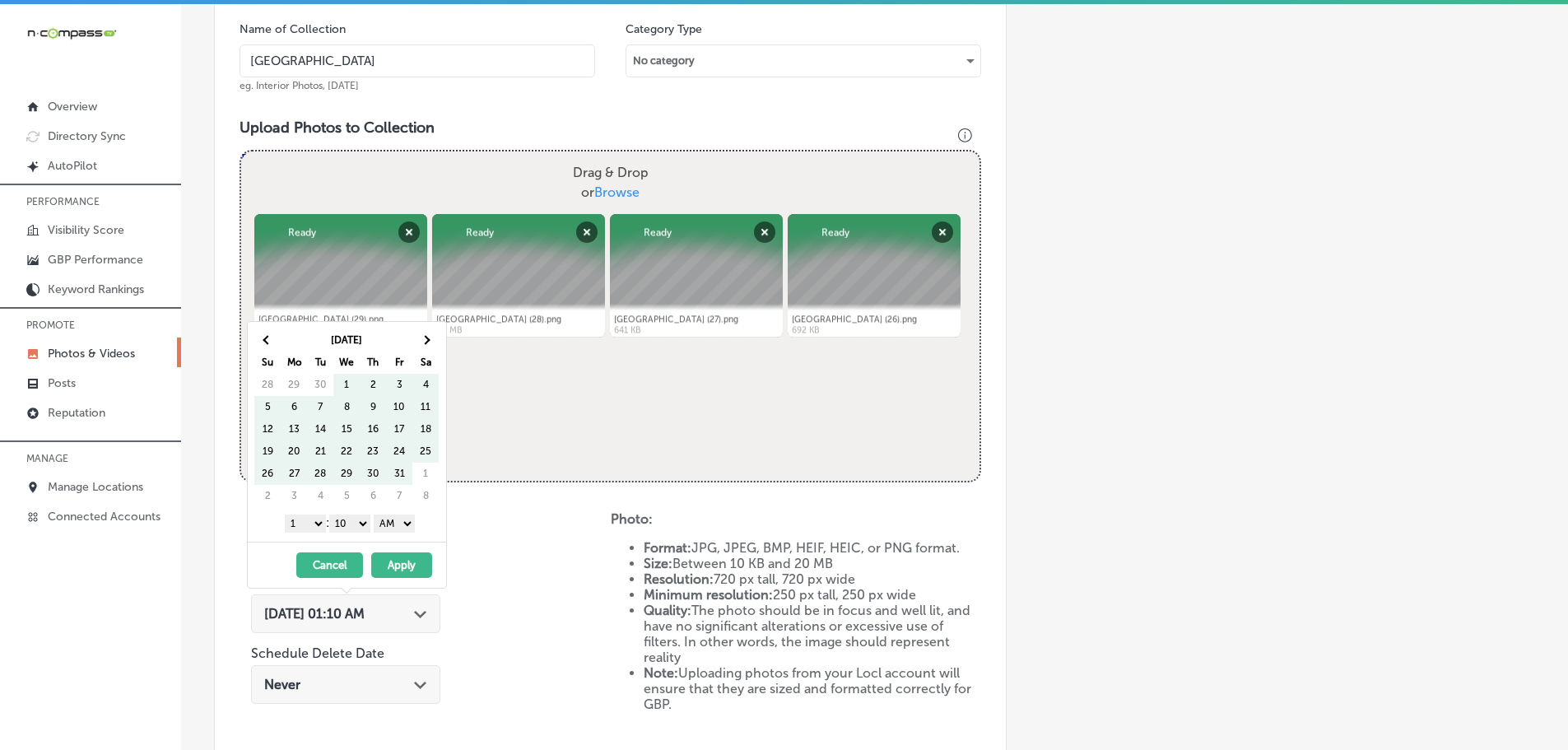
click at [420, 340] on th at bounding box center [425, 340] width 27 height 23
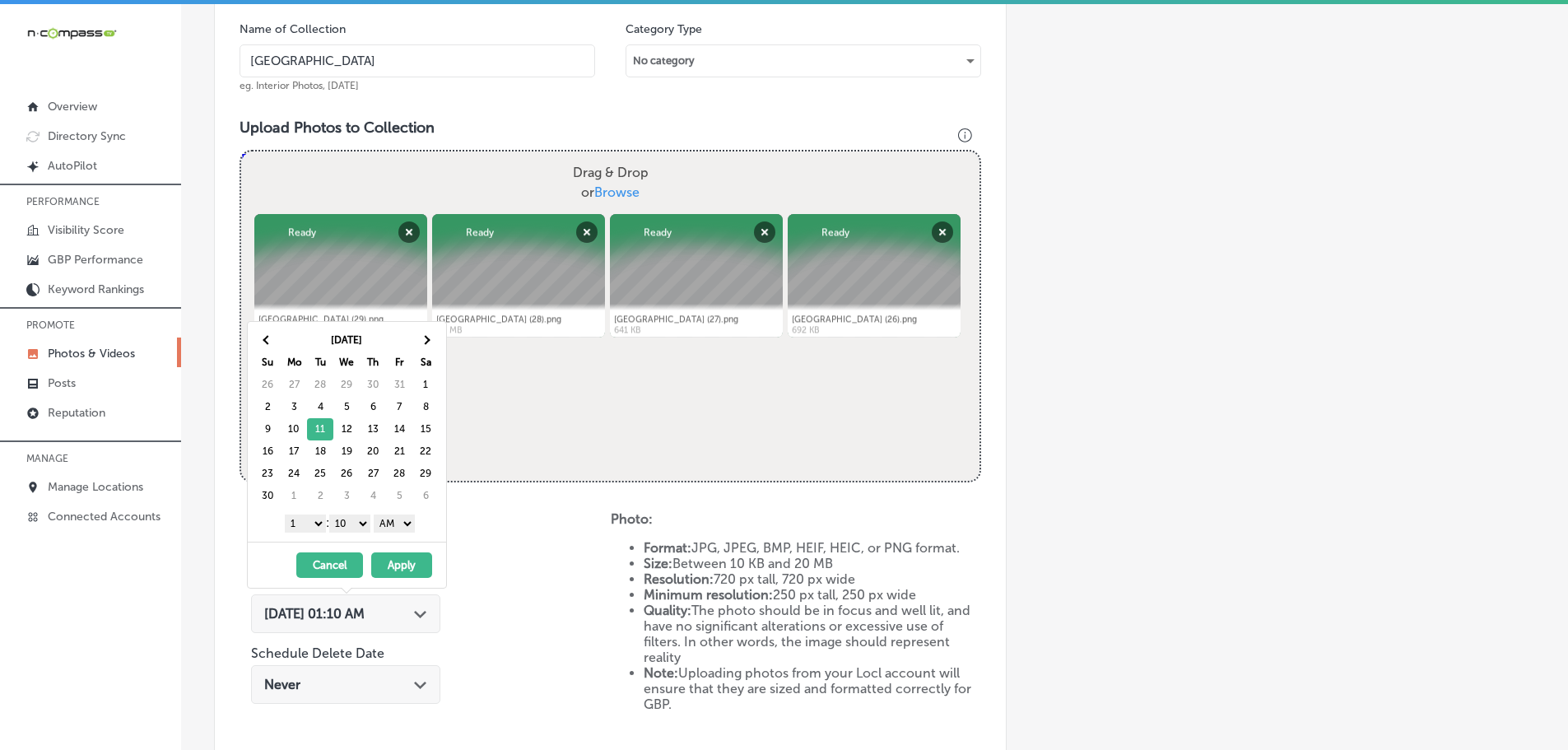
click at [305, 522] on select "1 2 3 4 5 6 7 8 9 10 11 12" at bounding box center [306, 523] width 41 height 18
click at [350, 523] on select "00 10 20 30 40 50" at bounding box center [350, 523] width 41 height 18
click at [393, 527] on select "AM PM" at bounding box center [395, 523] width 41 height 18
click at [410, 565] on button "Apply" at bounding box center [402, 565] width 61 height 26
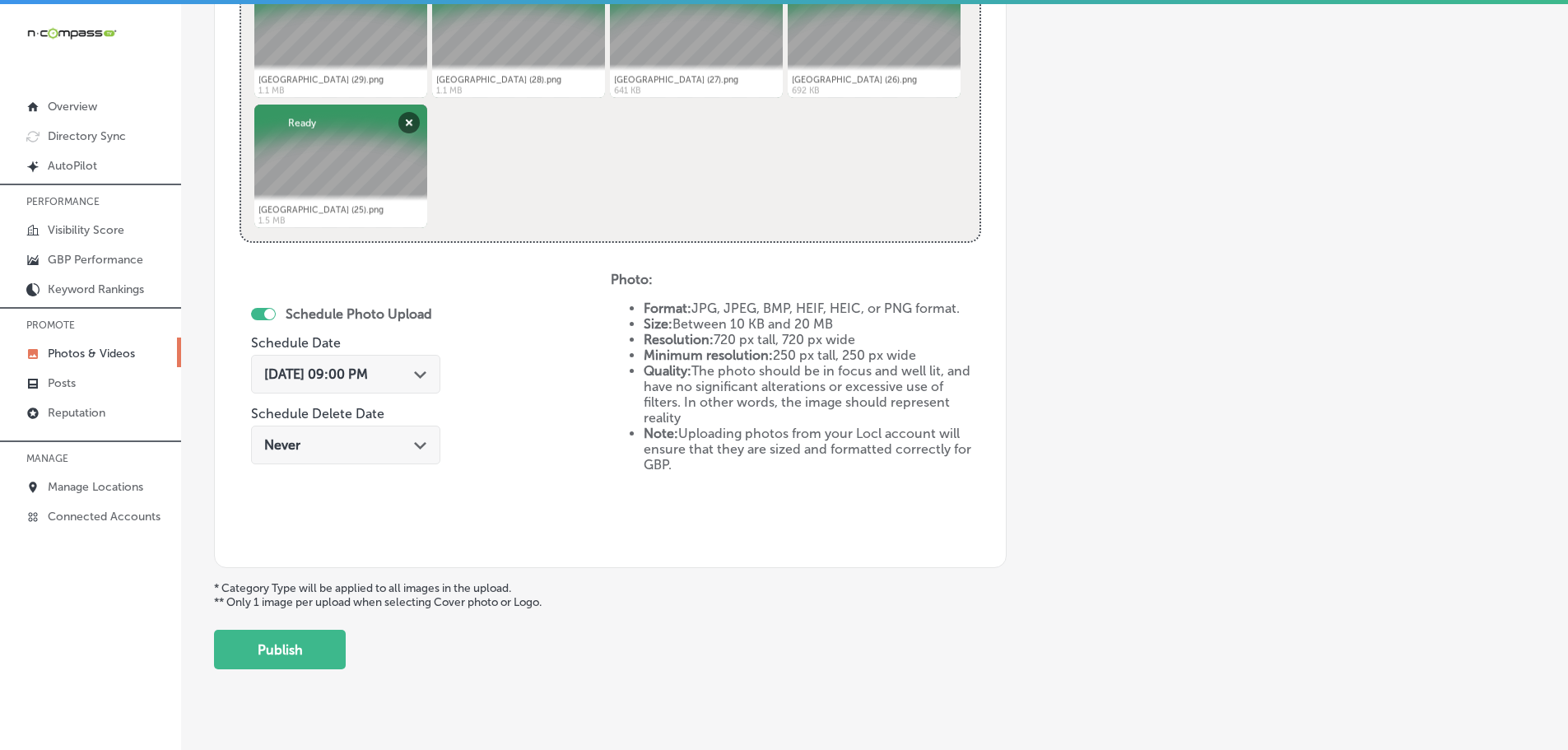
scroll to position [765, 0]
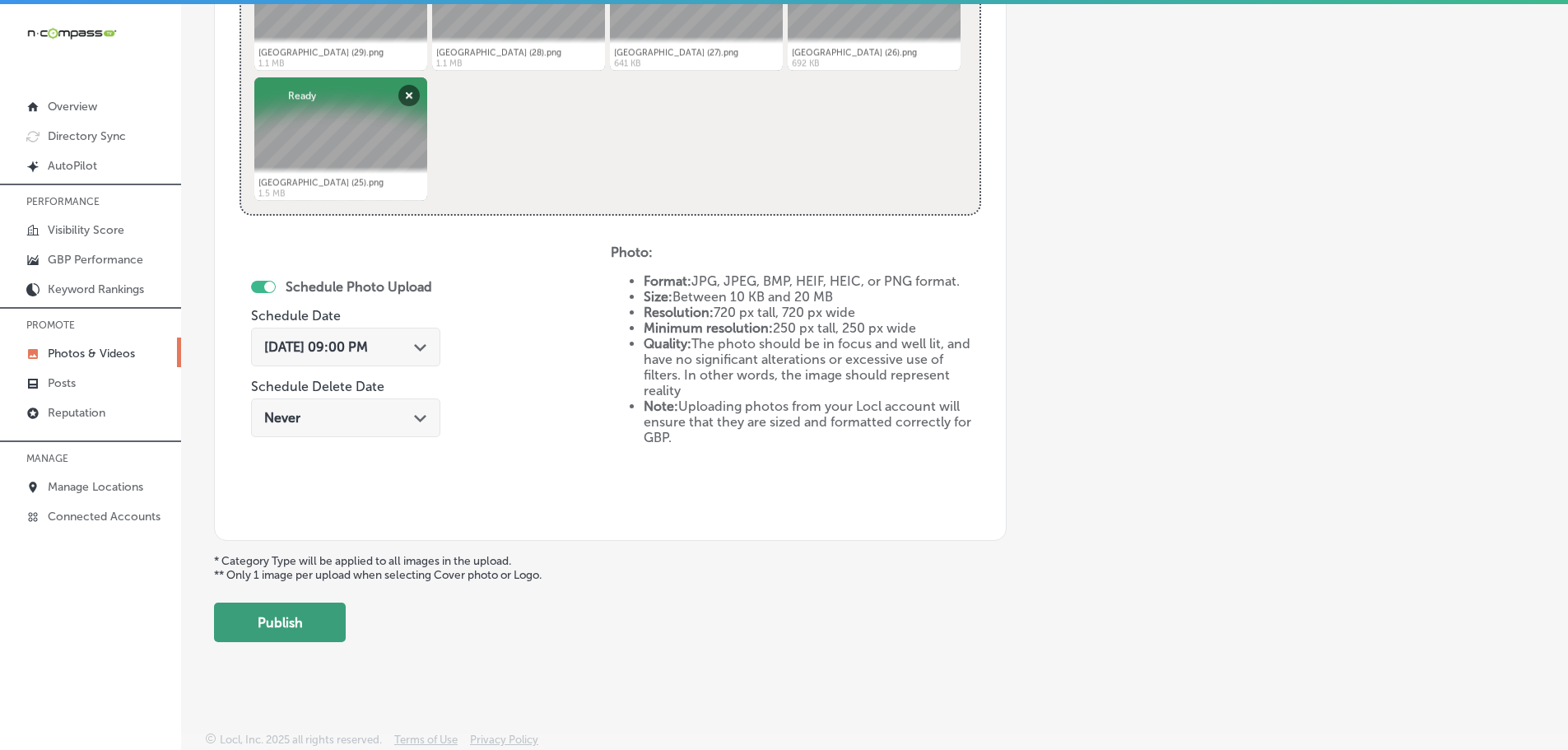
click at [285, 622] on button "Publish" at bounding box center [279, 623] width 131 height 39
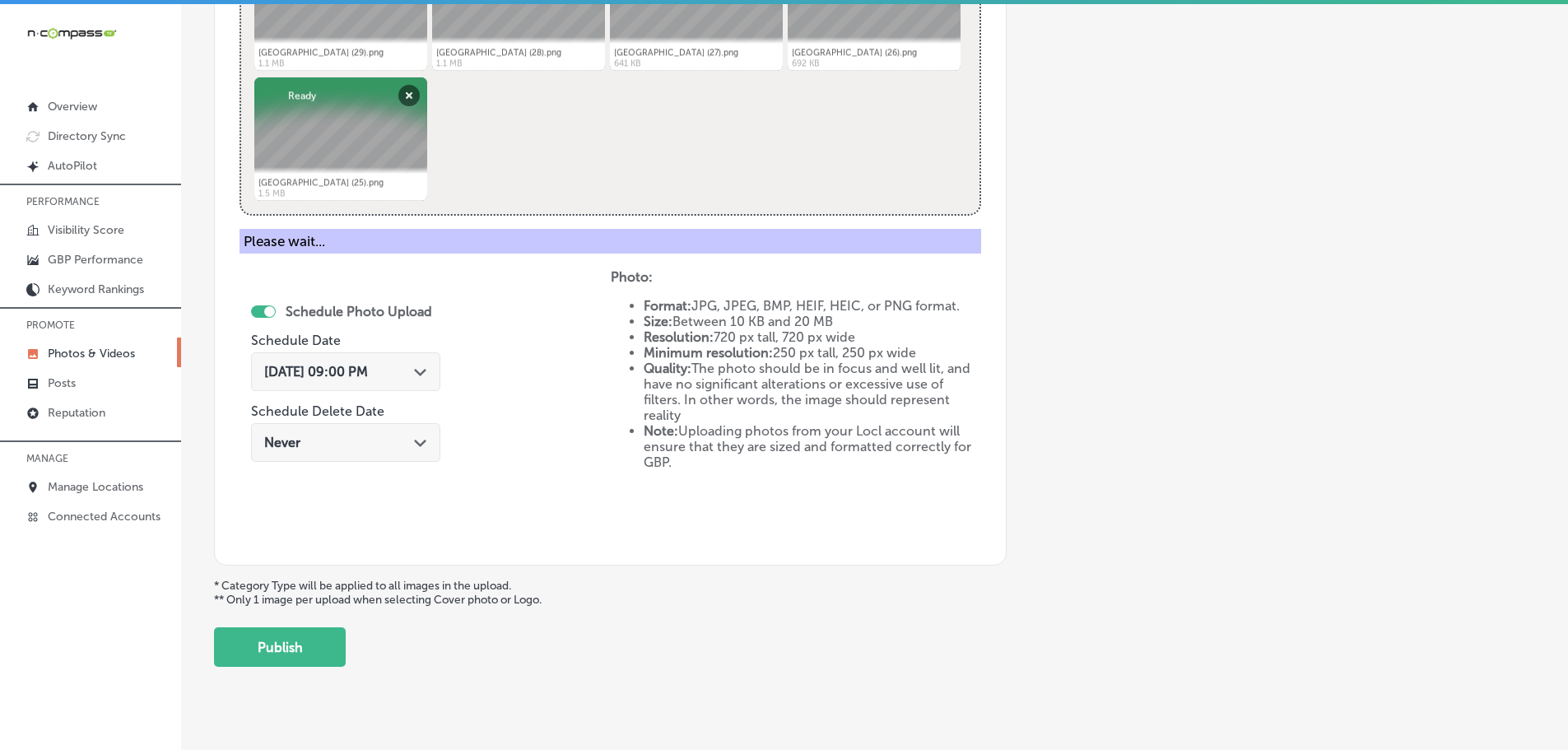
scroll to position [498, 0]
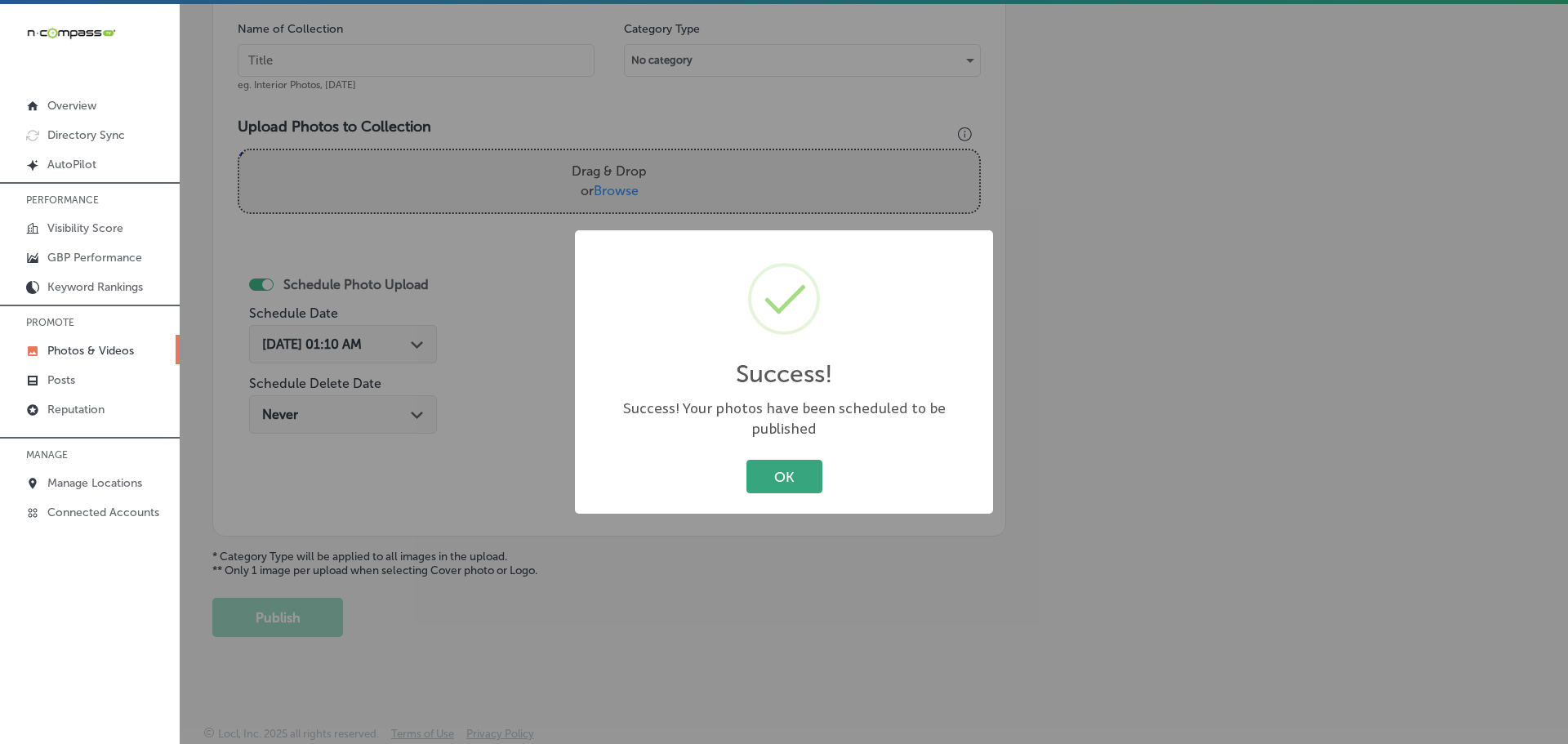
click at [771, 471] on button "OK" at bounding box center [785, 477] width 76 height 33
